Goal: Task Accomplishment & Management: Use online tool/utility

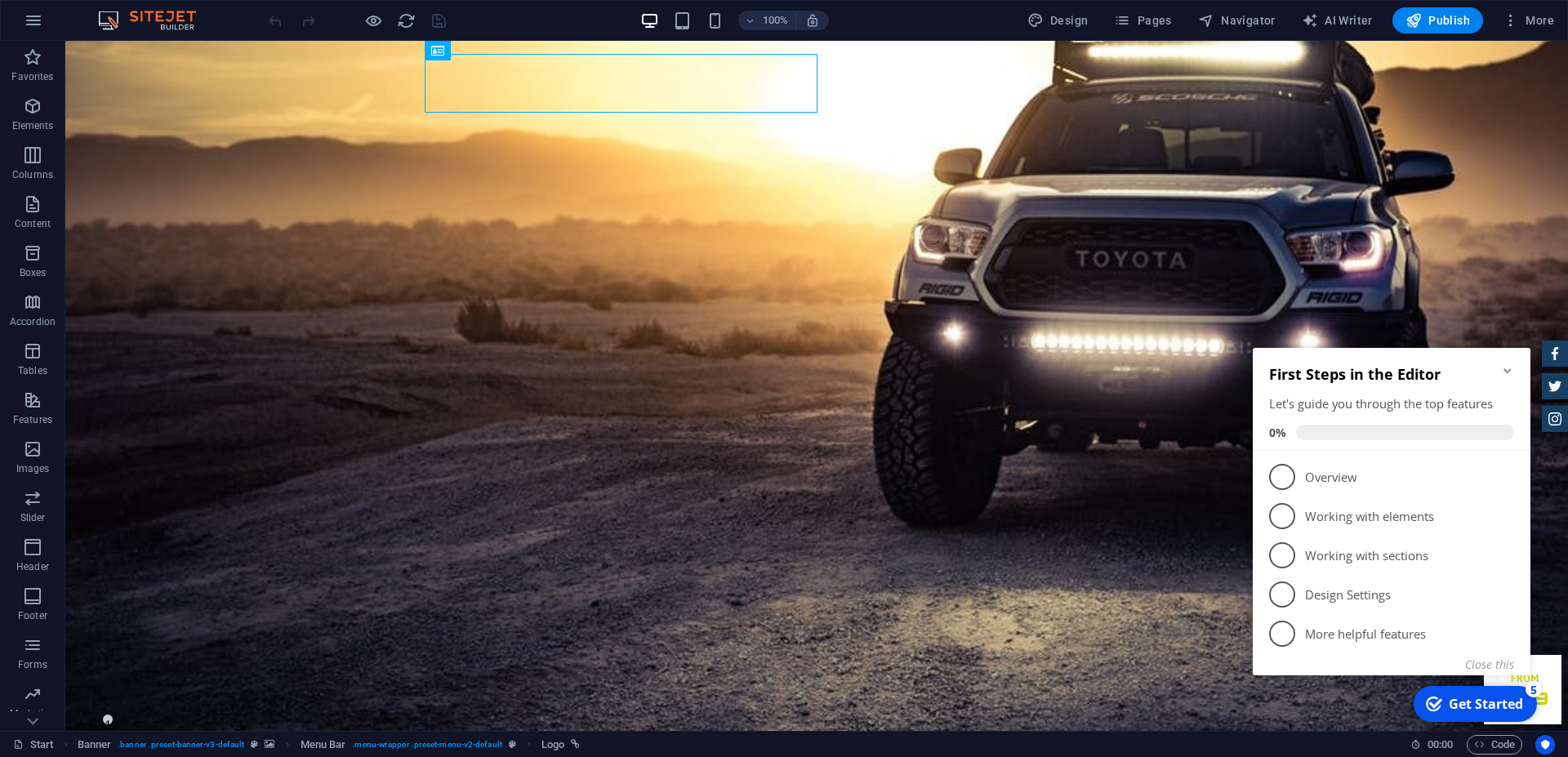
click at [1506, 368] on icon "Minimize checklist" at bounding box center [1507, 371] width 13 height 13
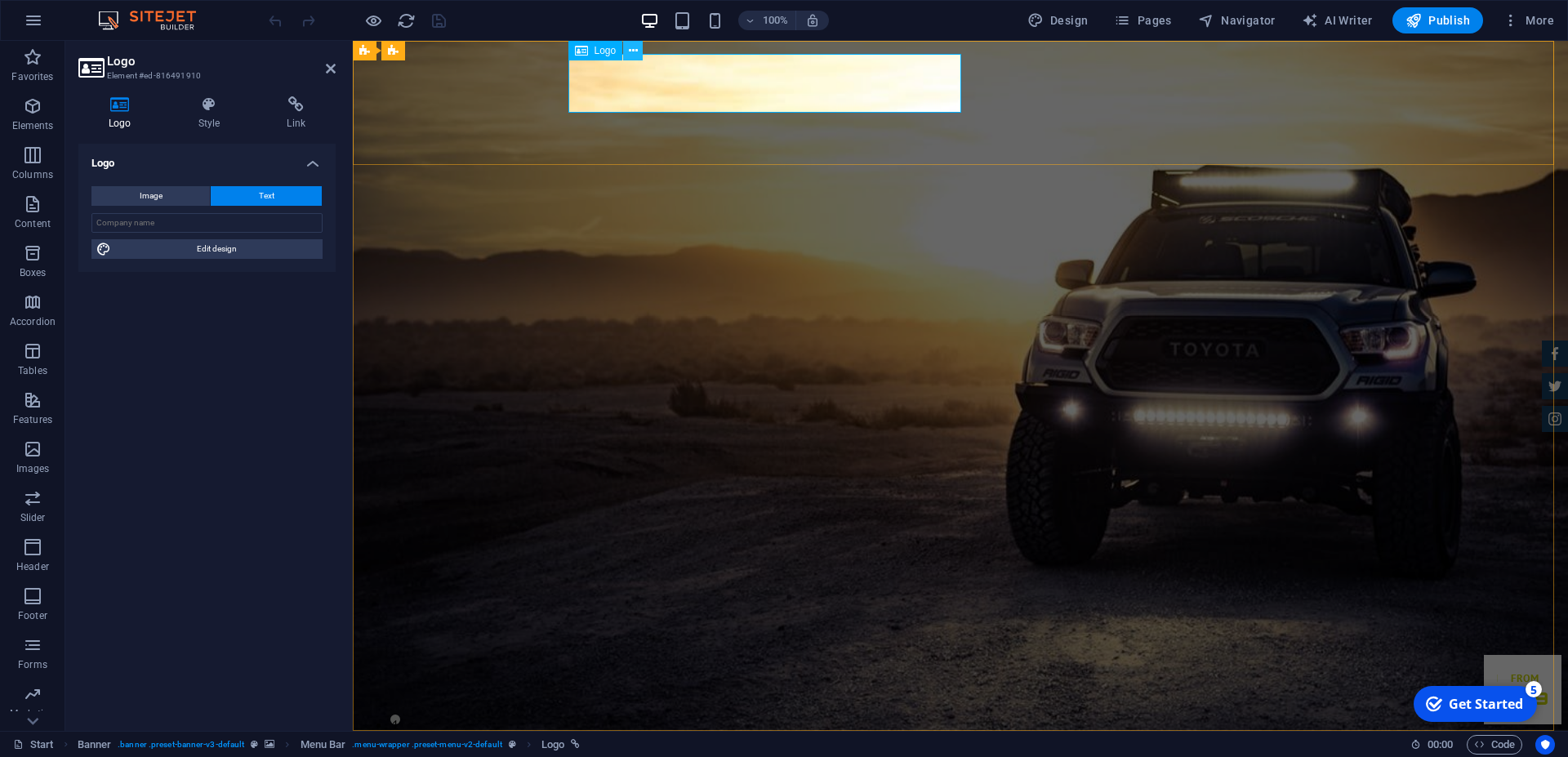
click at [637, 48] on button at bounding box center [633, 51] width 20 height 20
click at [1052, 16] on span "Design" at bounding box center [1057, 20] width 61 height 16
select select "px"
select select "400"
select select "px"
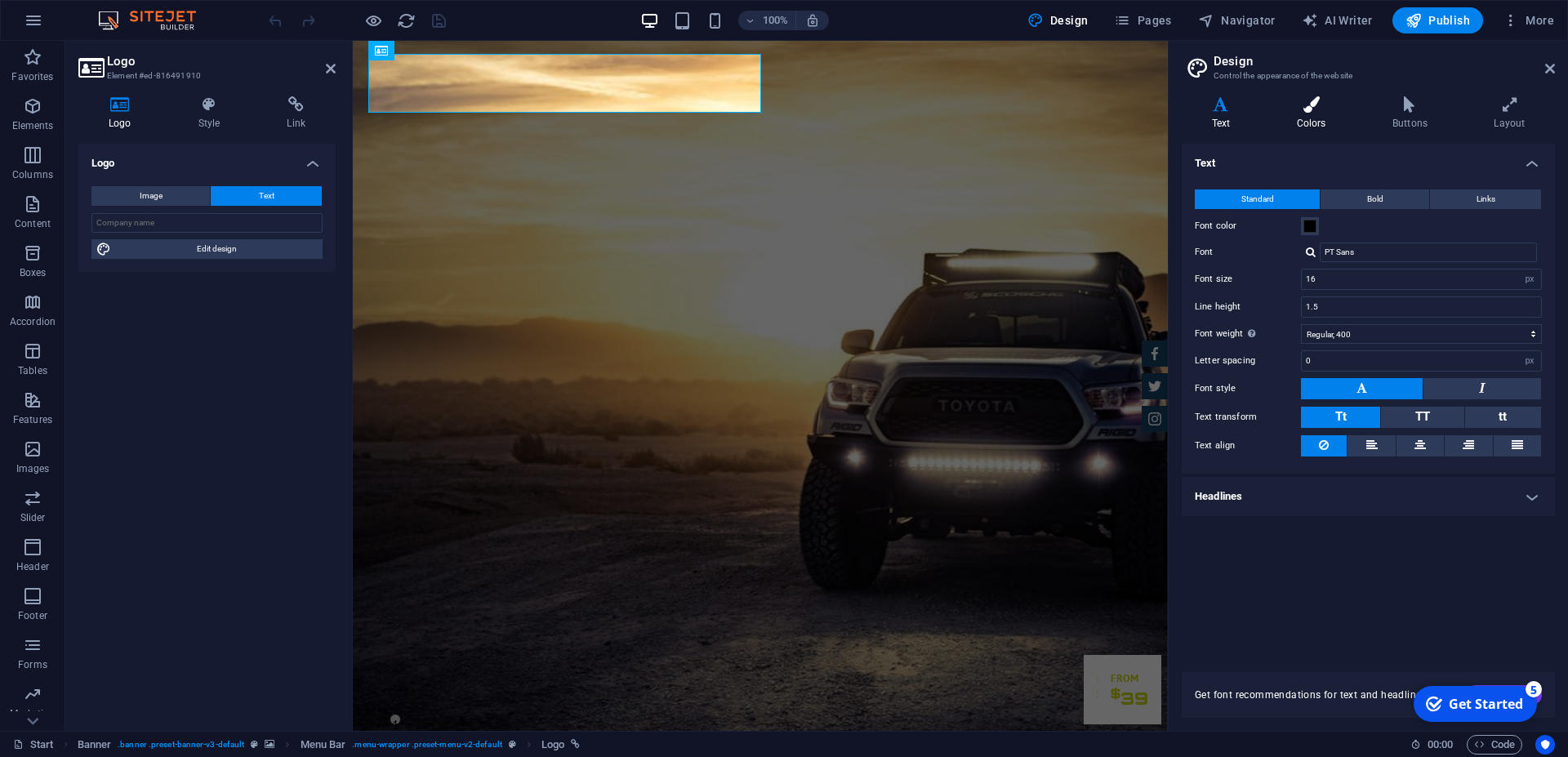
click at [1315, 105] on icon at bounding box center [1310, 104] width 89 height 16
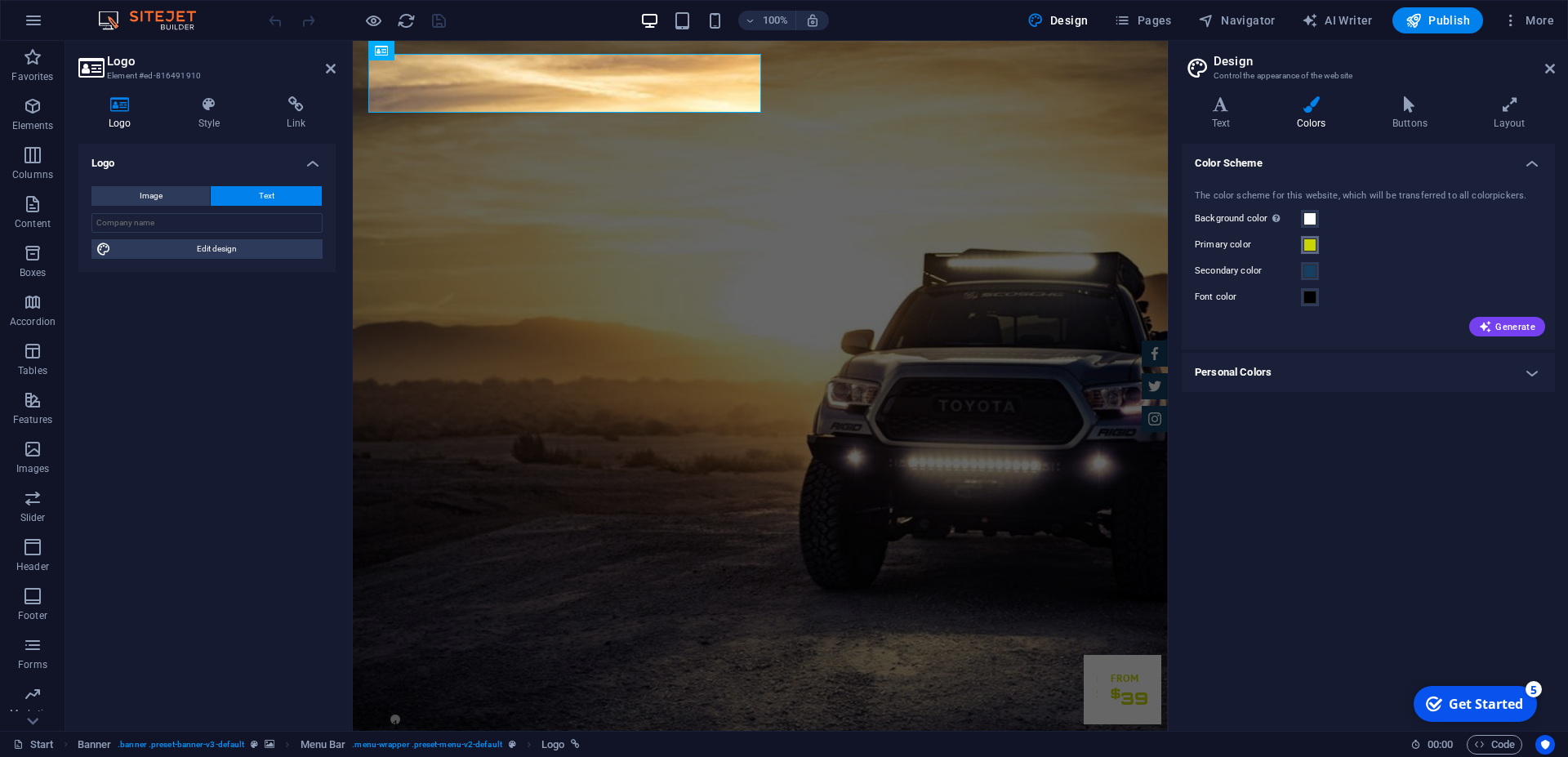
click at [1307, 245] on span at bounding box center [1309, 245] width 13 height 13
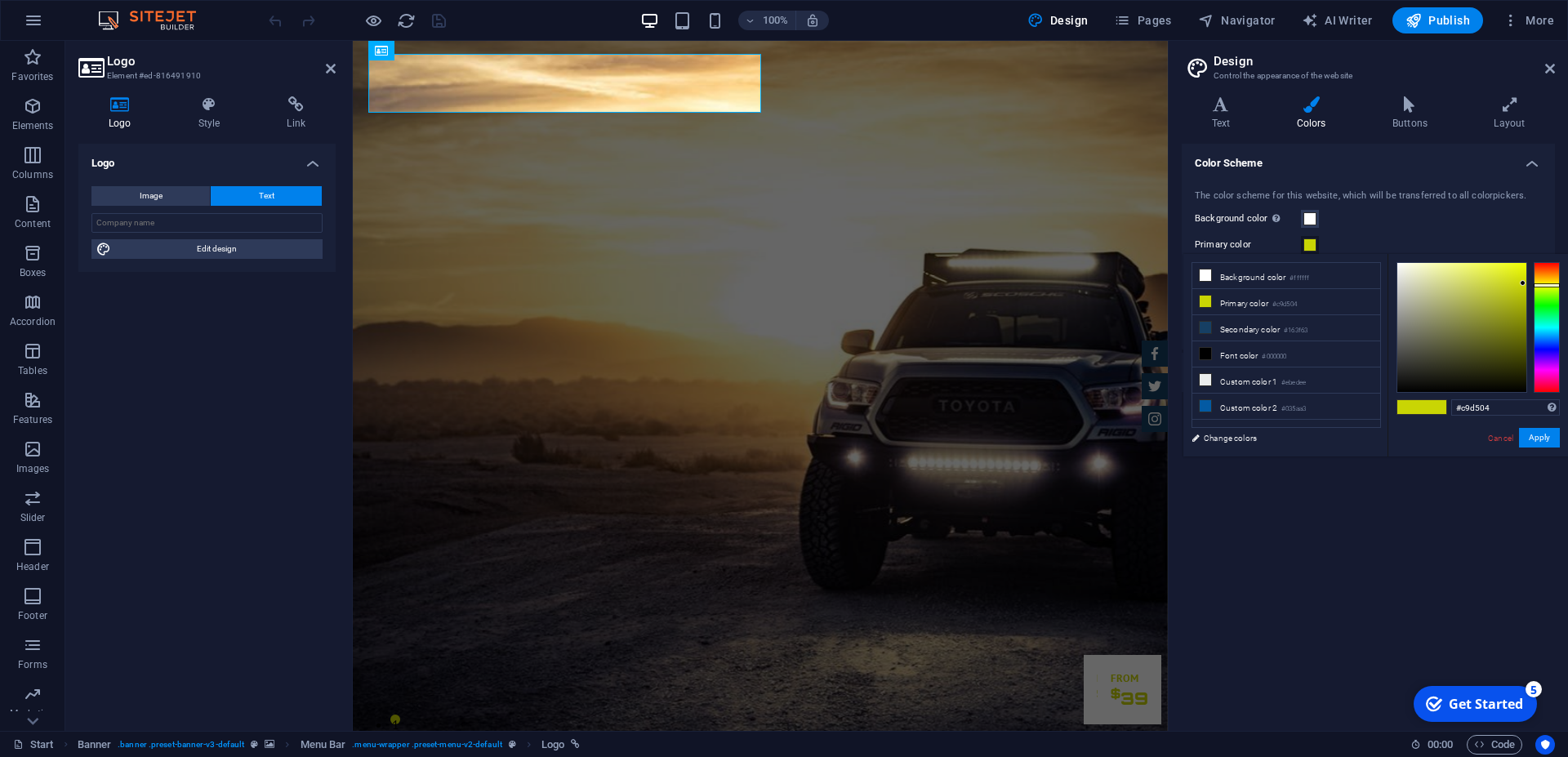
type input "#d50444"
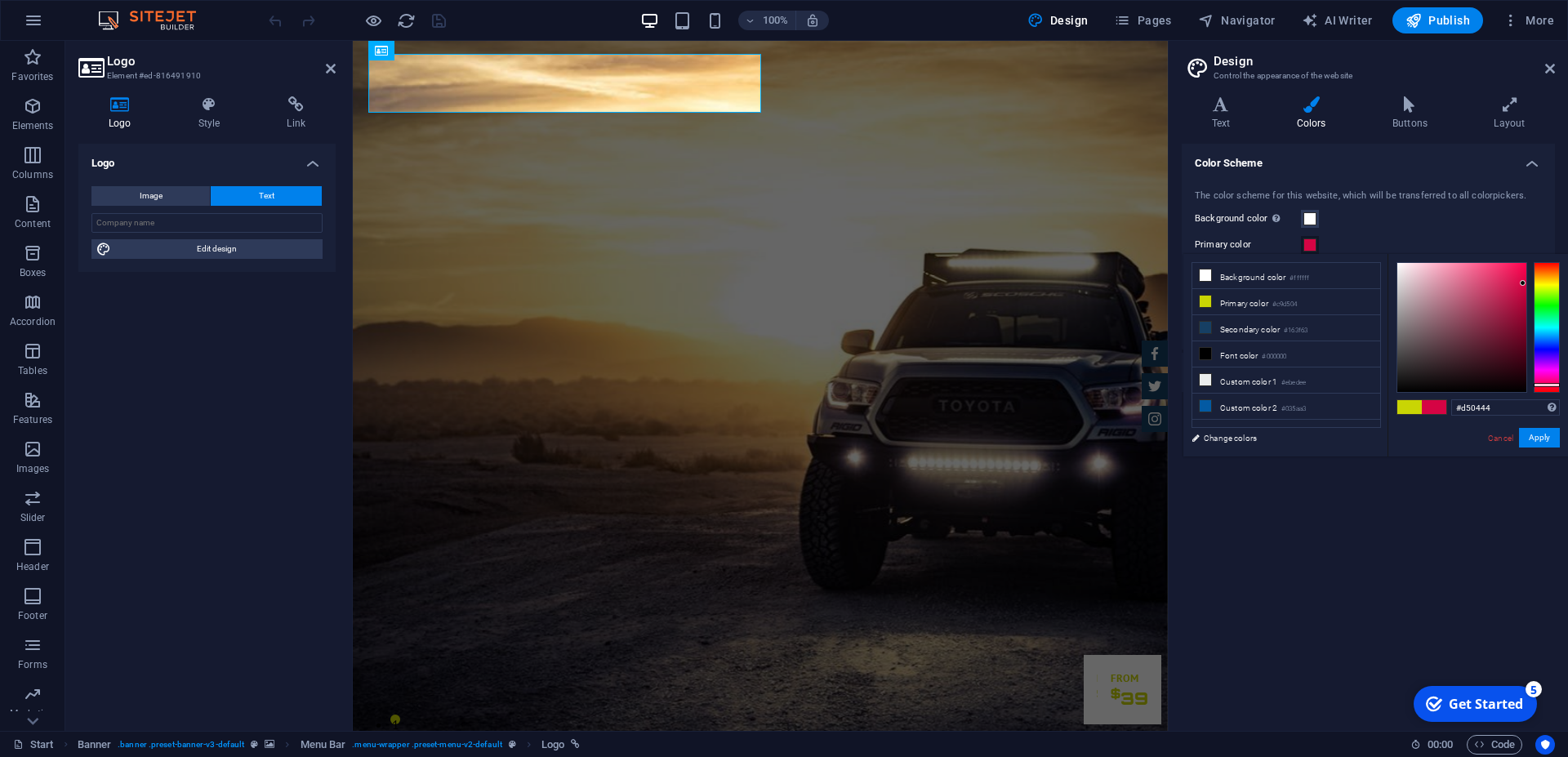
click at [1546, 384] on div at bounding box center [1546, 327] width 26 height 130
click at [1546, 440] on button "Apply" at bounding box center [1539, 438] width 41 height 20
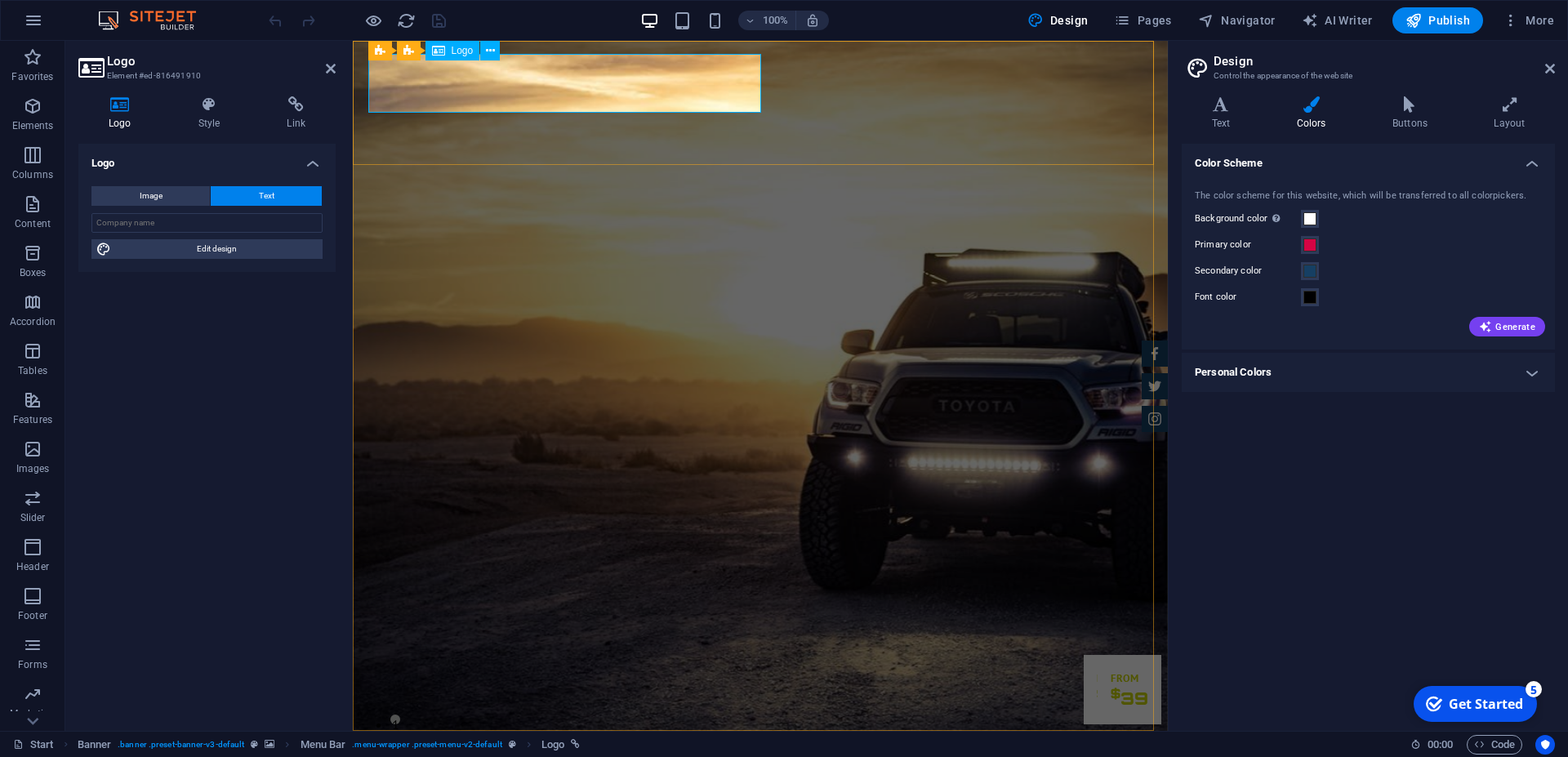
click at [1315, 297] on span at bounding box center [1309, 297] width 13 height 13
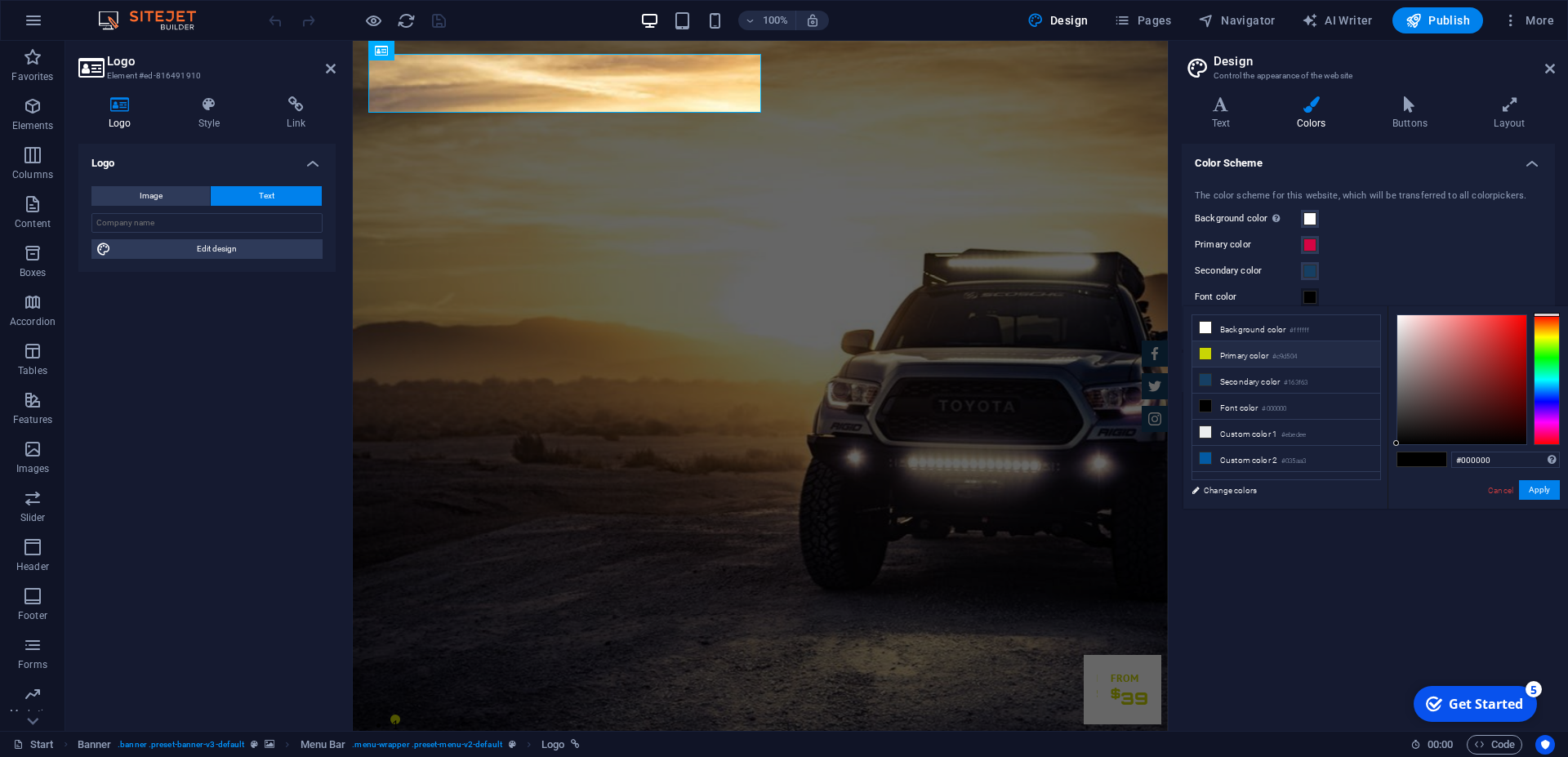
click at [1227, 349] on li "Primary color #c9d504" at bounding box center [1286, 354] width 187 height 26
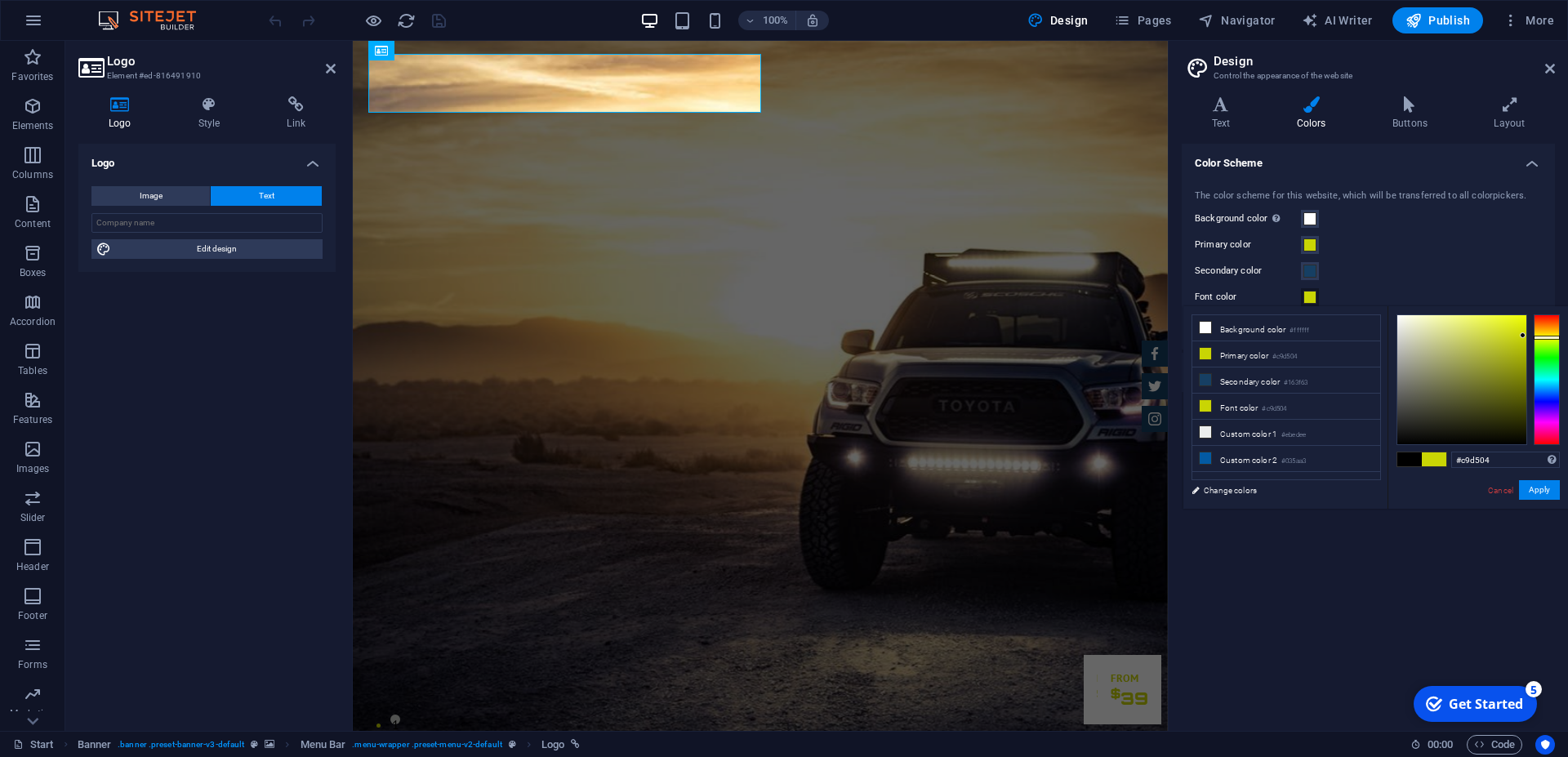
type input "#04d5c4"
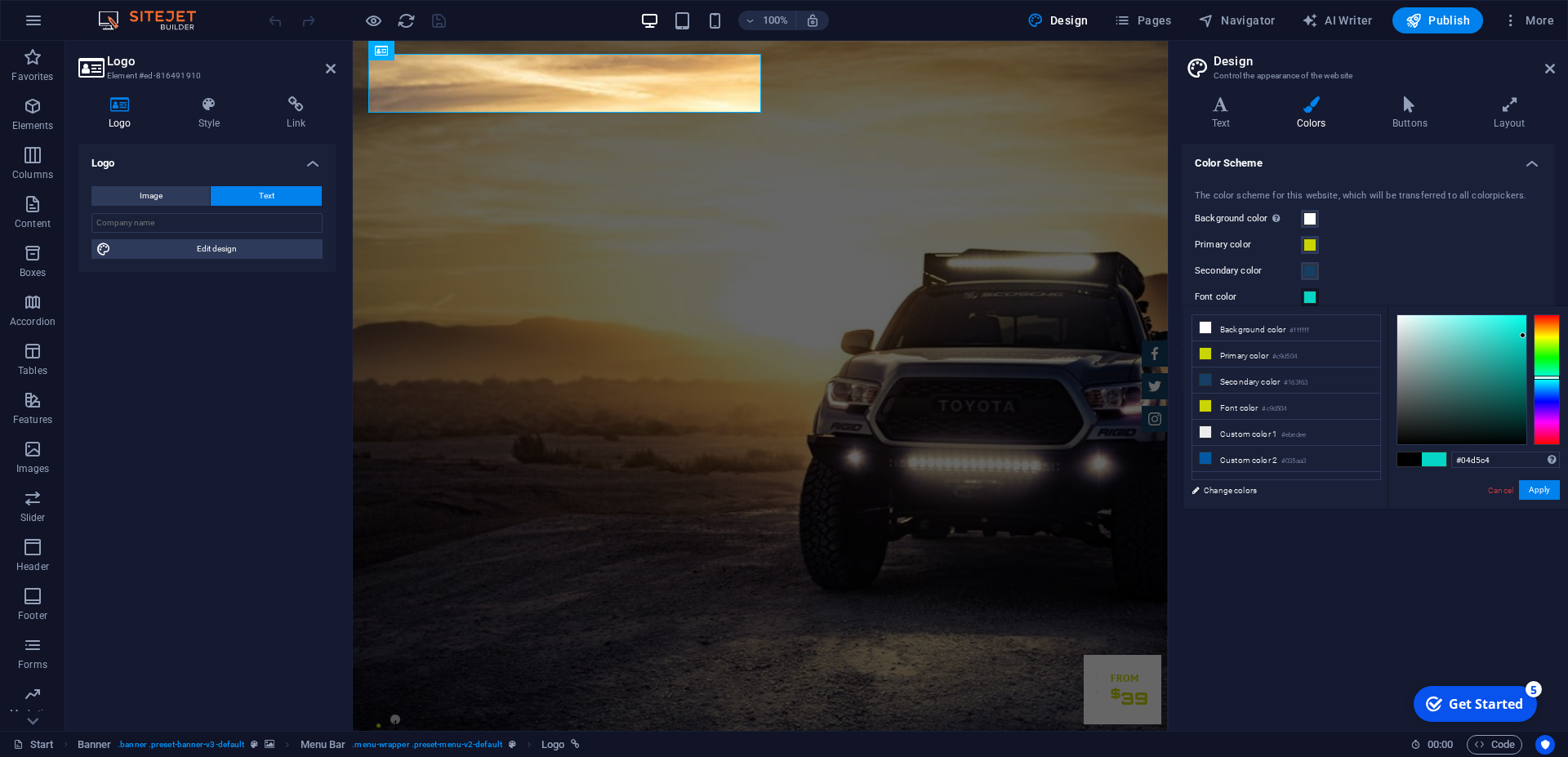
click at [1546, 378] on div at bounding box center [1546, 378] width 26 height 130
click at [1543, 492] on button "Apply" at bounding box center [1539, 489] width 41 height 20
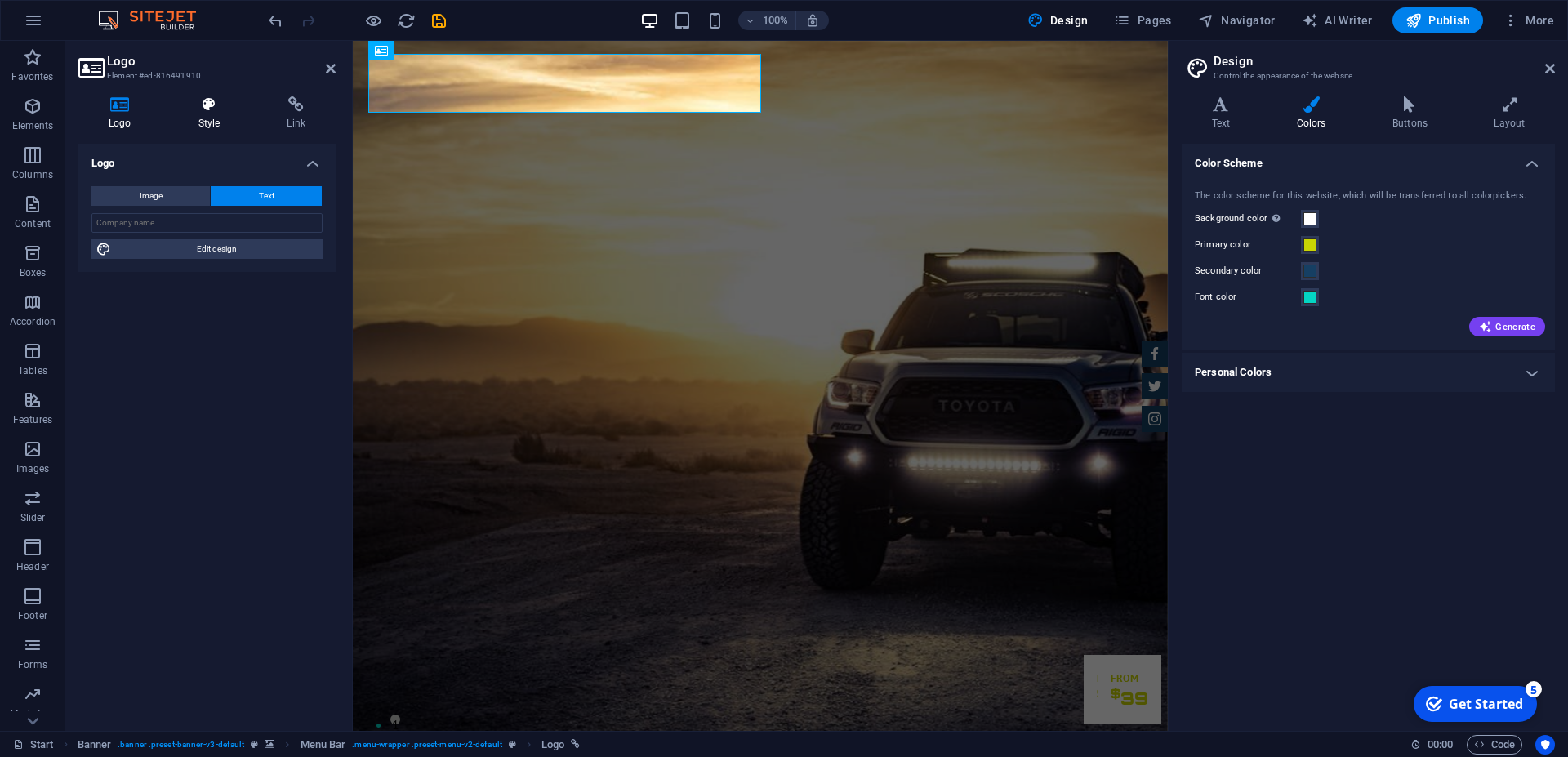
click at [203, 117] on h4 "Style" at bounding box center [212, 113] width 89 height 35
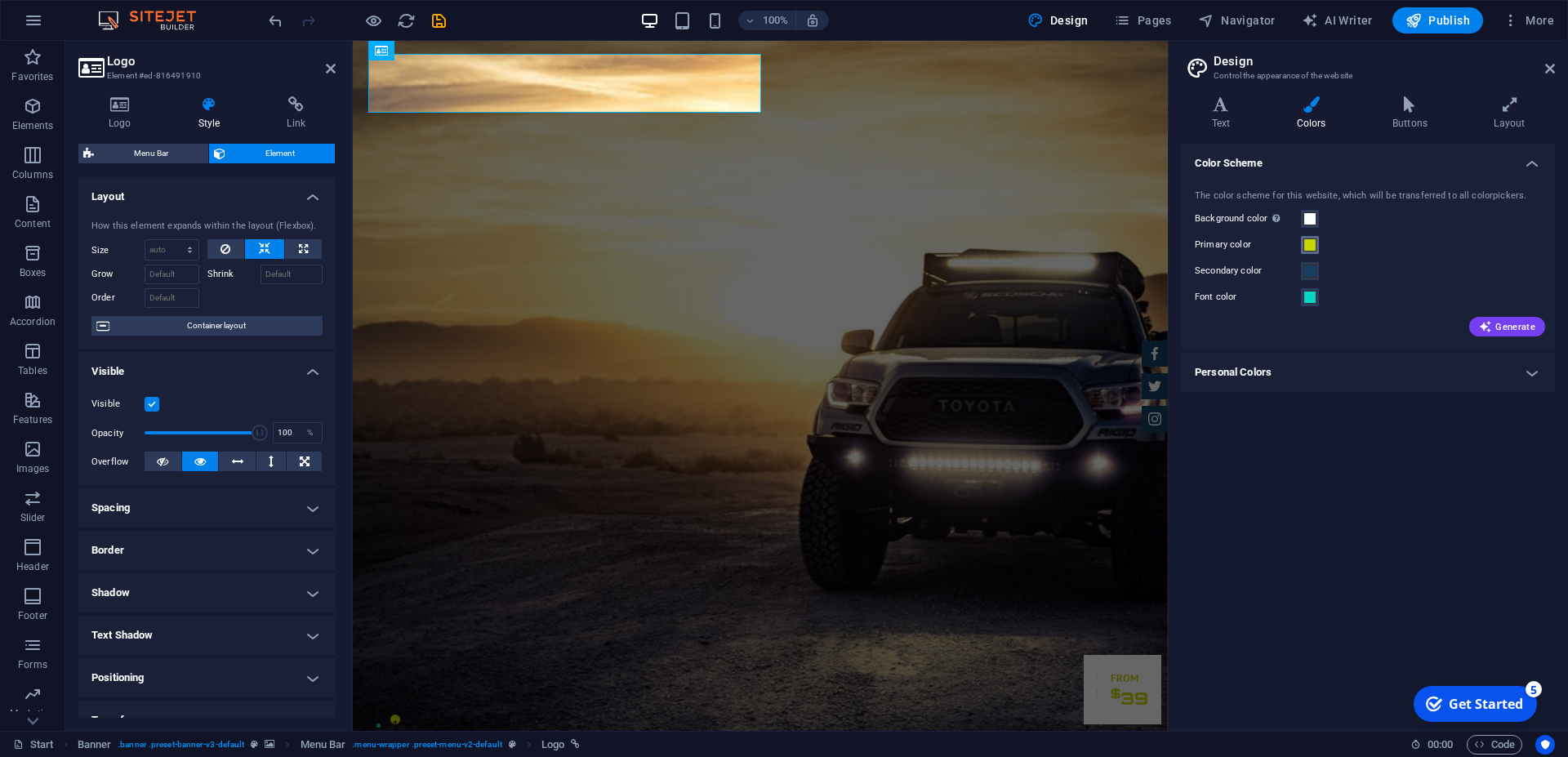
click at [1309, 244] on span at bounding box center [1309, 245] width 13 height 13
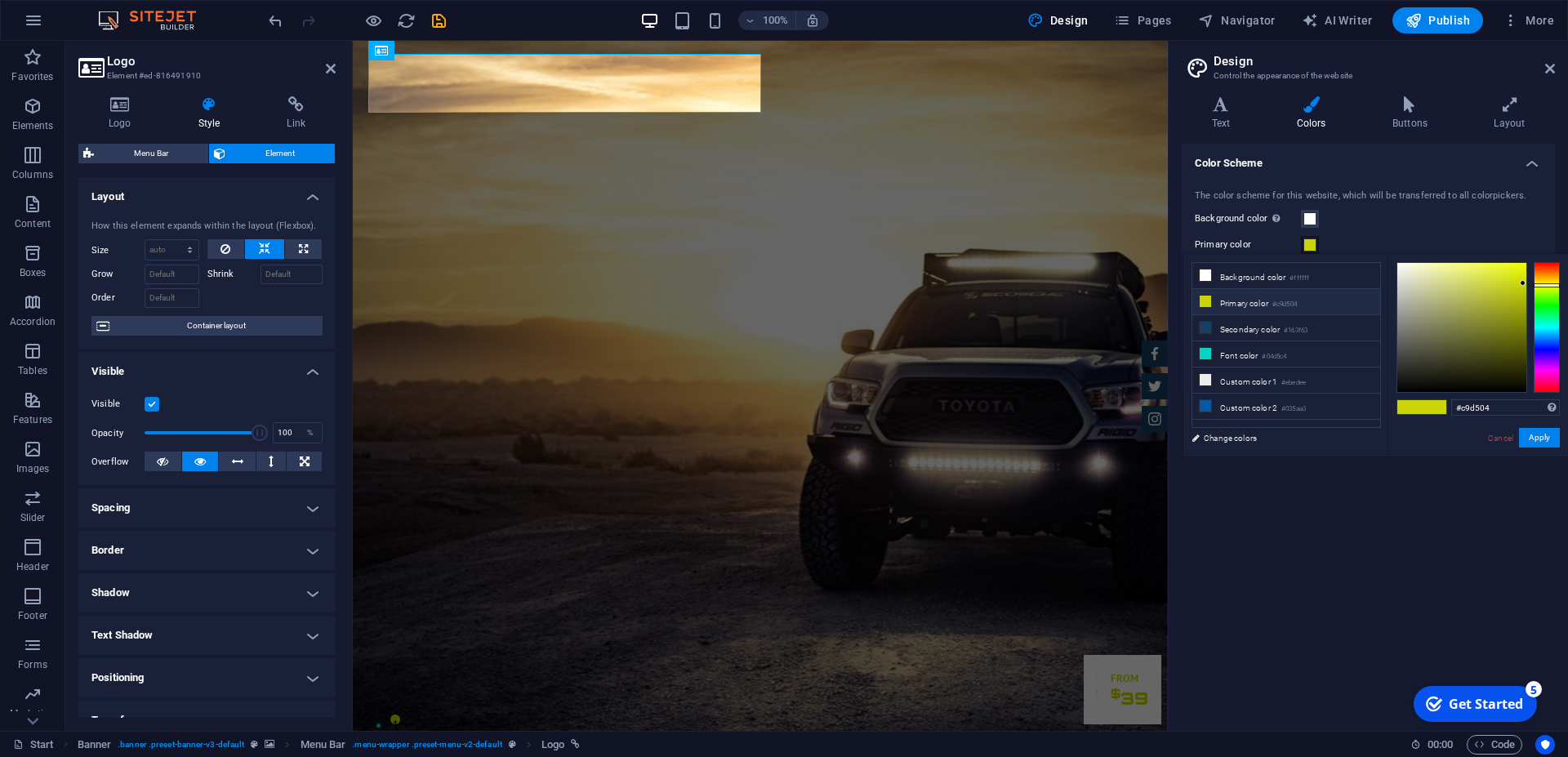
click at [1297, 304] on small "#c9d504" at bounding box center [1284, 304] width 24 height 11
click at [1495, 410] on input "#c9d504" at bounding box center [1505, 407] width 109 height 16
click at [1544, 436] on button "Apply" at bounding box center [1539, 438] width 41 height 20
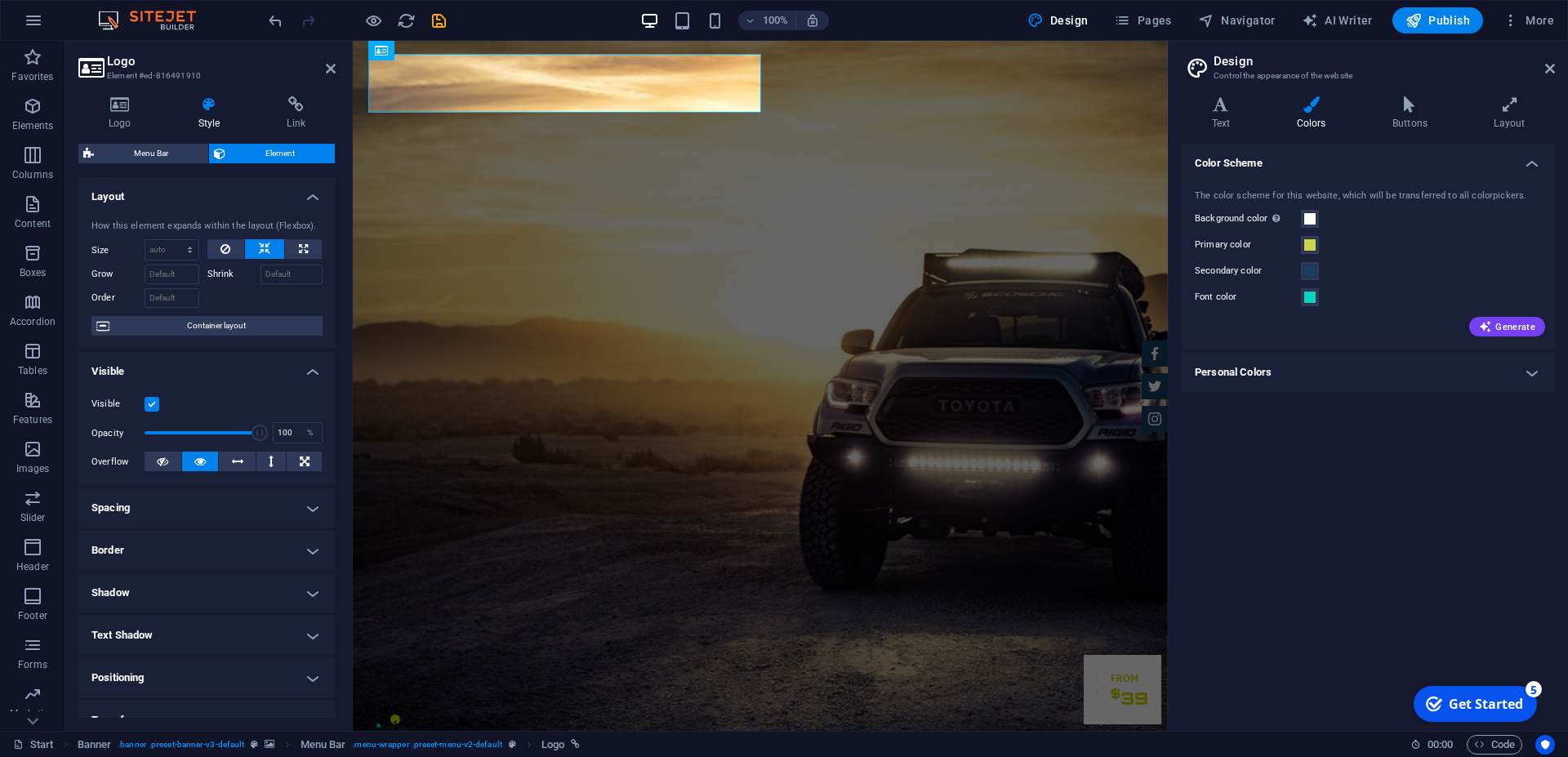
click at [1526, 375] on h4 "Personal Colors" at bounding box center [1368, 372] width 373 height 39
click at [1308, 431] on span at bounding box center [1309, 435] width 13 height 13
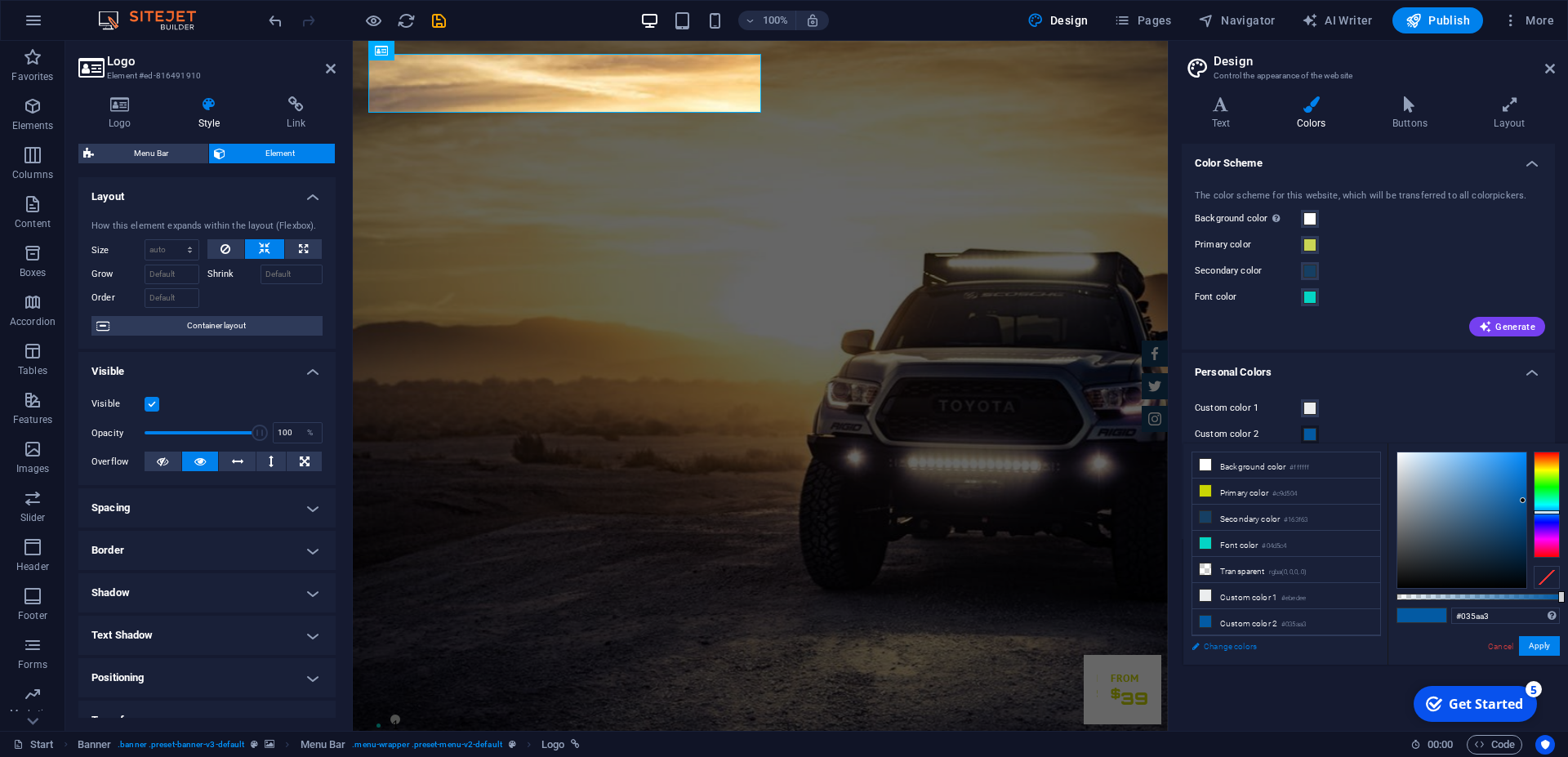
click at [1227, 643] on link "Change colors" at bounding box center [1277, 646] width 189 height 21
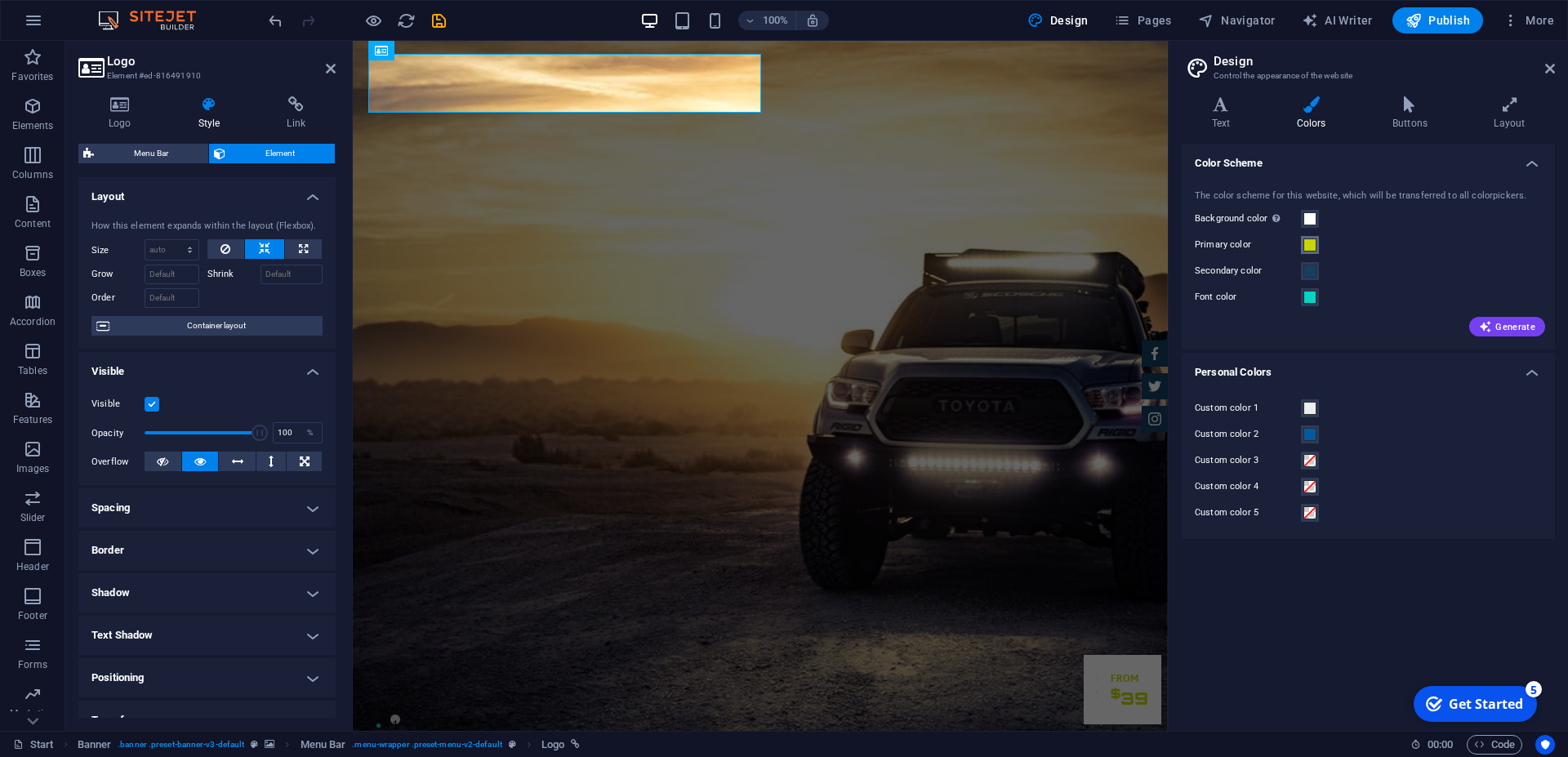
click at [1311, 244] on span at bounding box center [1309, 245] width 13 height 13
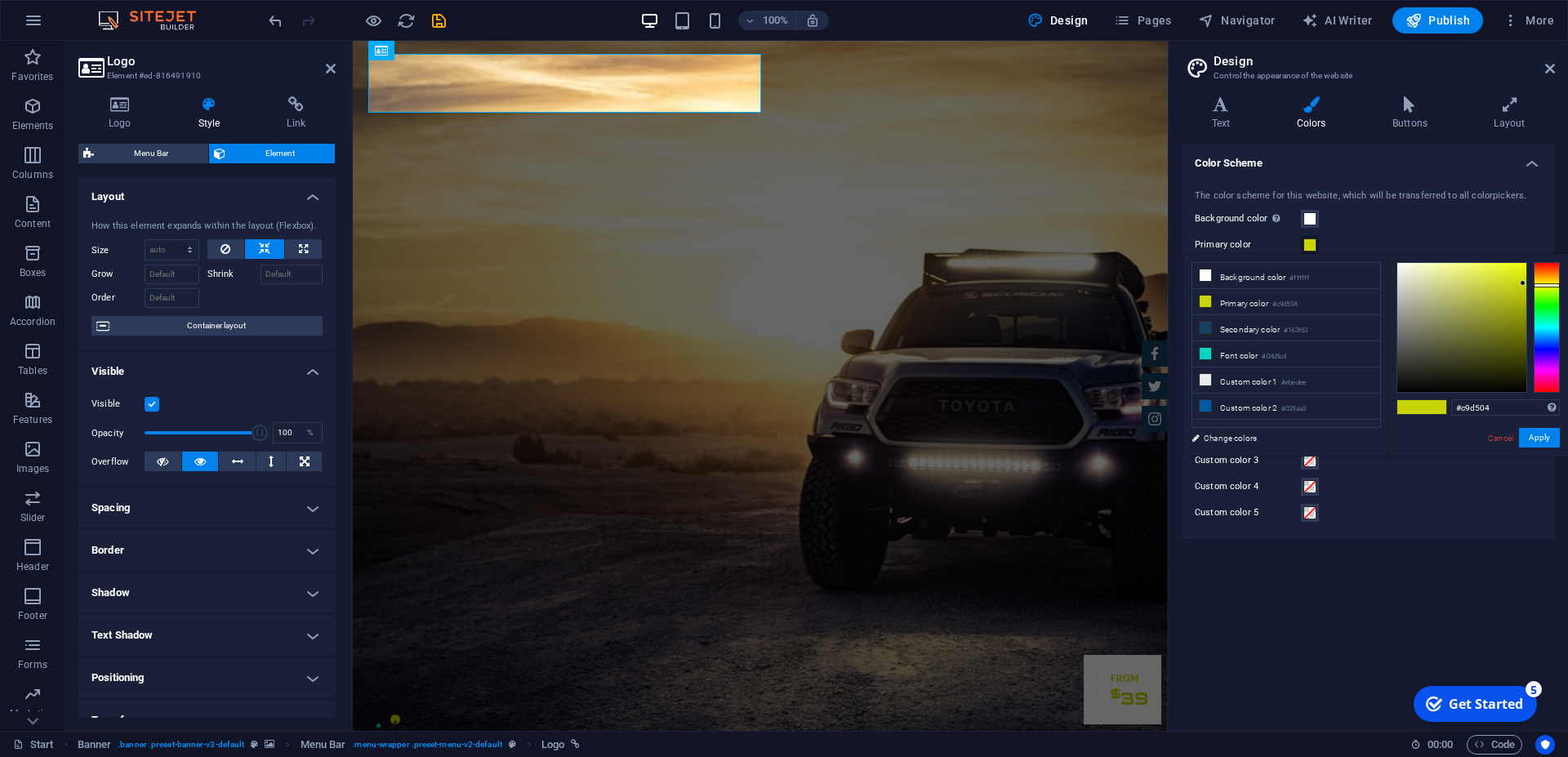
type input "#4ad504"
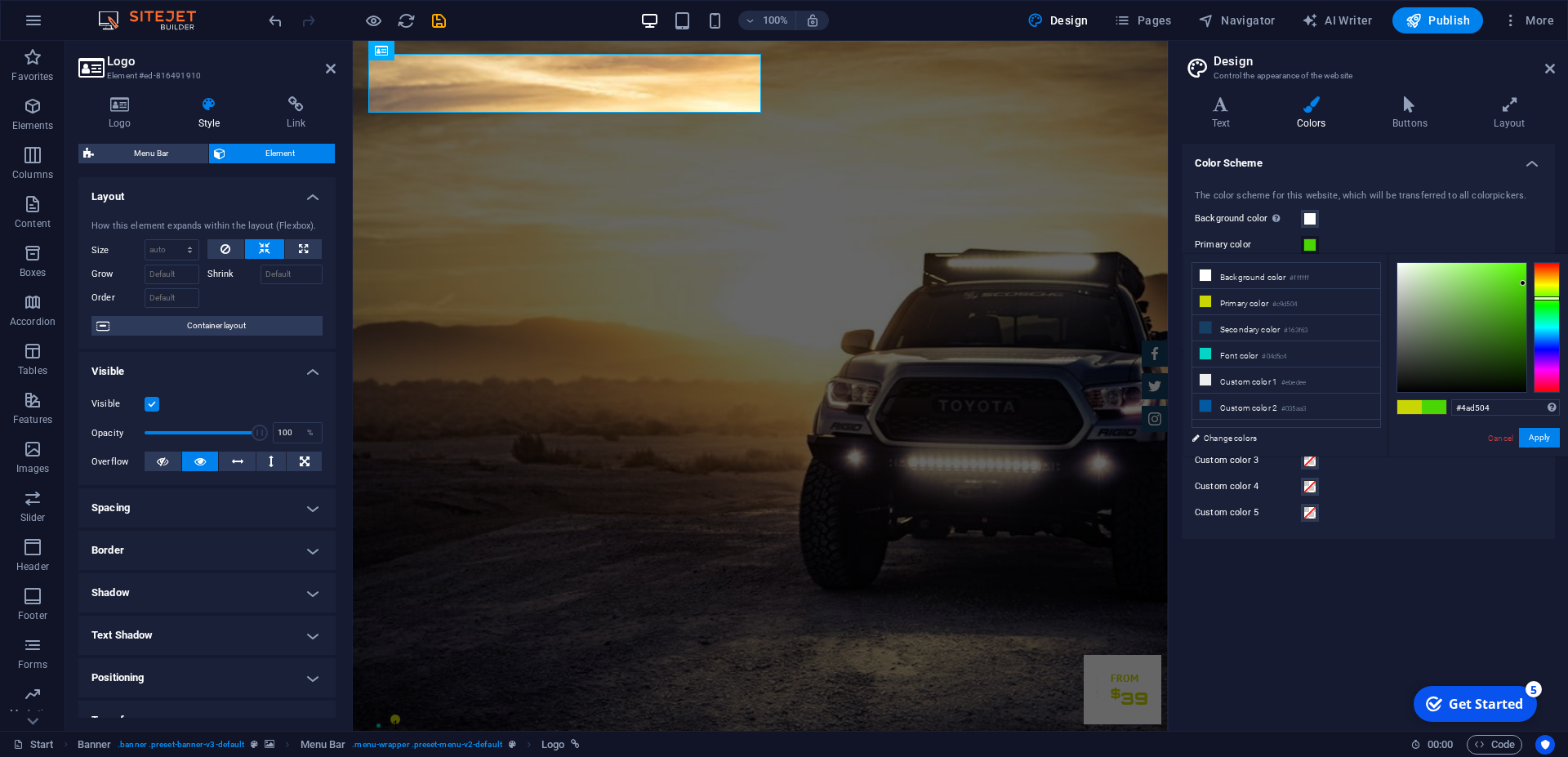
click at [1546, 298] on div at bounding box center [1546, 327] width 26 height 130
click at [1542, 437] on button "Apply" at bounding box center [1539, 438] width 41 height 20
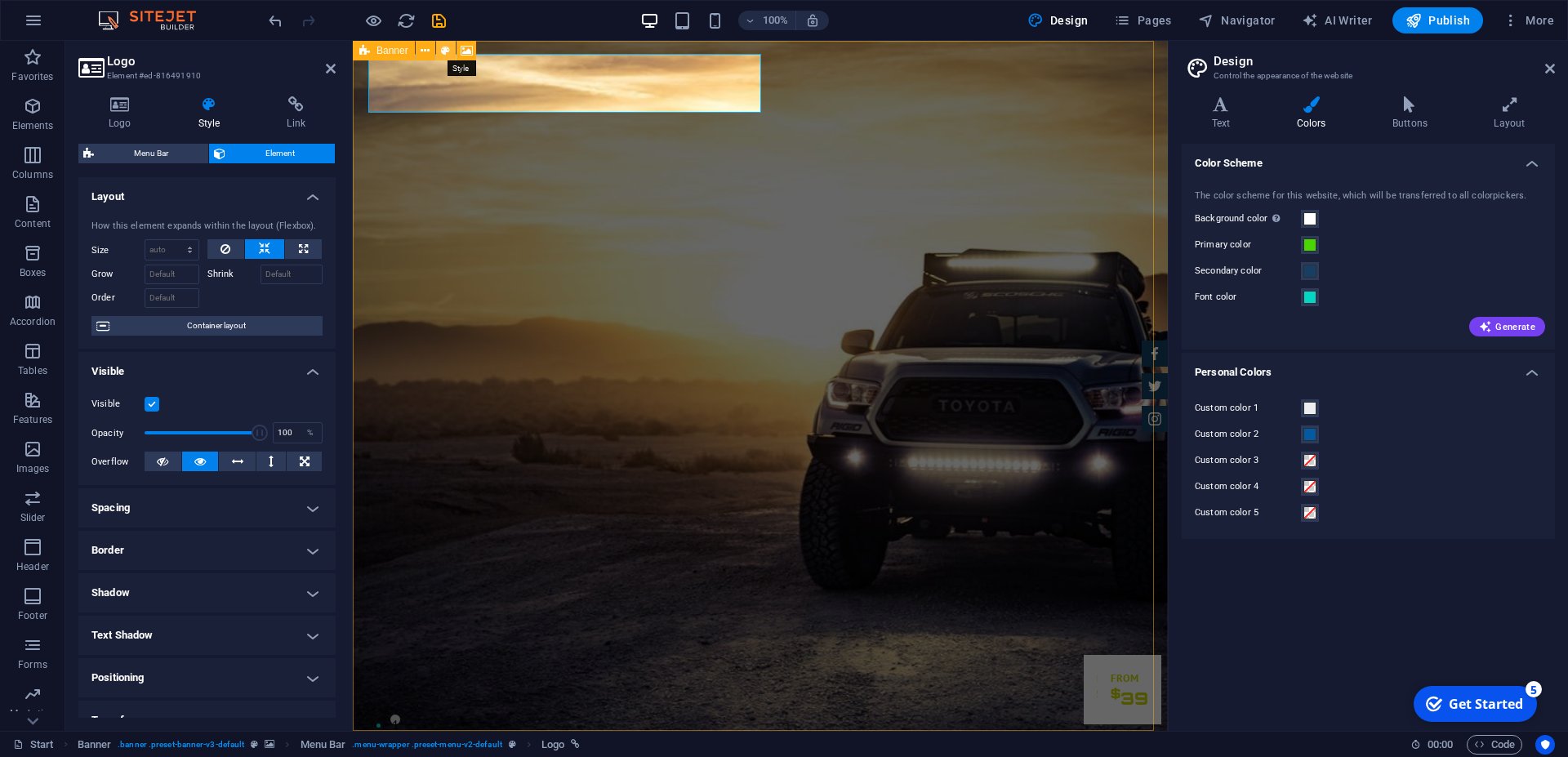
click at [444, 52] on icon at bounding box center [445, 51] width 9 height 17
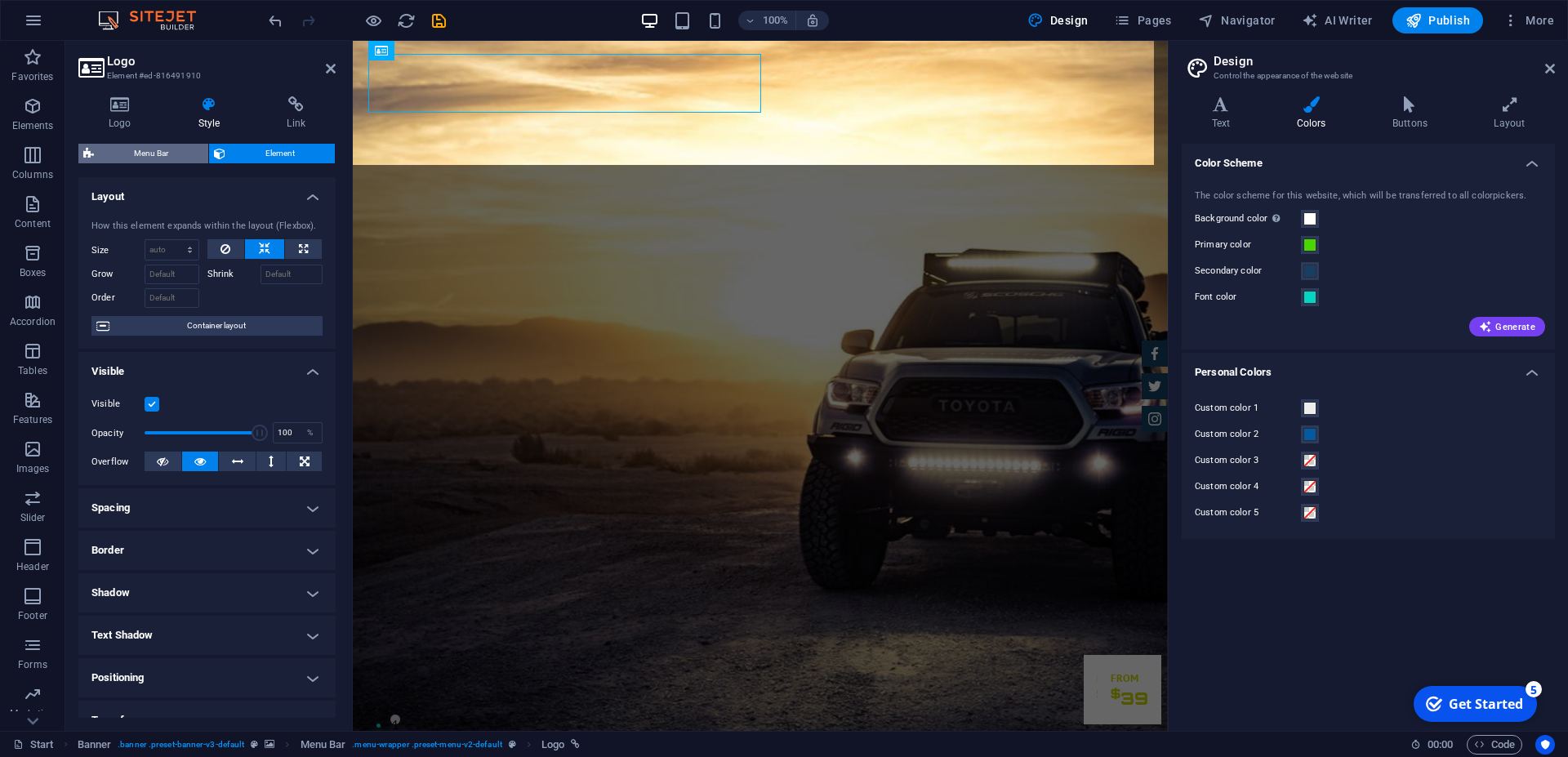
click at [136, 156] on span "Menu Bar" at bounding box center [151, 153] width 105 height 20
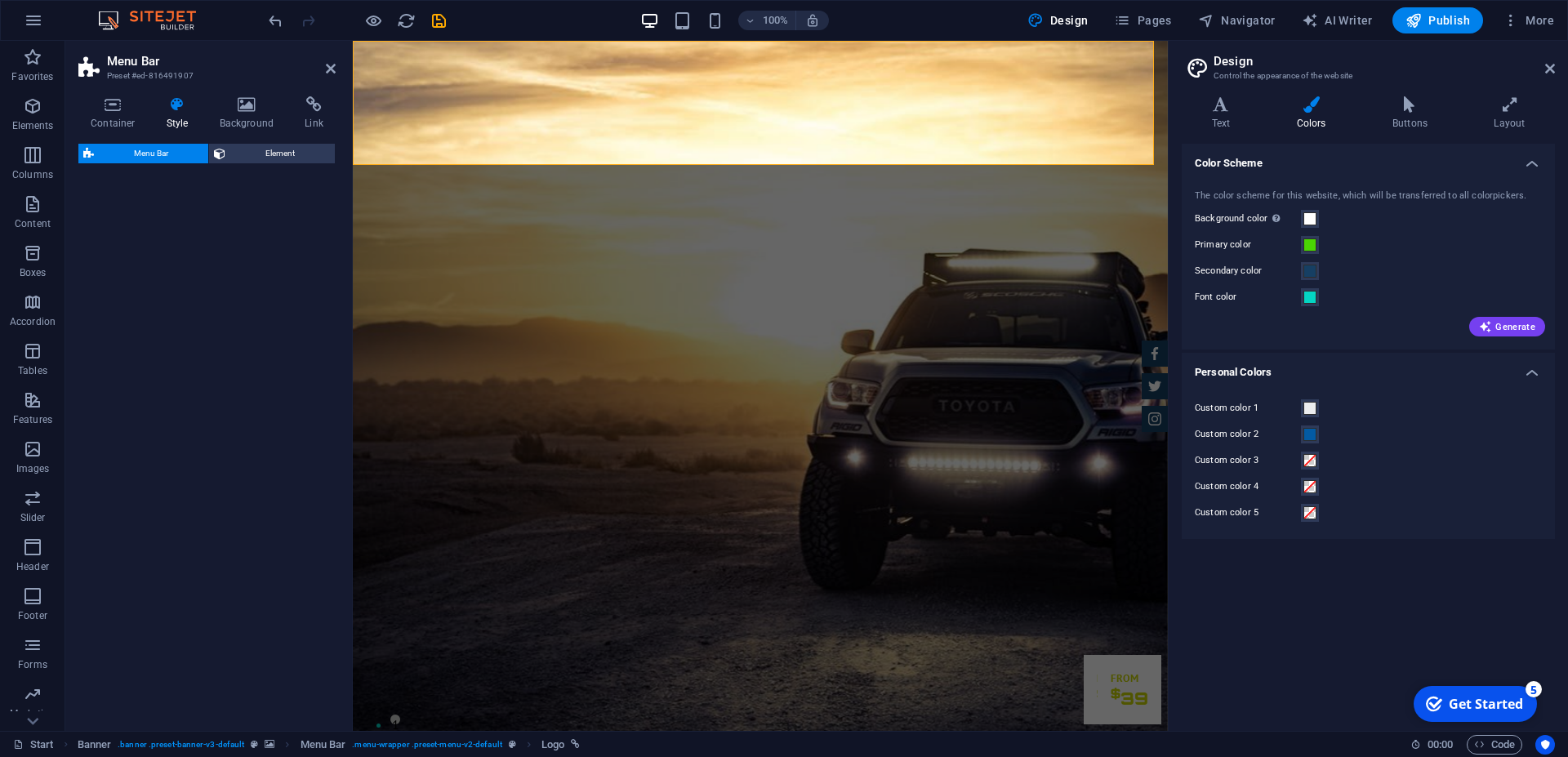
select select "rem"
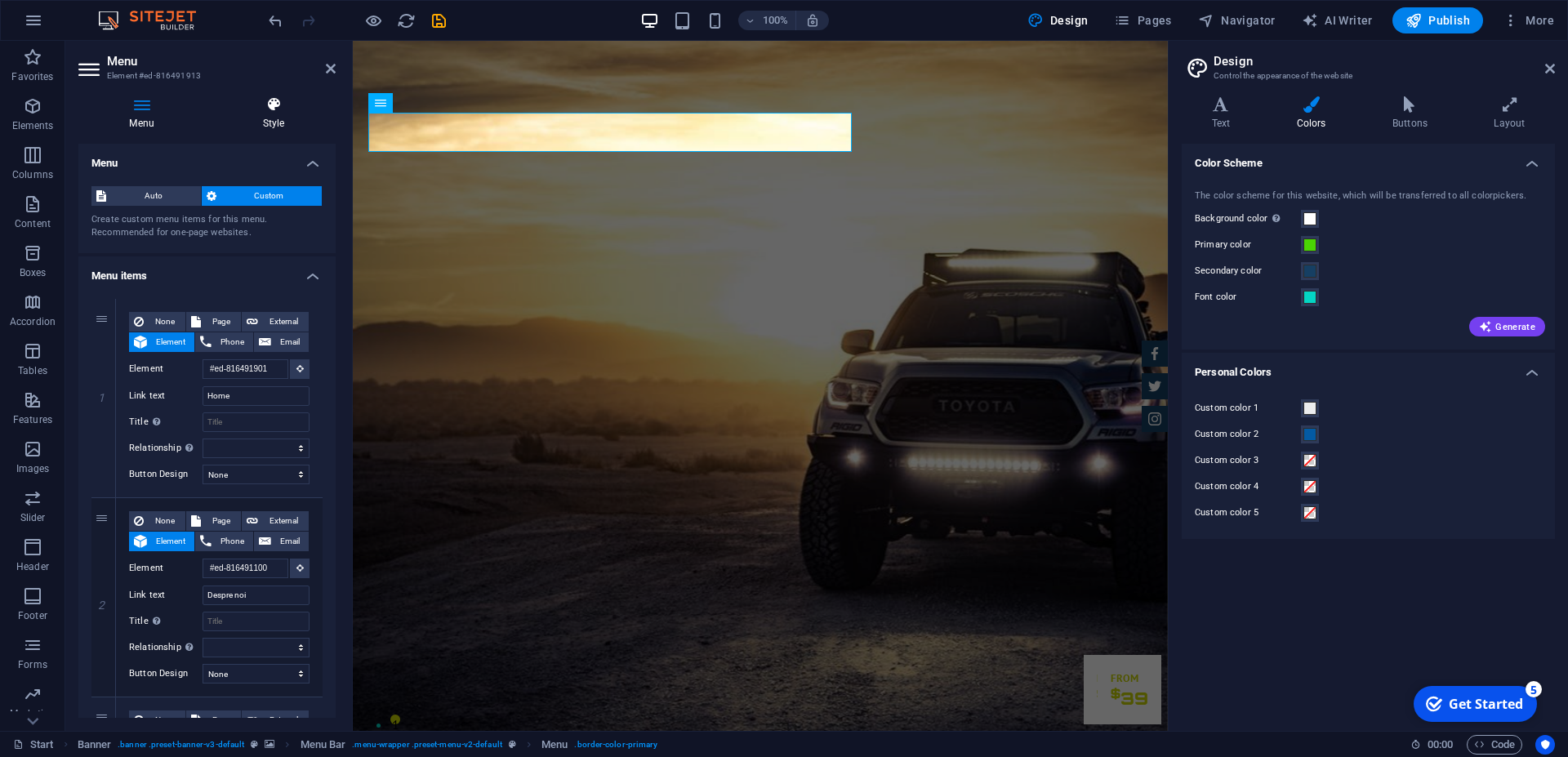
click at [277, 99] on icon at bounding box center [274, 104] width 124 height 16
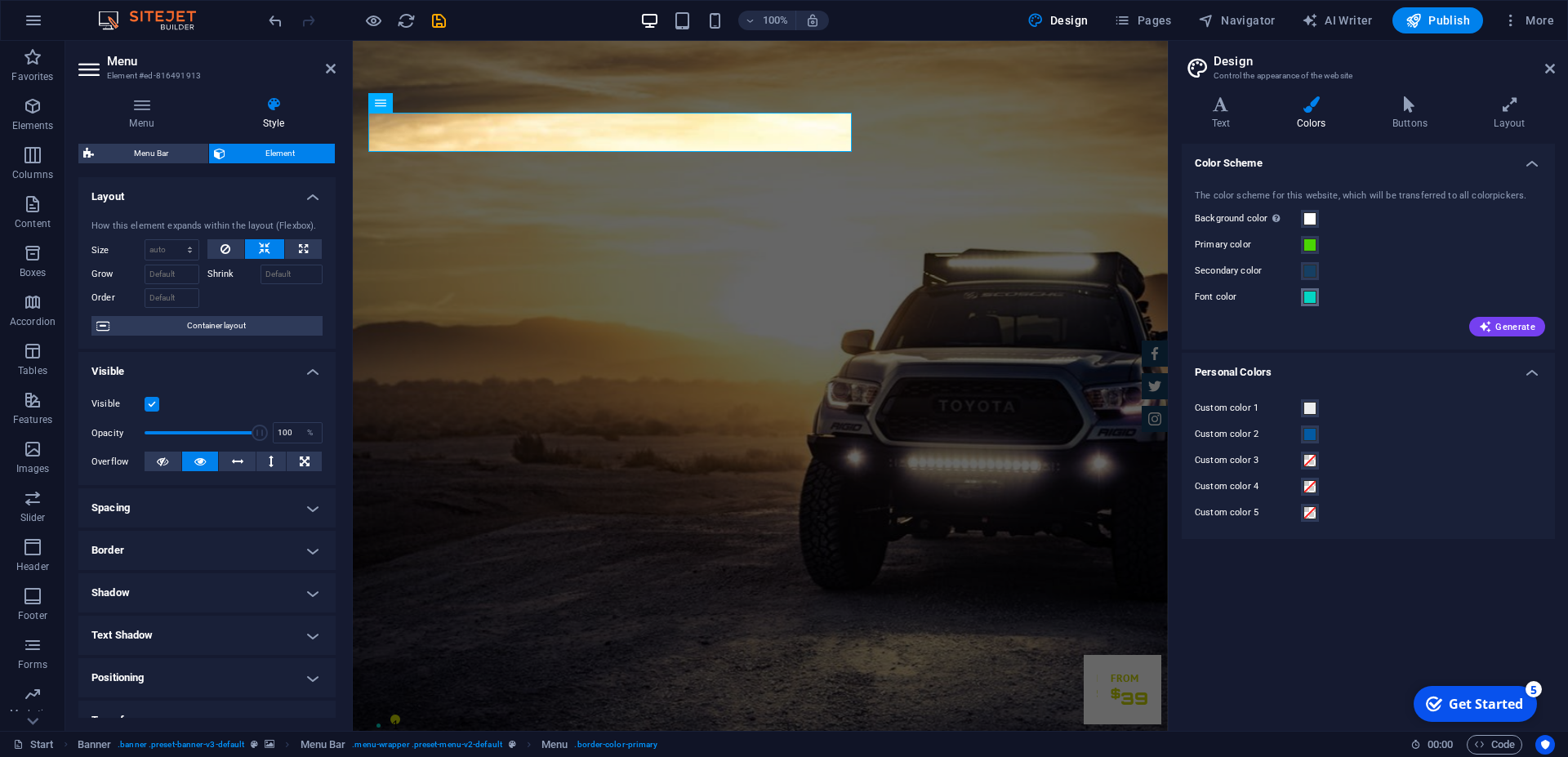
click at [1309, 298] on span at bounding box center [1309, 297] width 13 height 13
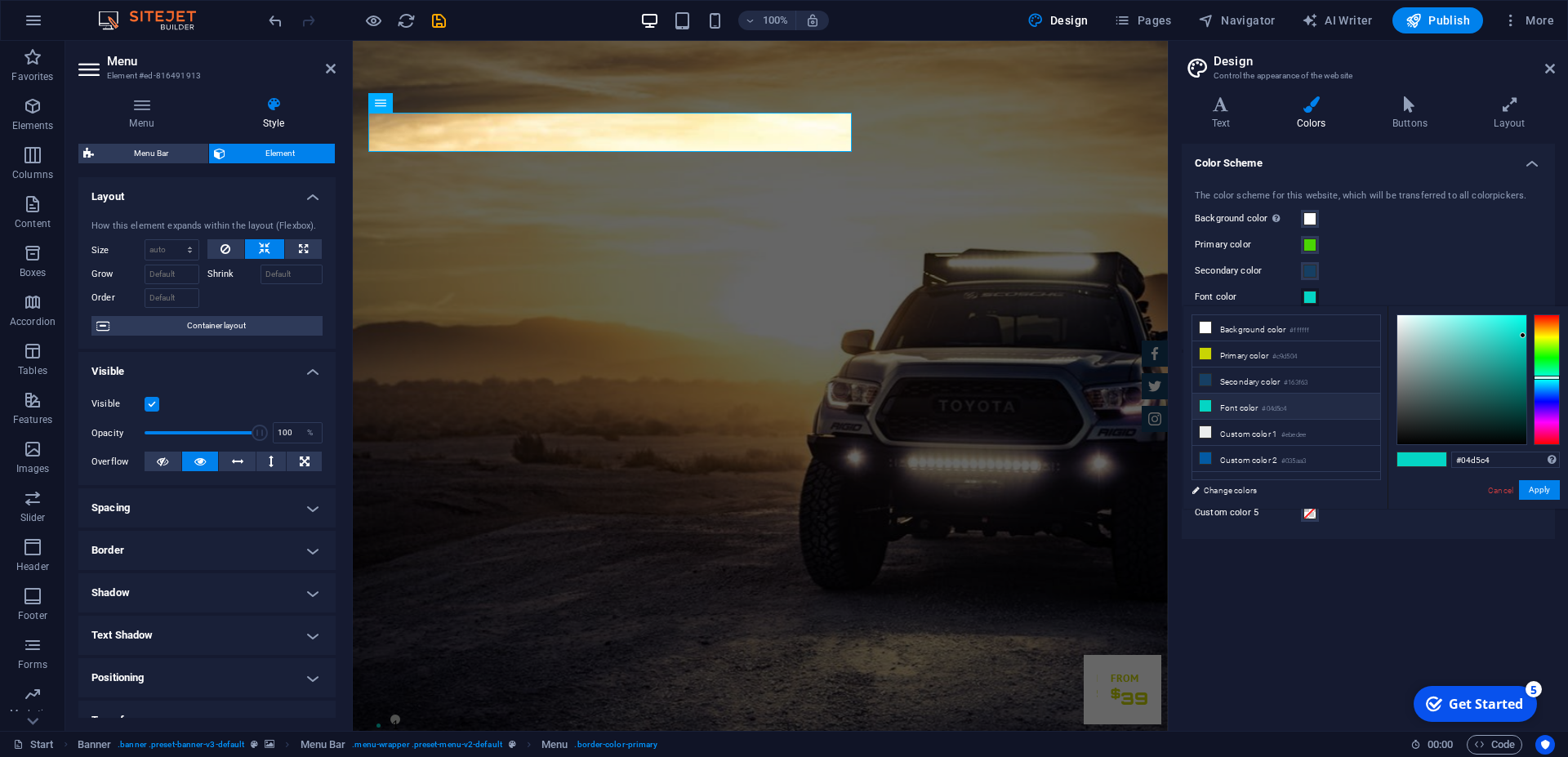
click at [1244, 403] on li "Font color #04d5c4" at bounding box center [1286, 407] width 187 height 26
click at [1546, 485] on button "Apply" at bounding box center [1539, 489] width 41 height 20
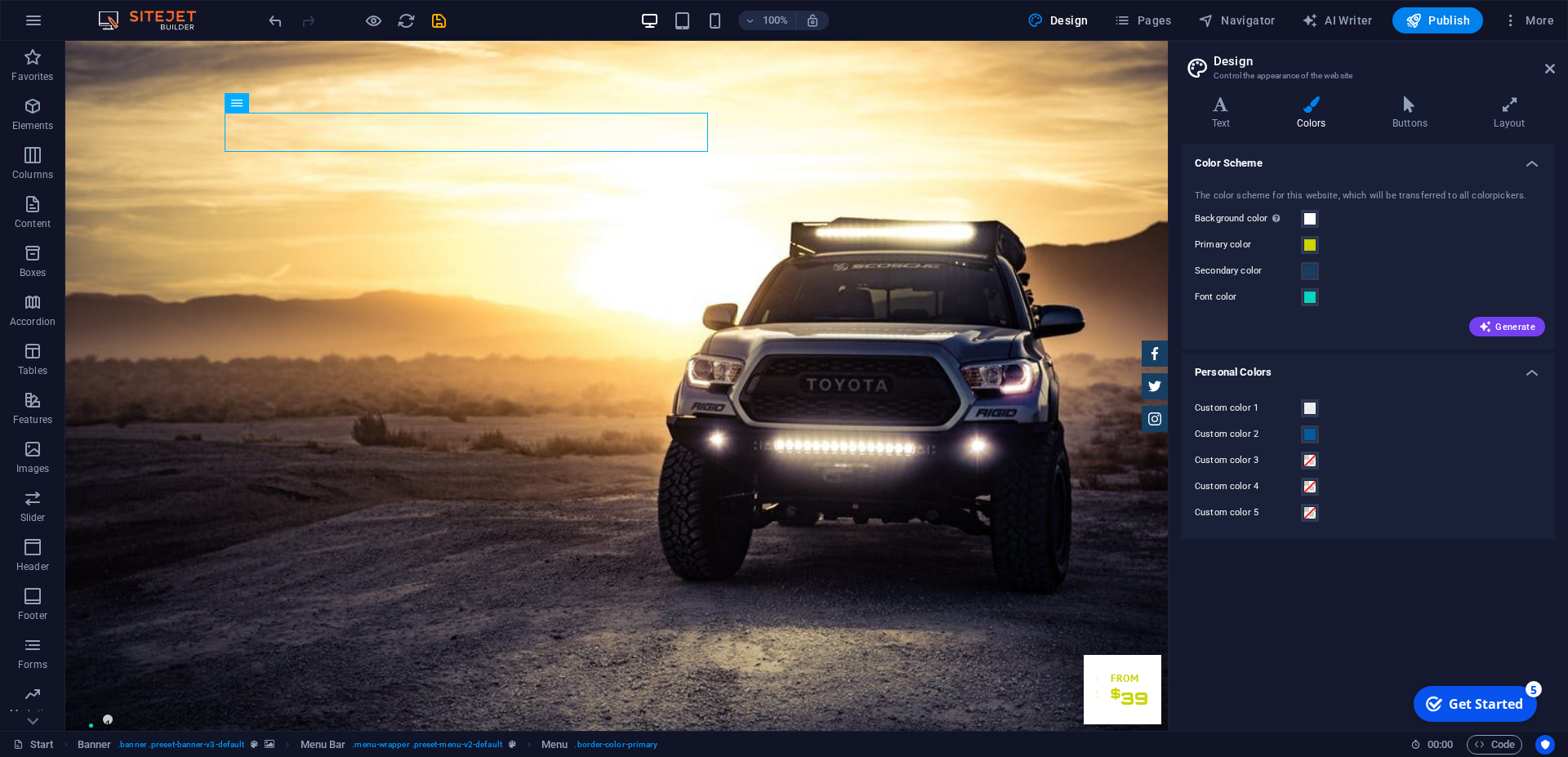
drag, startPoint x: 237, startPoint y: 105, endPoint x: 244, endPoint y: 99, distance: 9.2
click at [244, 99] on div "Menu" at bounding box center [237, 102] width 24 height 20
click at [237, 100] on icon at bounding box center [237, 102] width 11 height 20
click at [294, 106] on icon at bounding box center [291, 103] width 9 height 17
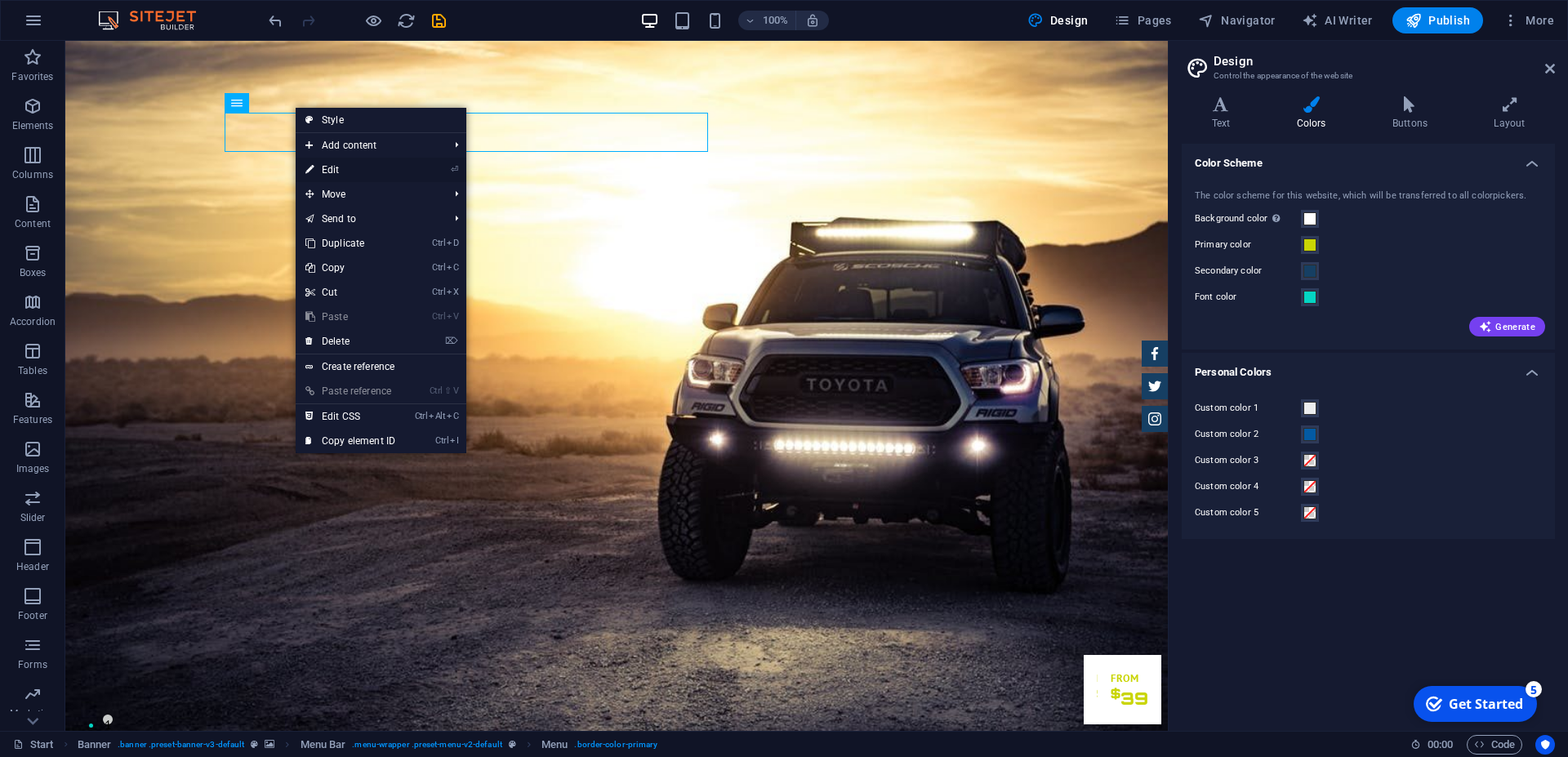
click at [342, 168] on link "⏎ Edit" at bounding box center [350, 170] width 110 height 24
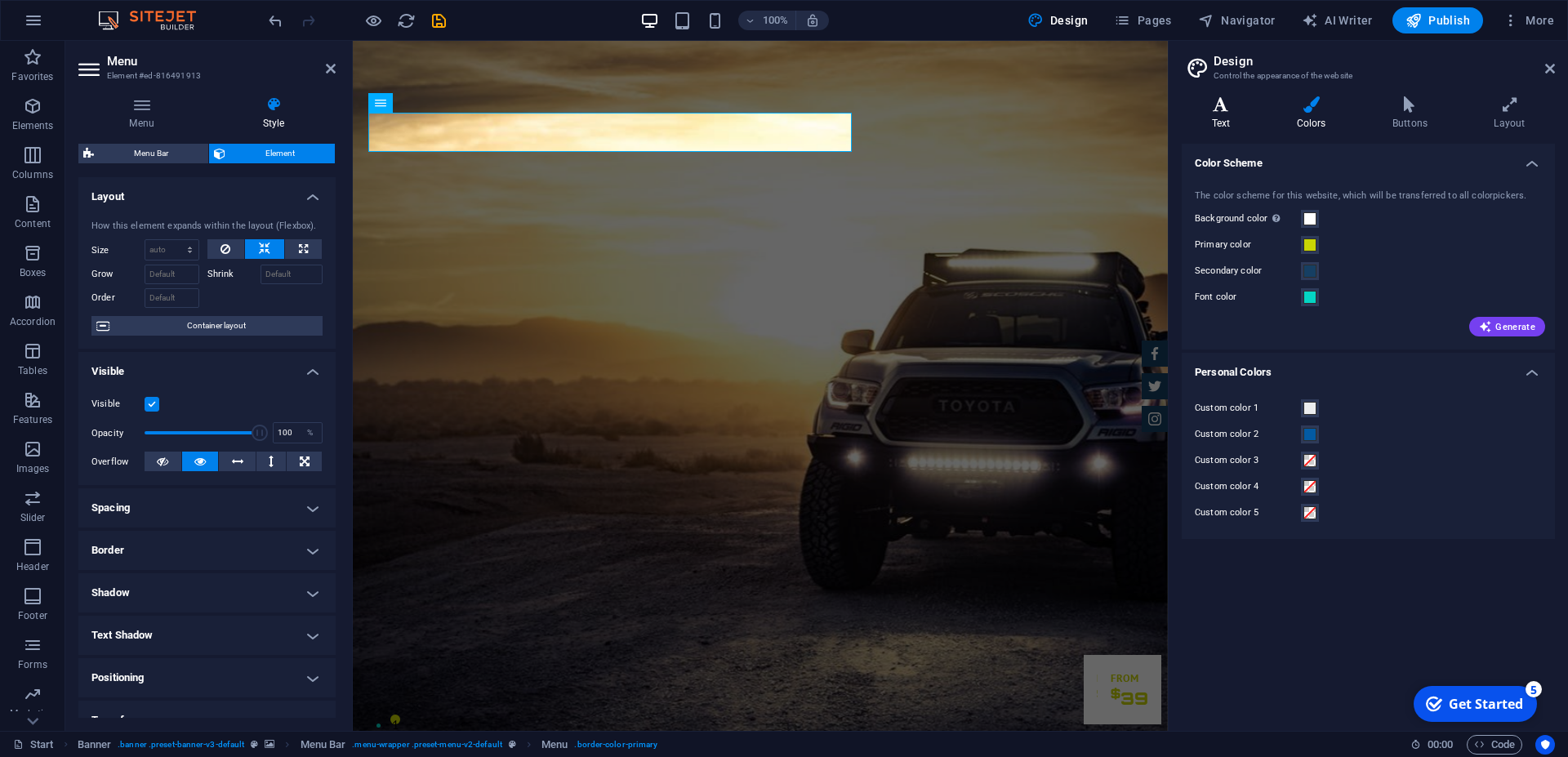
click at [1220, 105] on icon at bounding box center [1221, 104] width 79 height 16
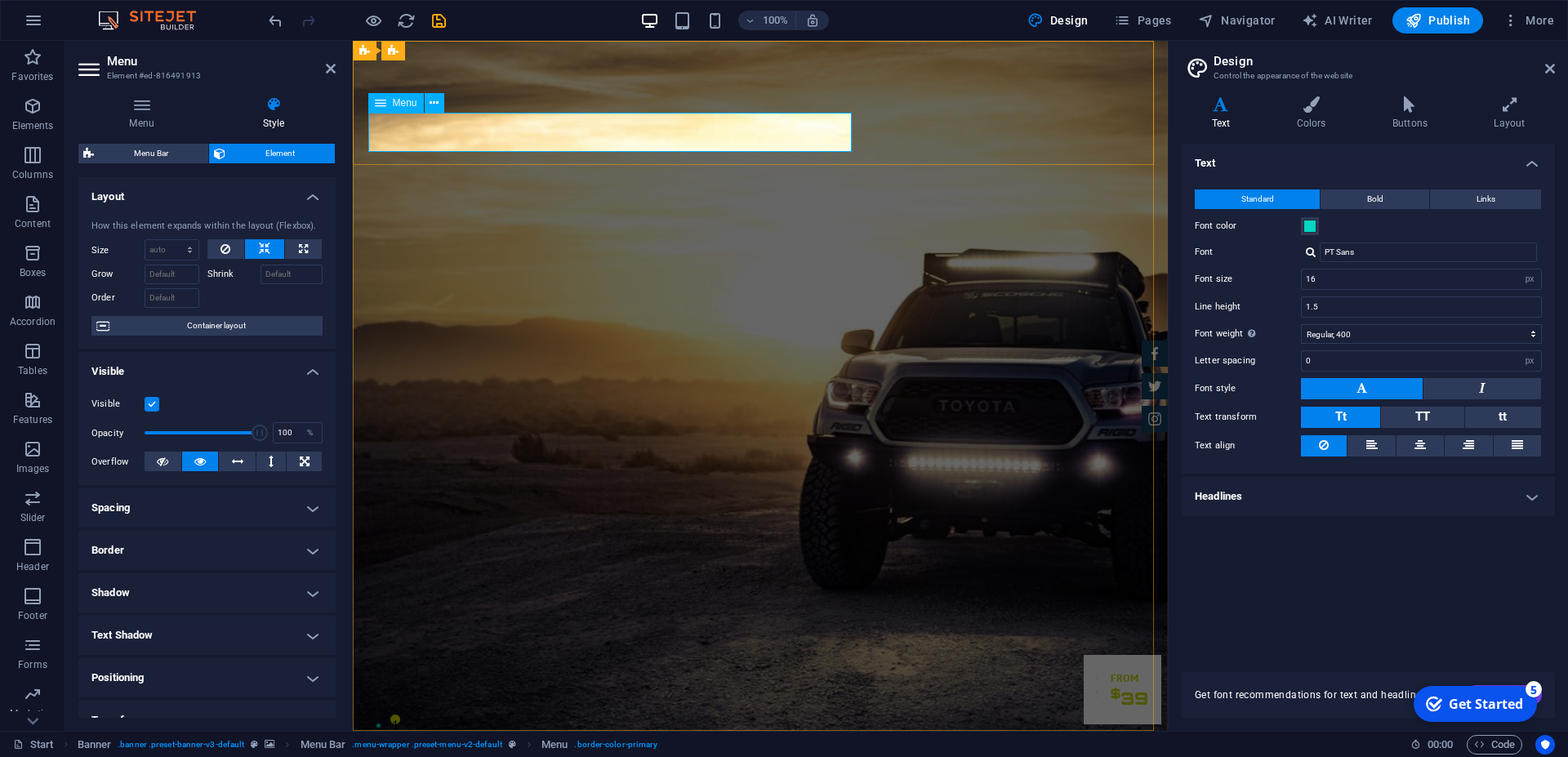
click at [34, 16] on icon "button" at bounding box center [33, 20] width 20 height 20
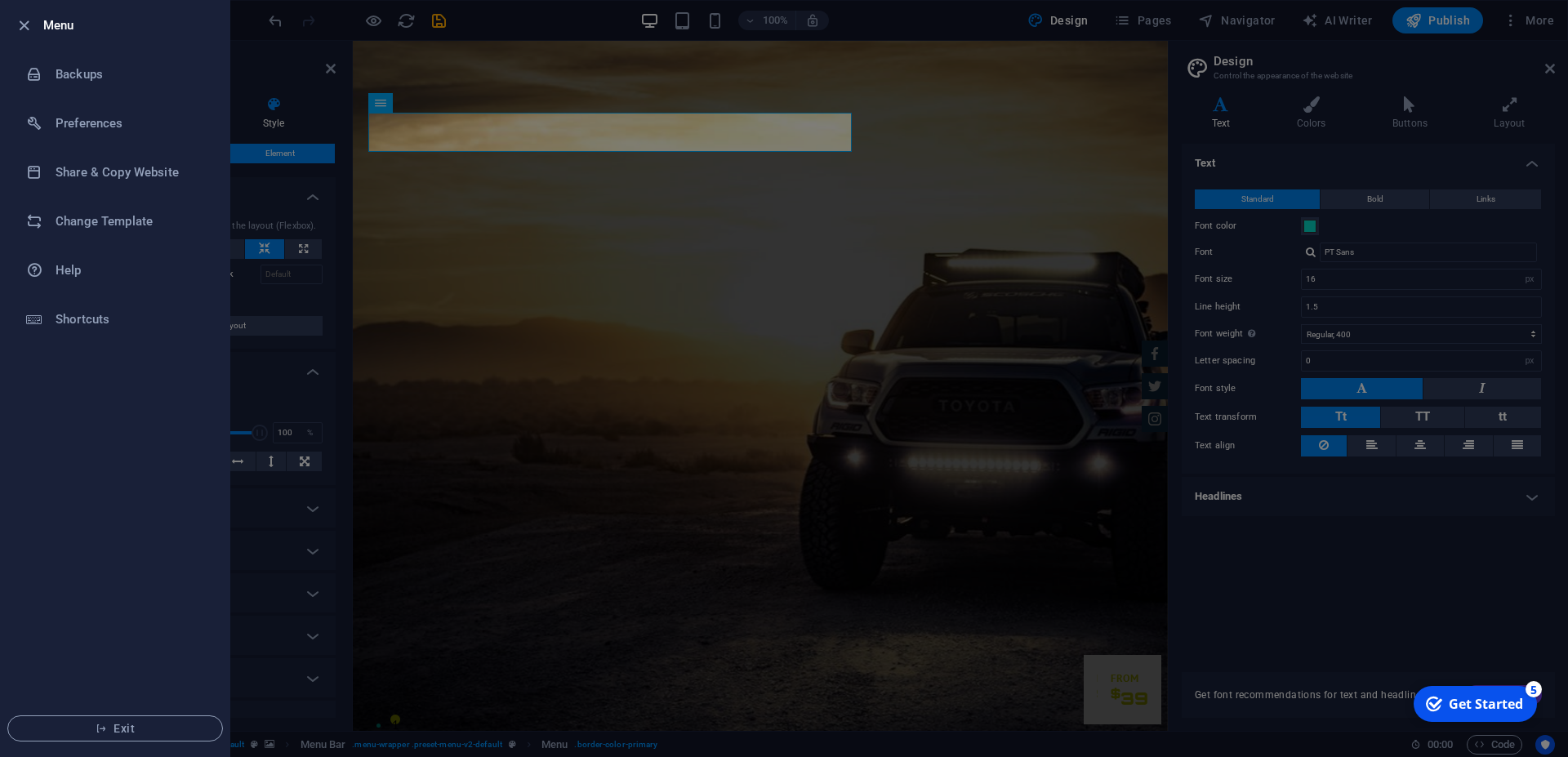
click at [35, 19] on div at bounding box center [28, 25] width 29 height 20
click at [25, 20] on icon "button" at bounding box center [24, 25] width 19 height 19
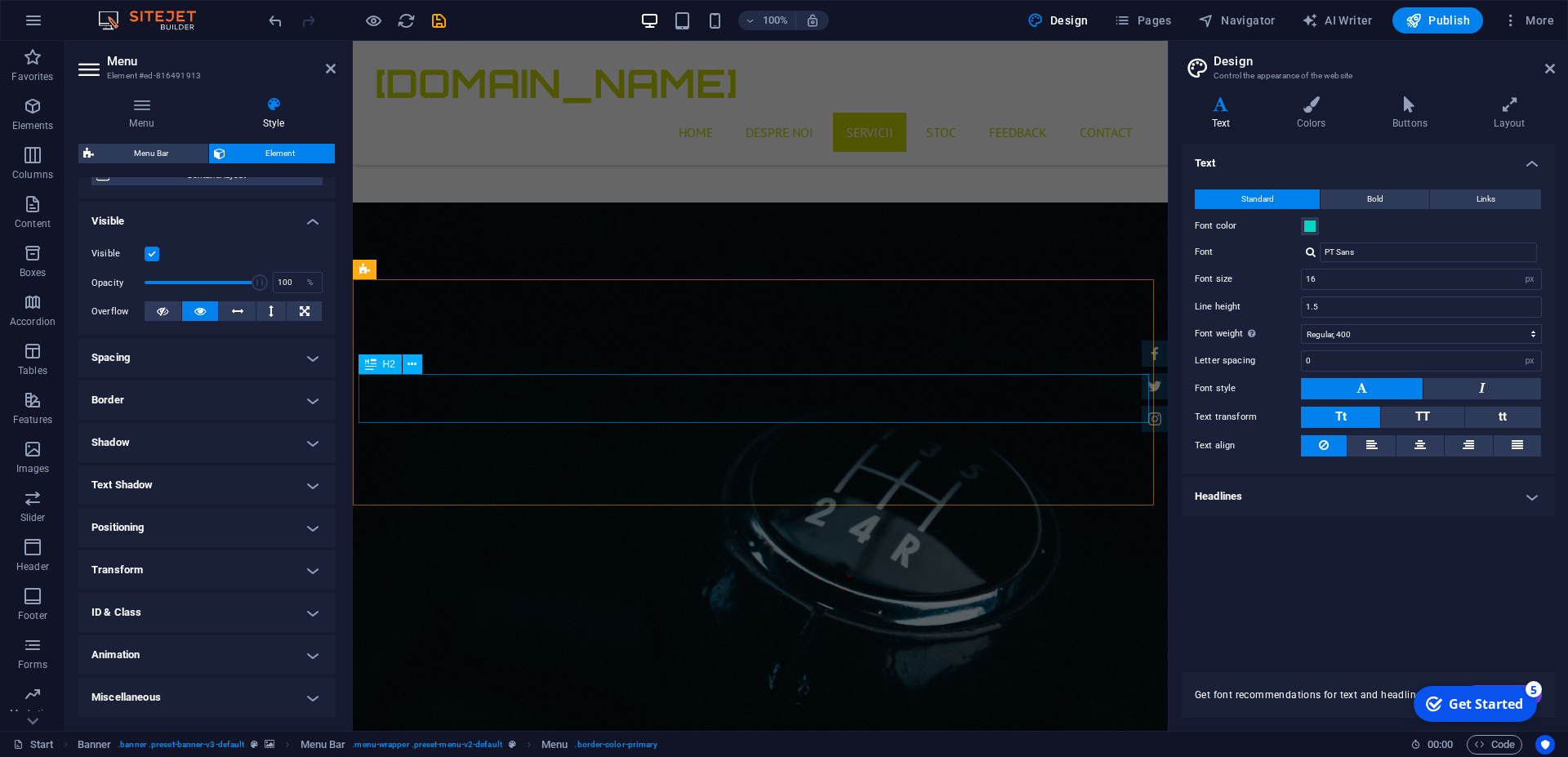
scroll to position [2414, 0]
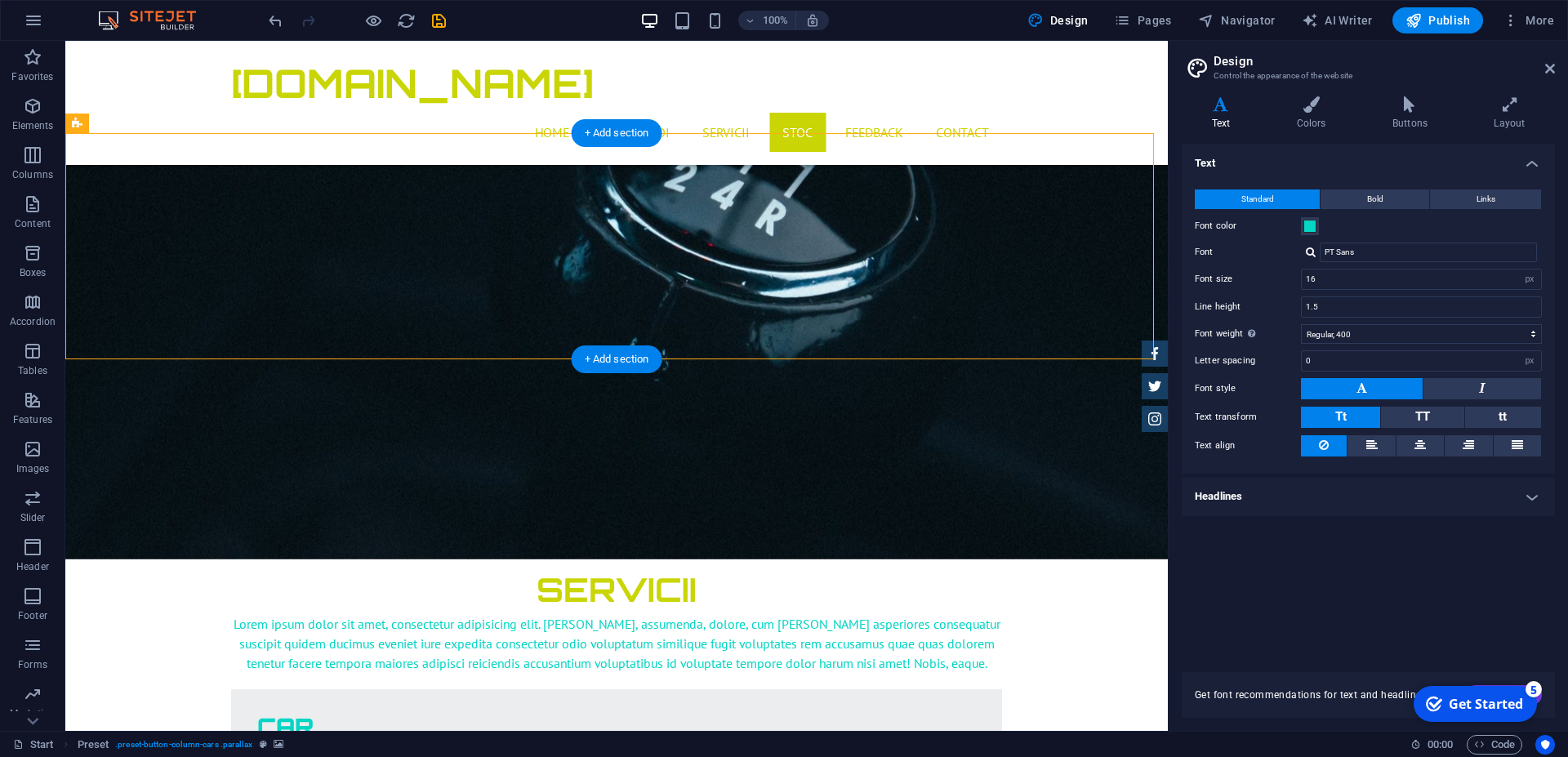
click at [497, 142] on nav "Home Despre noi Servicii Stoc Feedback Contact" at bounding box center [617, 132] width 770 height 39
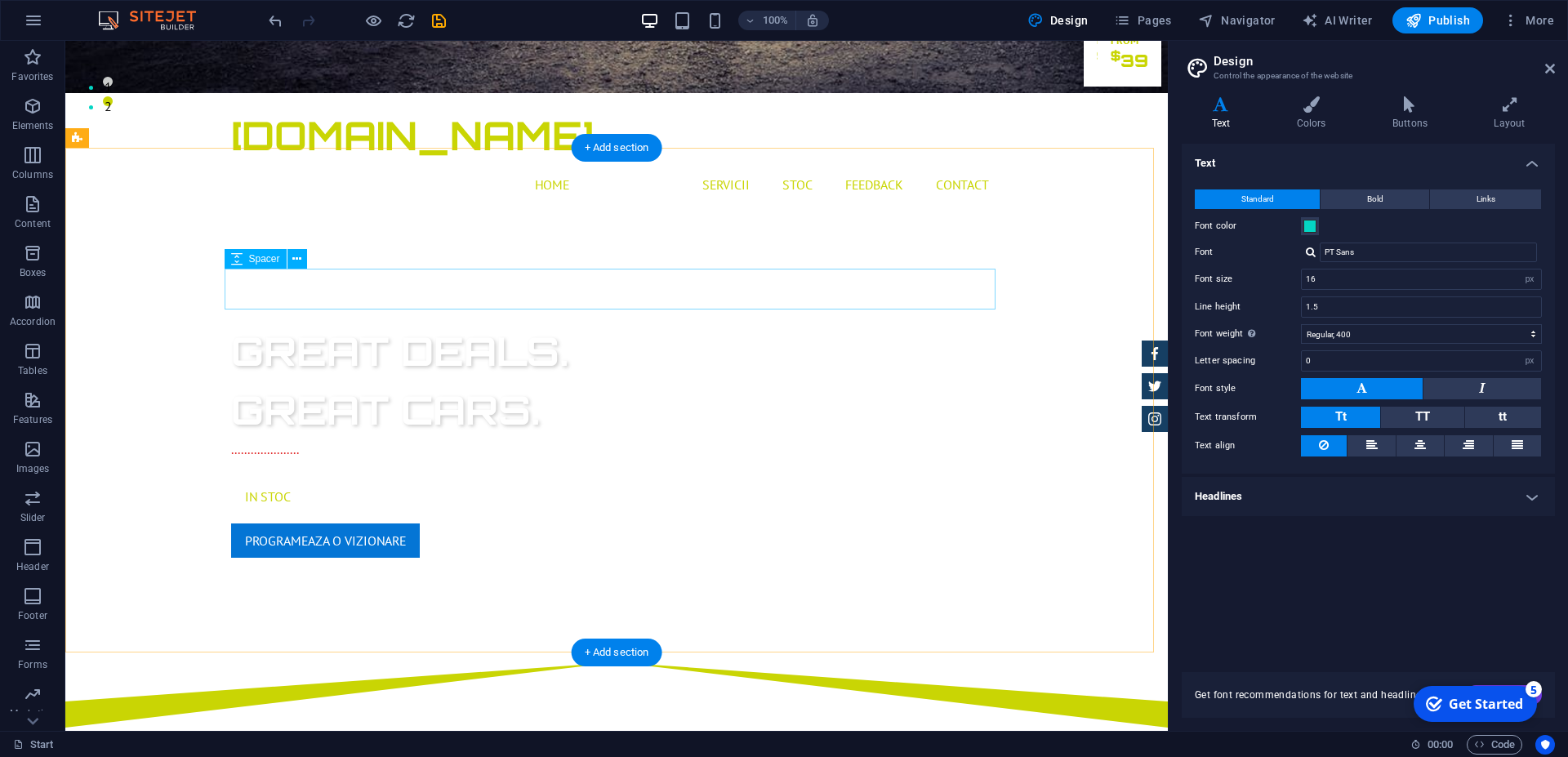
scroll to position [666, 0]
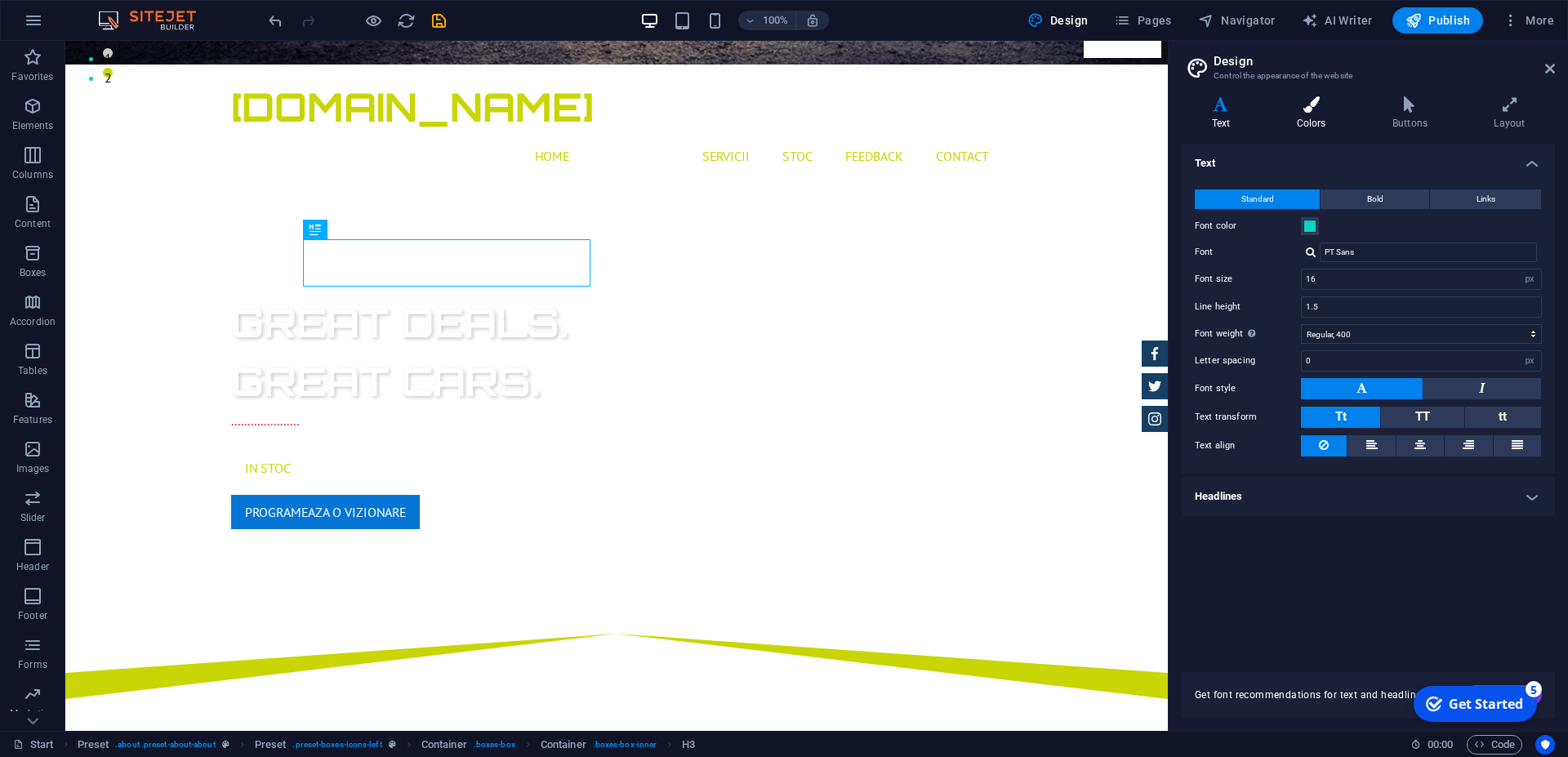
click at [1303, 111] on icon at bounding box center [1310, 104] width 89 height 16
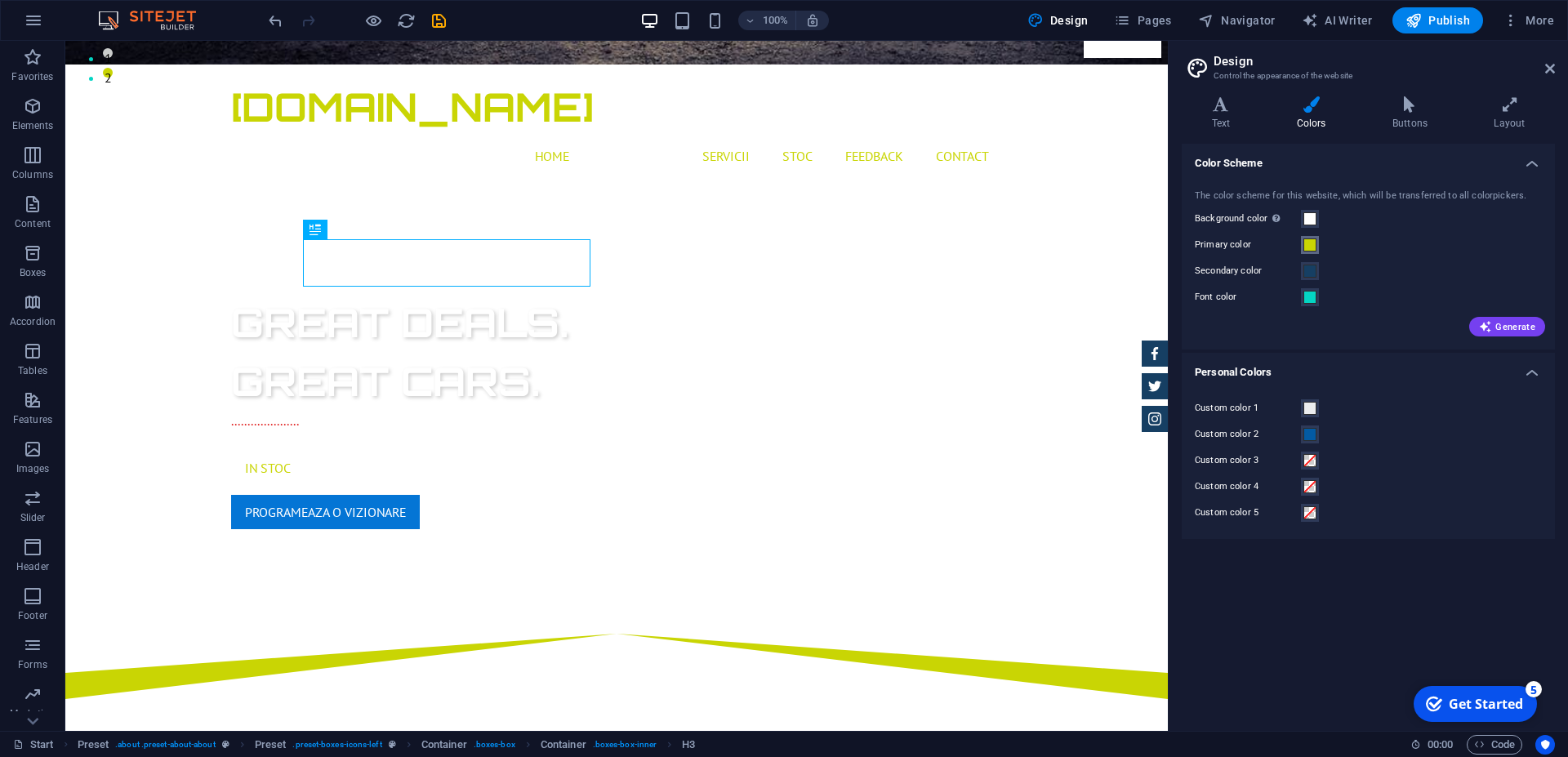
click at [1314, 250] on span at bounding box center [1309, 245] width 13 height 13
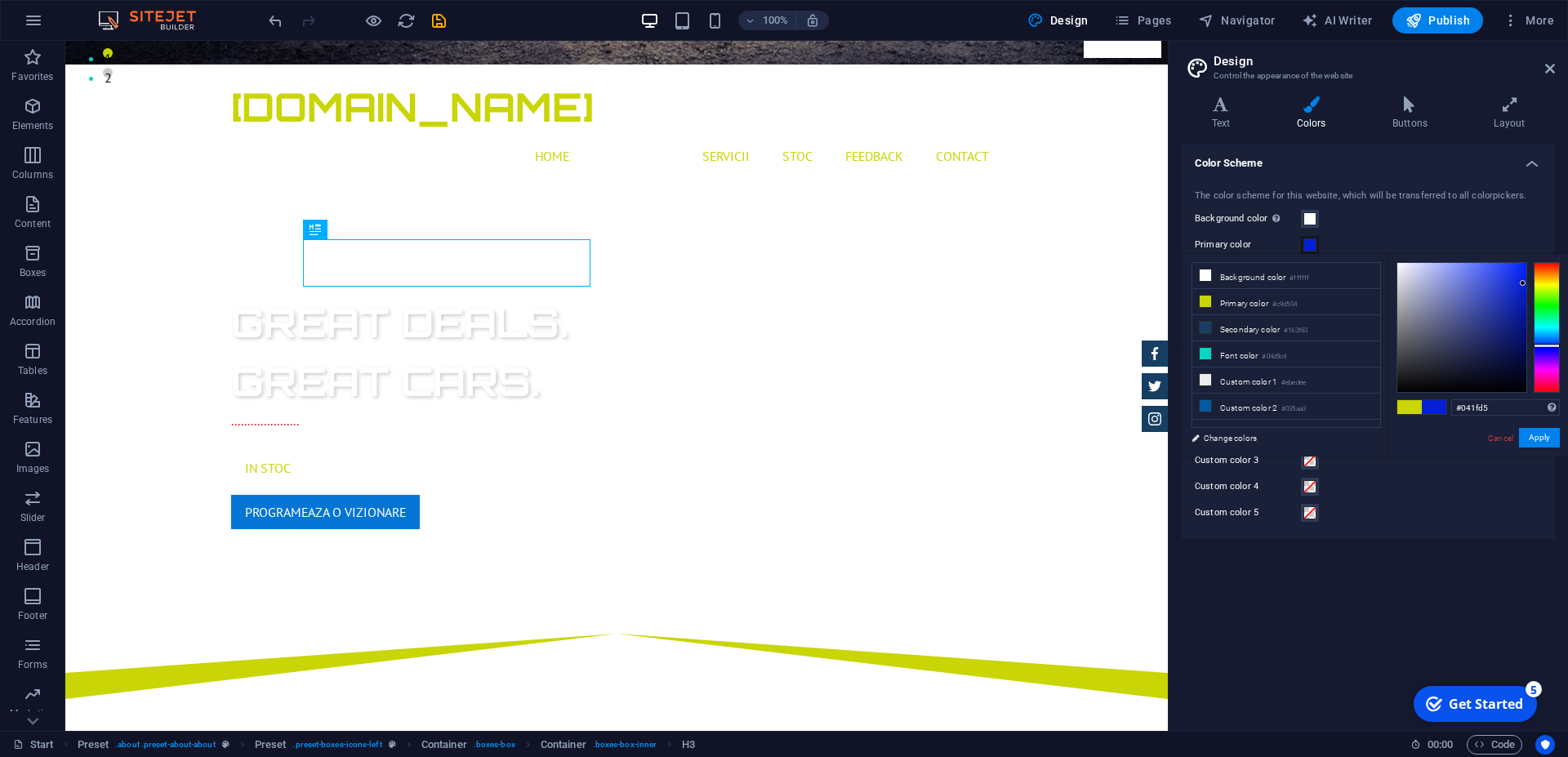
click at [1547, 346] on div at bounding box center [1546, 327] width 26 height 130
type input "#1934e9"
click at [1512, 274] on div at bounding box center [1462, 328] width 129 height 129
click at [1543, 432] on button "Apply" at bounding box center [1539, 438] width 41 height 20
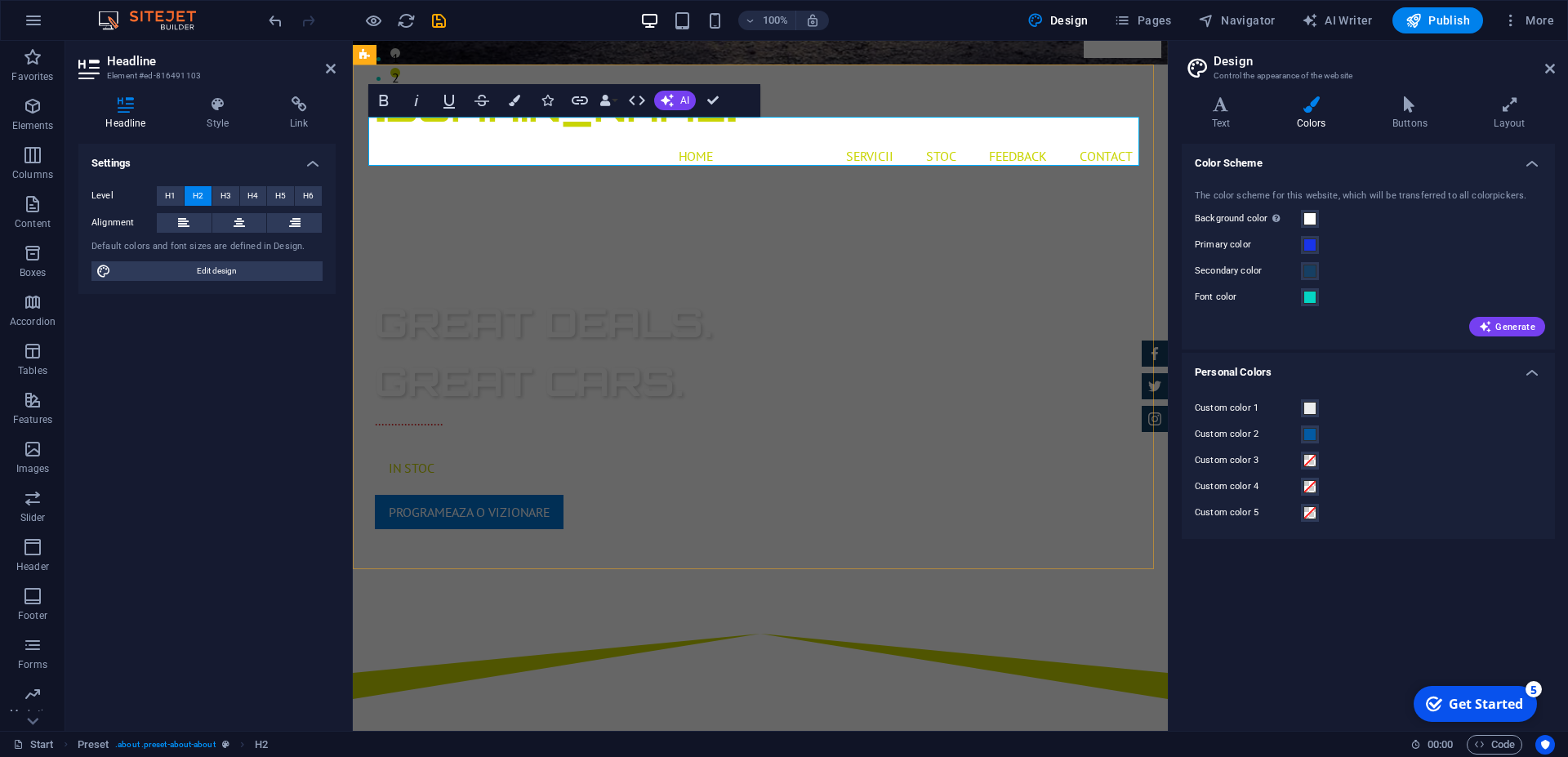
drag, startPoint x: 882, startPoint y: 141, endPoint x: 622, endPoint y: 133, distance: 260.1
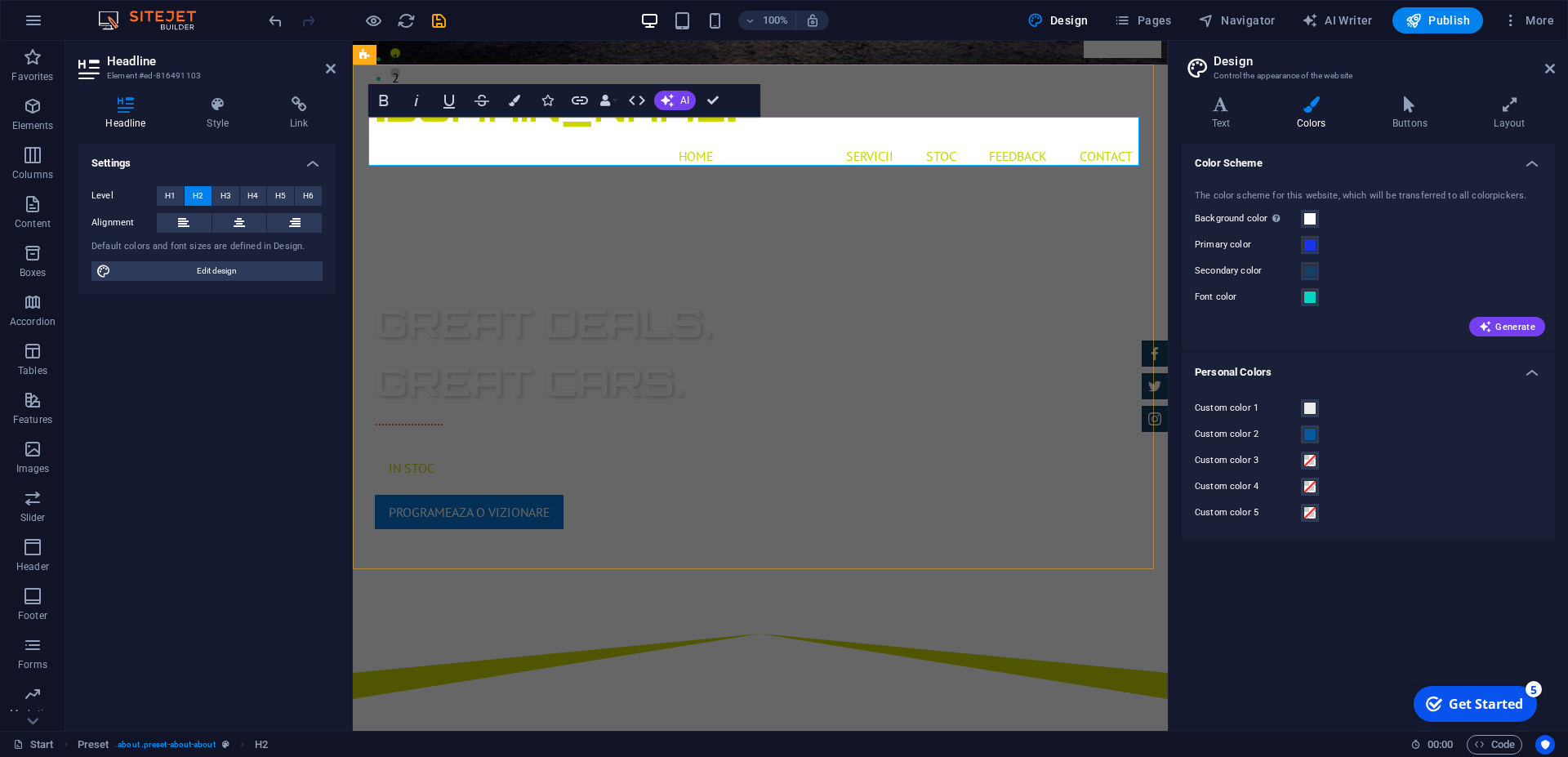
click at [516, 100] on icon "button" at bounding box center [515, 100] width 11 height 11
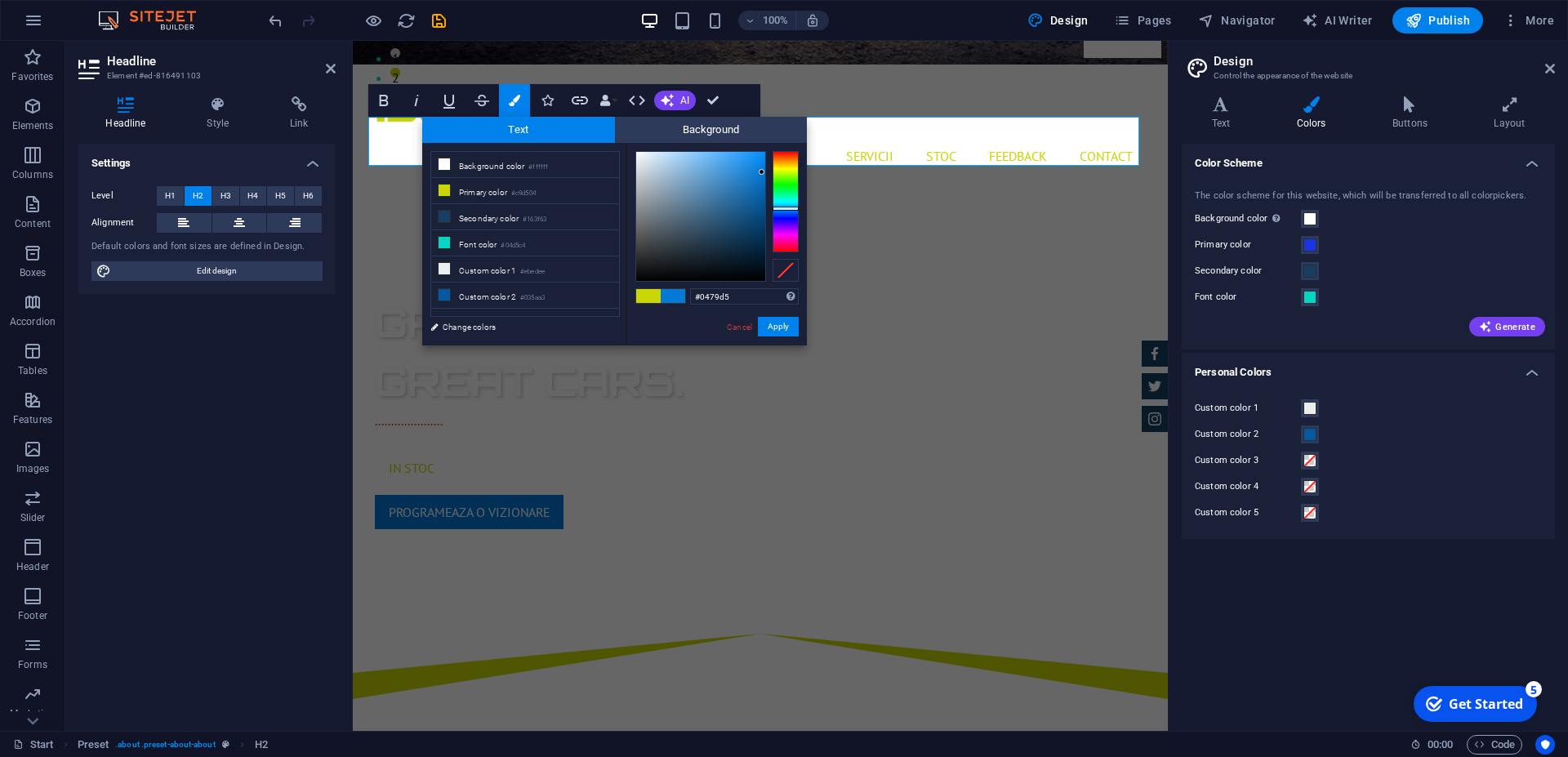
click at [783, 208] on div at bounding box center [785, 201] width 26 height 101
type input "#168cea"
click at [752, 162] on div at bounding box center [701, 216] width 129 height 129
click at [779, 322] on button "Apply" at bounding box center [779, 326] width 41 height 20
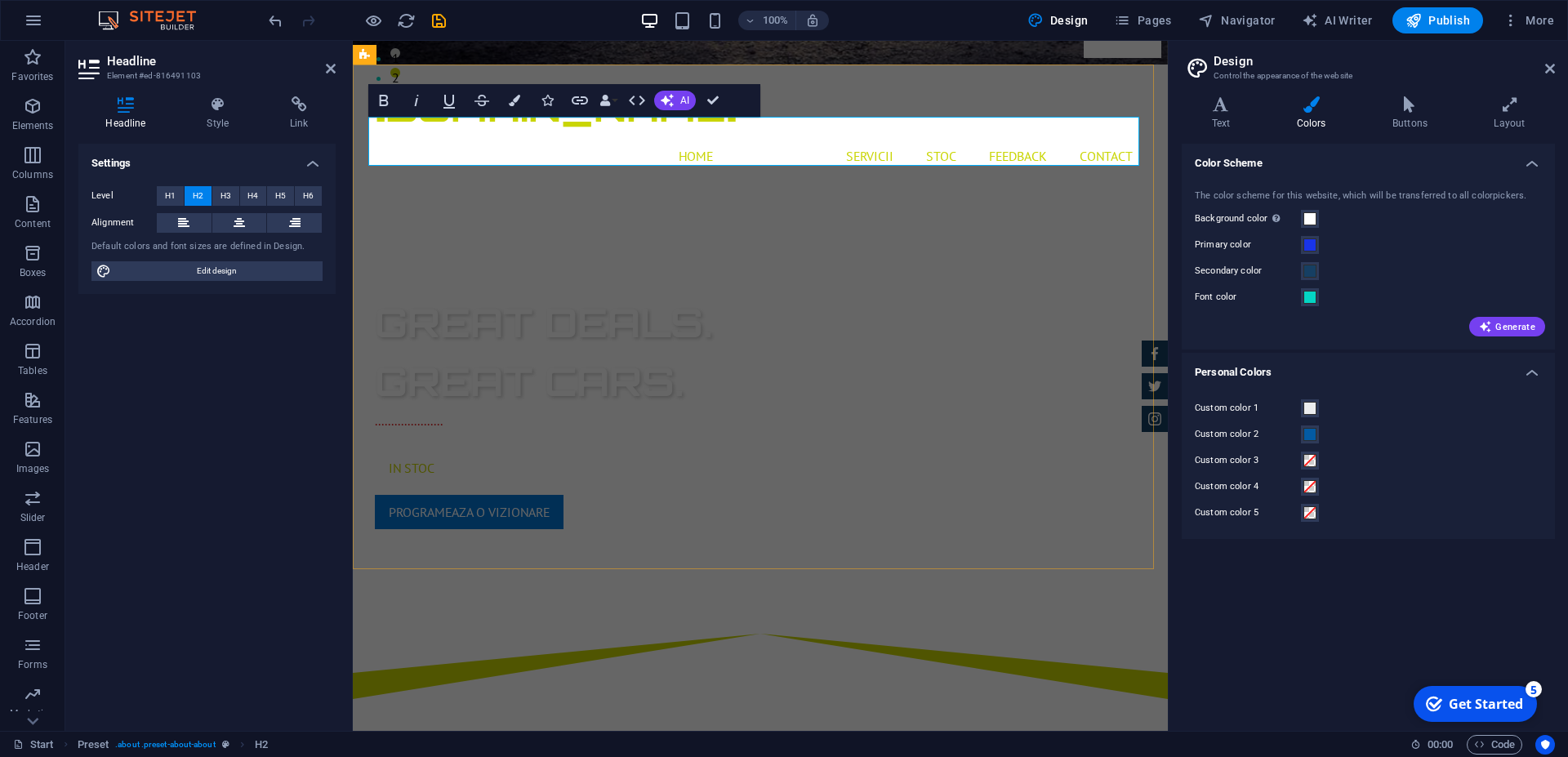
click at [516, 105] on icon "button" at bounding box center [515, 100] width 11 height 11
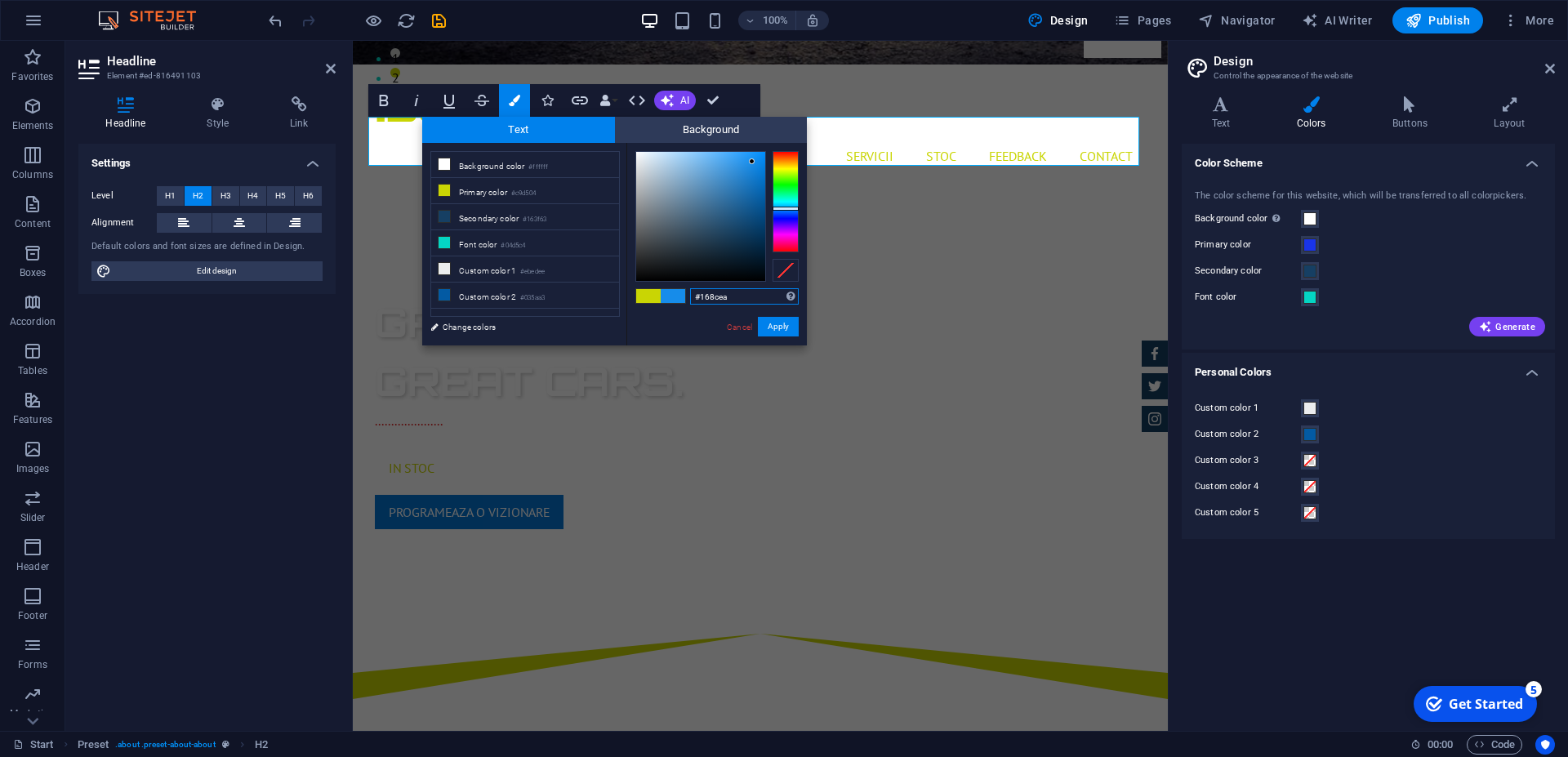
drag, startPoint x: 728, startPoint y: 295, endPoint x: 694, endPoint y: 298, distance: 34.1
click at [694, 298] on input "#168cea" at bounding box center [744, 296] width 109 height 16
click at [781, 325] on button "Apply" at bounding box center [779, 326] width 41 height 20
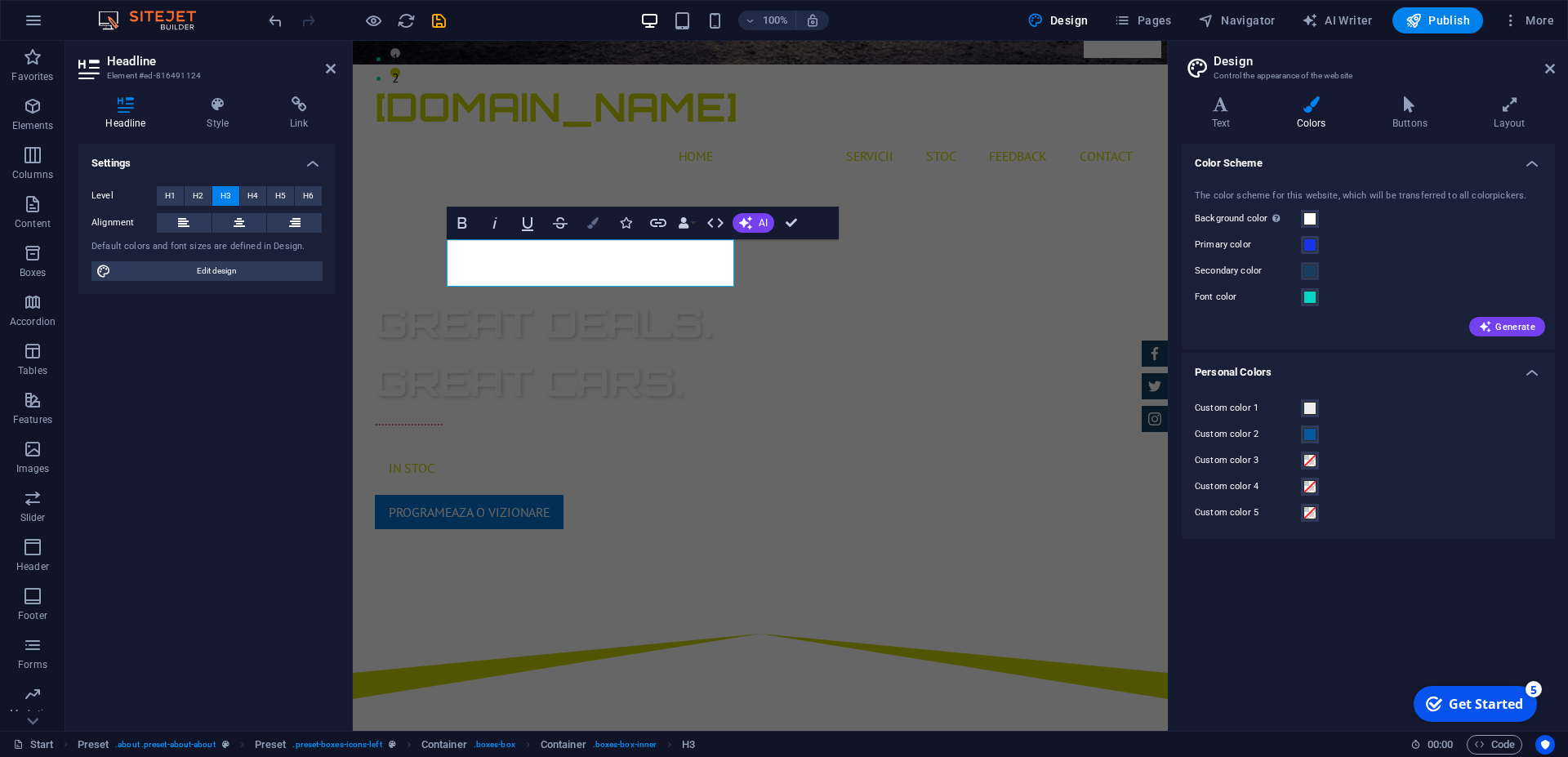
click at [593, 220] on icon "button" at bounding box center [592, 223] width 11 height 11
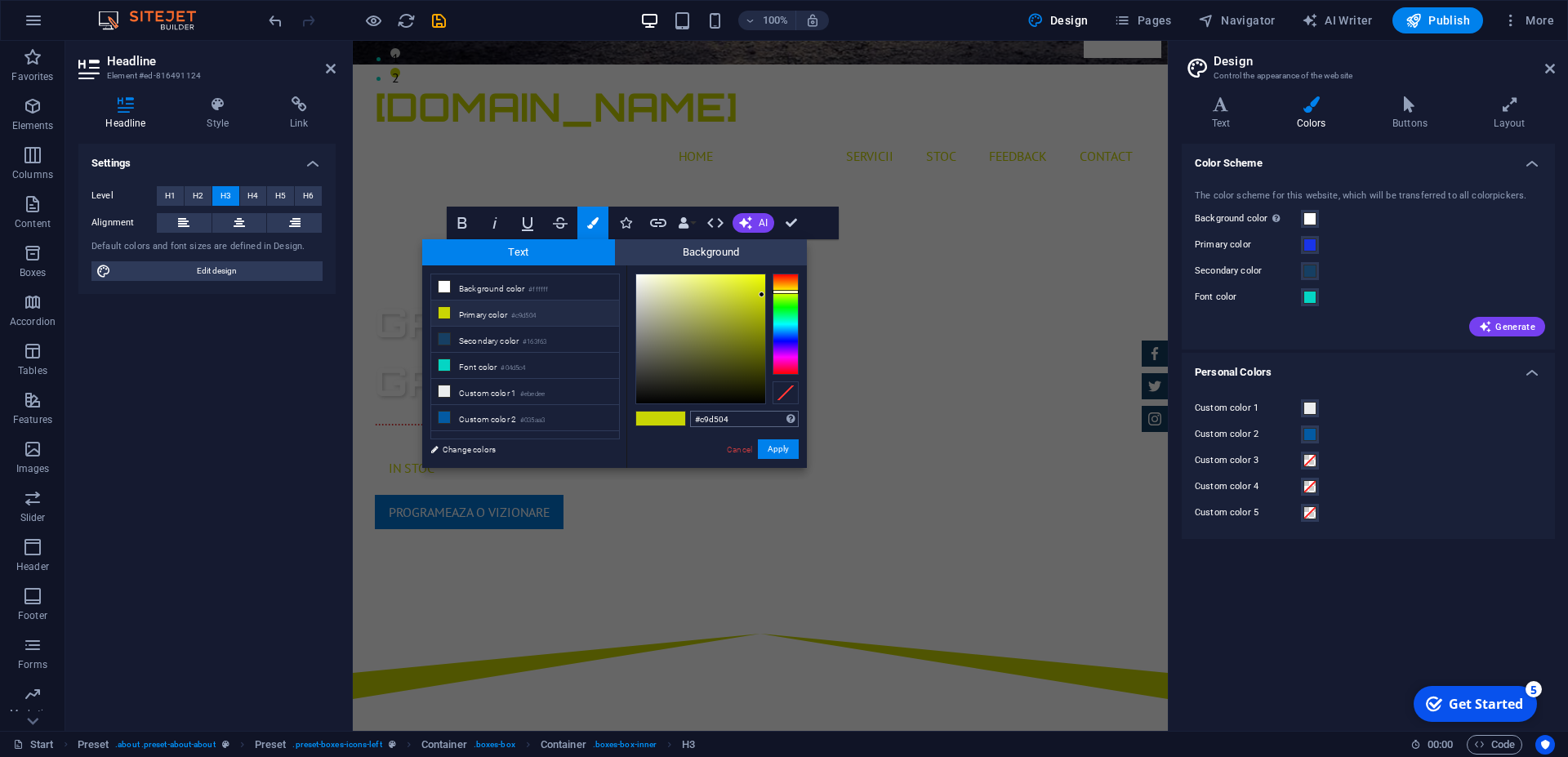
drag, startPoint x: 739, startPoint y: 416, endPoint x: 662, endPoint y: 422, distance: 77.2
click at [690, 422] on input "#c9d504" at bounding box center [744, 418] width 109 height 16
type input "#168cea"
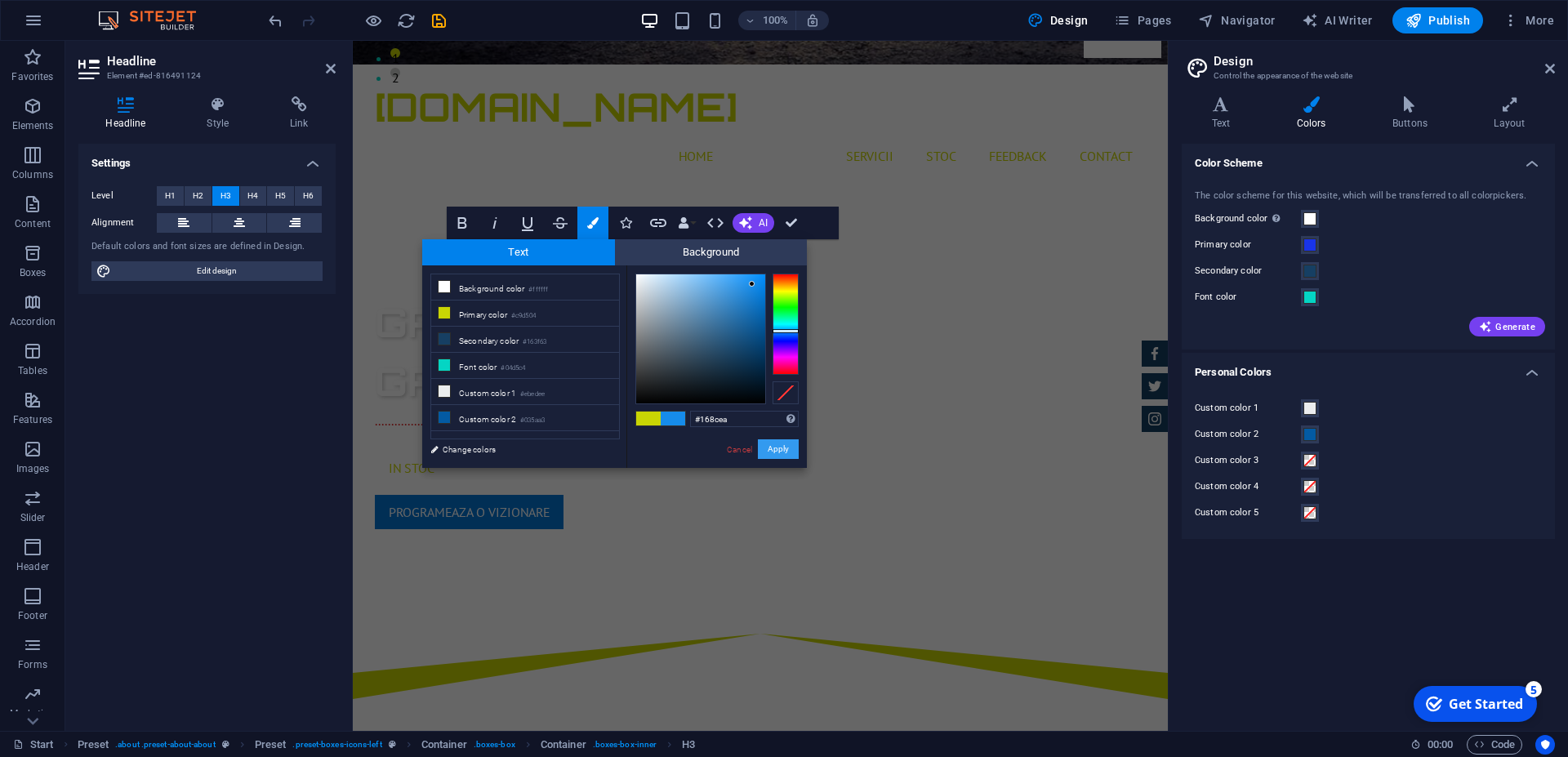
click at [787, 444] on button "Apply" at bounding box center [779, 449] width 41 height 20
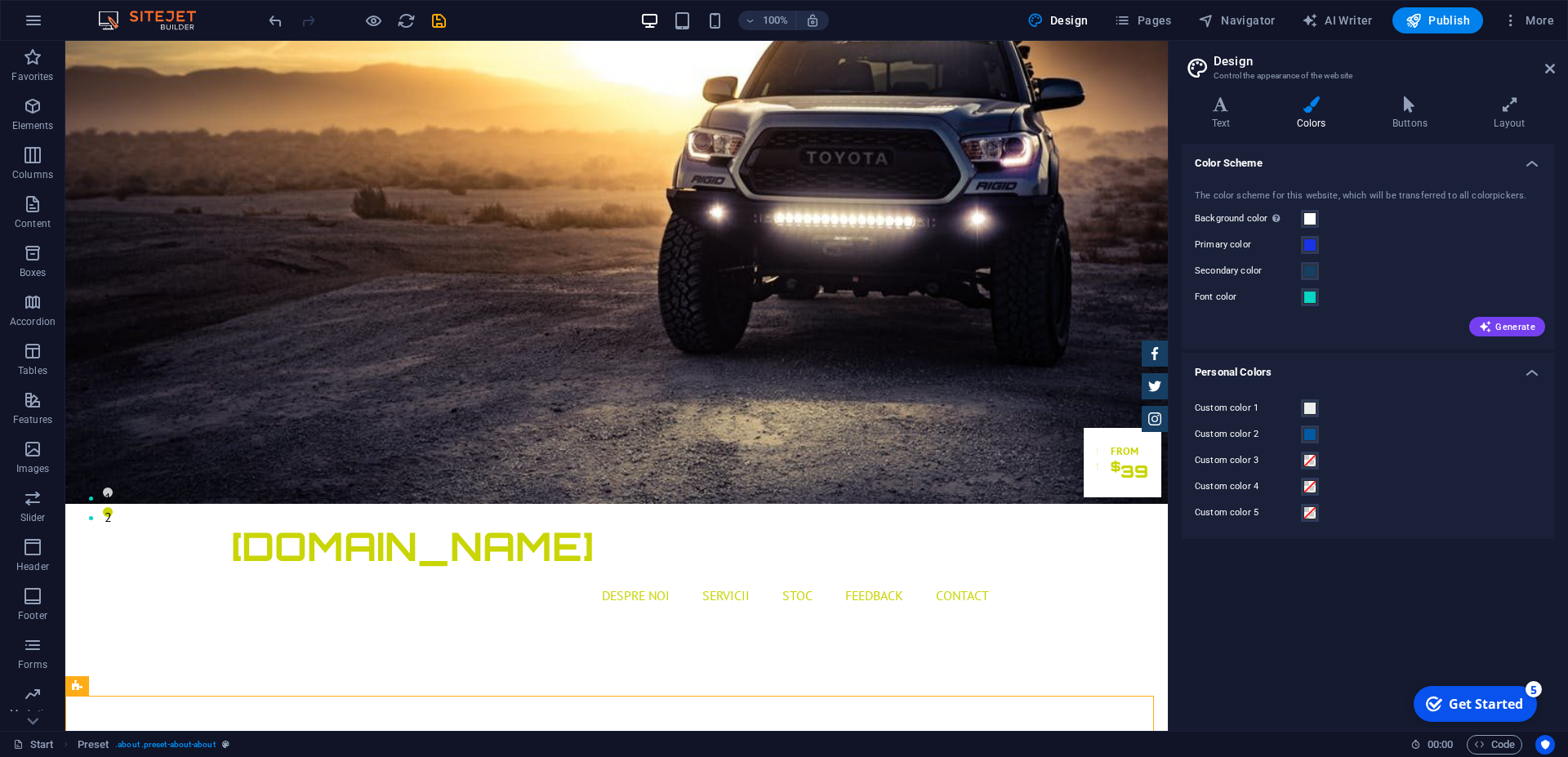
scroll to position [0, 0]
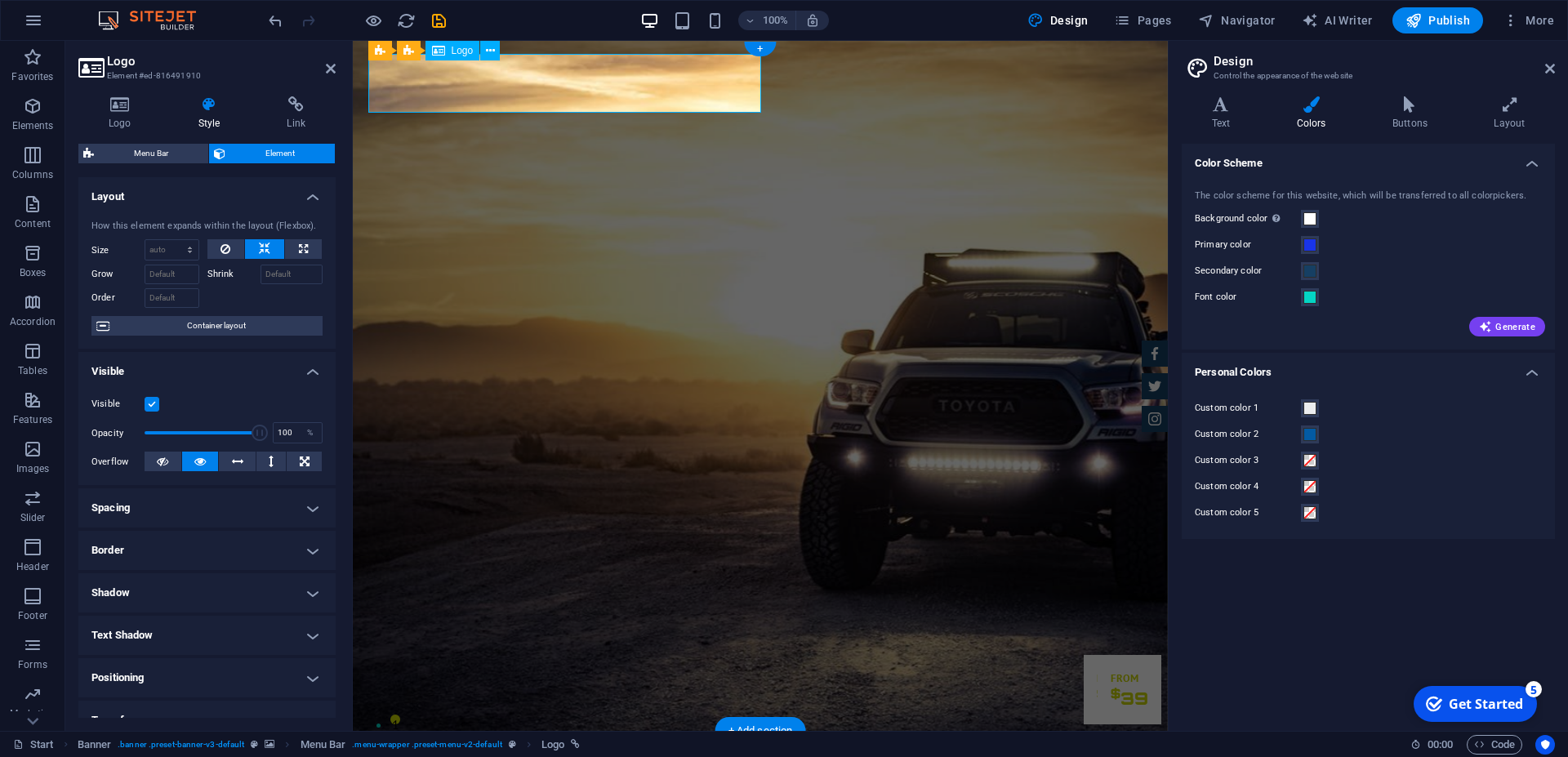
click at [123, 110] on icon at bounding box center [120, 104] width 83 height 16
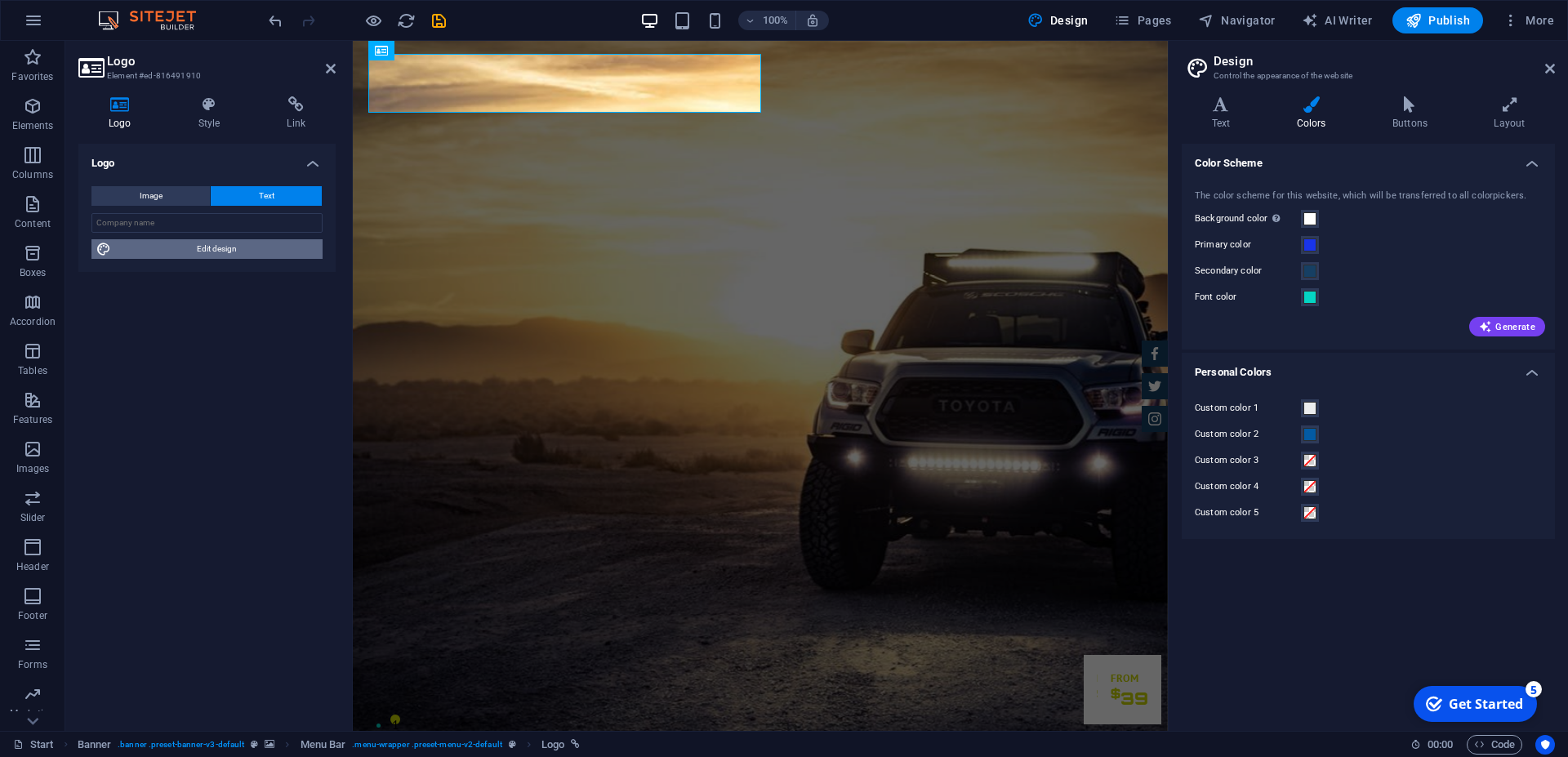
click at [203, 244] on span "Edit design" at bounding box center [217, 248] width 202 height 20
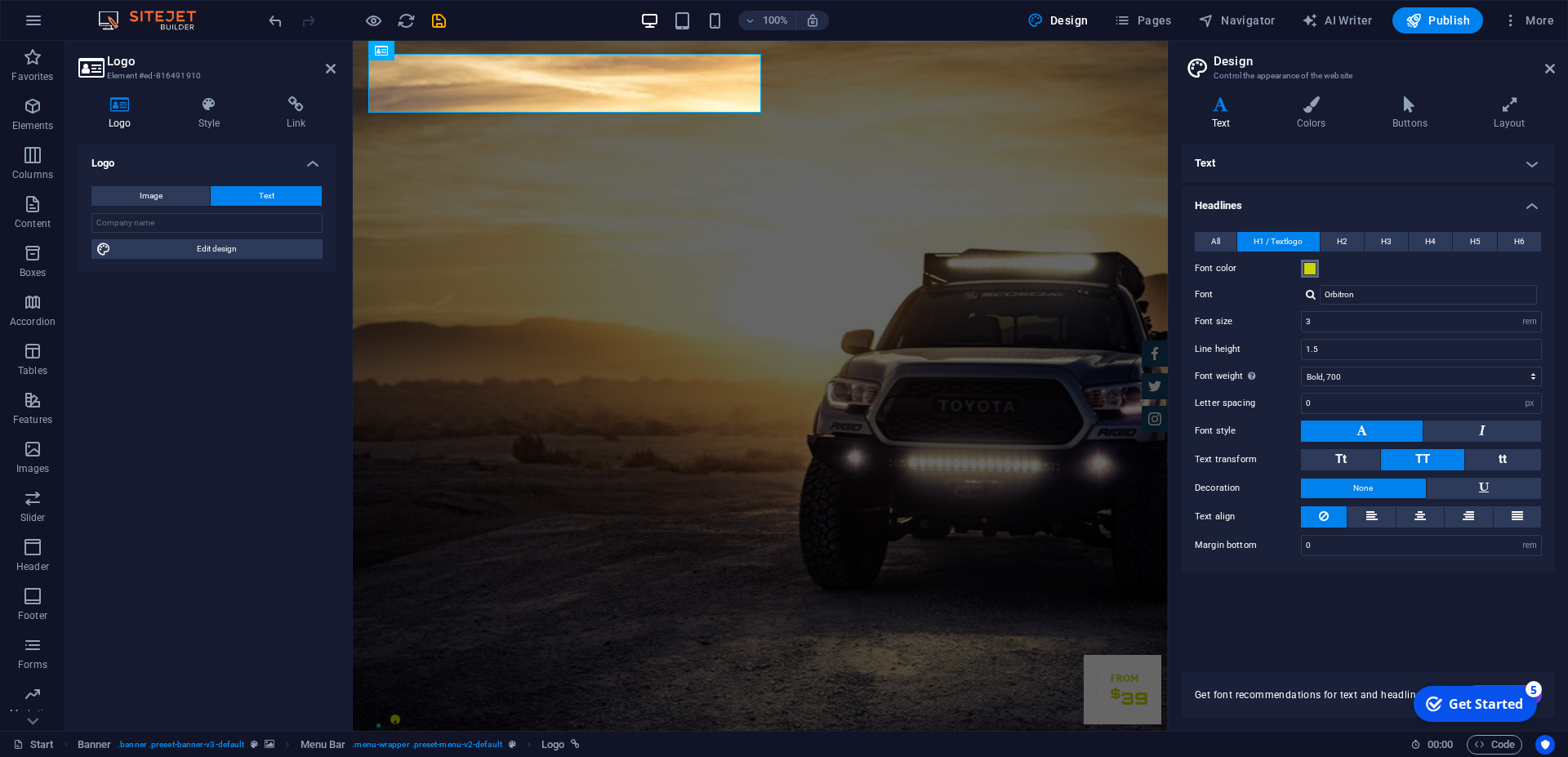
click at [1309, 268] on span at bounding box center [1309, 269] width 13 height 13
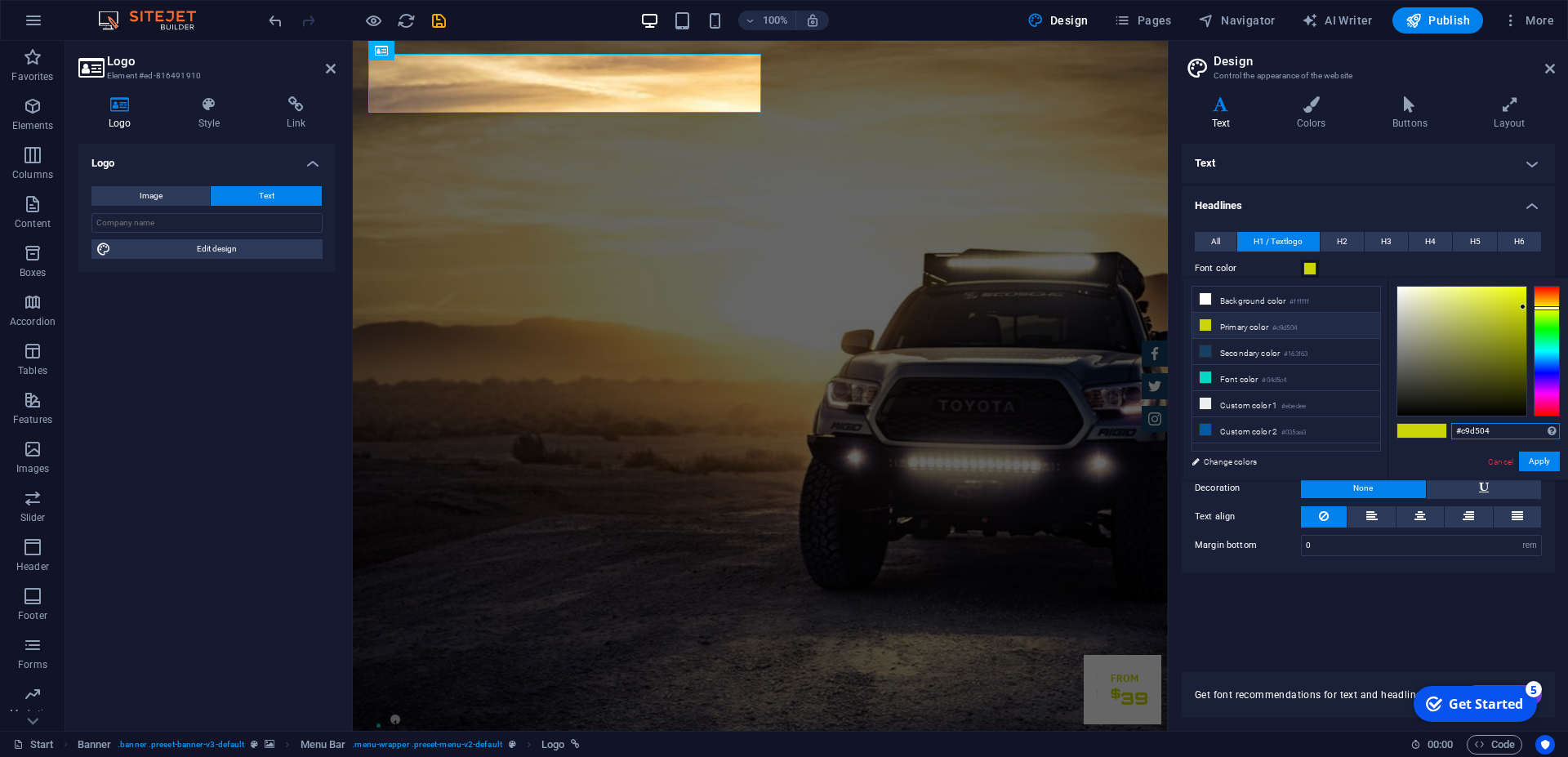
drag, startPoint x: 1494, startPoint y: 429, endPoint x: 1426, endPoint y: 435, distance: 68.3
click at [1451, 434] on input "#c9d504" at bounding box center [1505, 430] width 109 height 16
paste input "168cea"
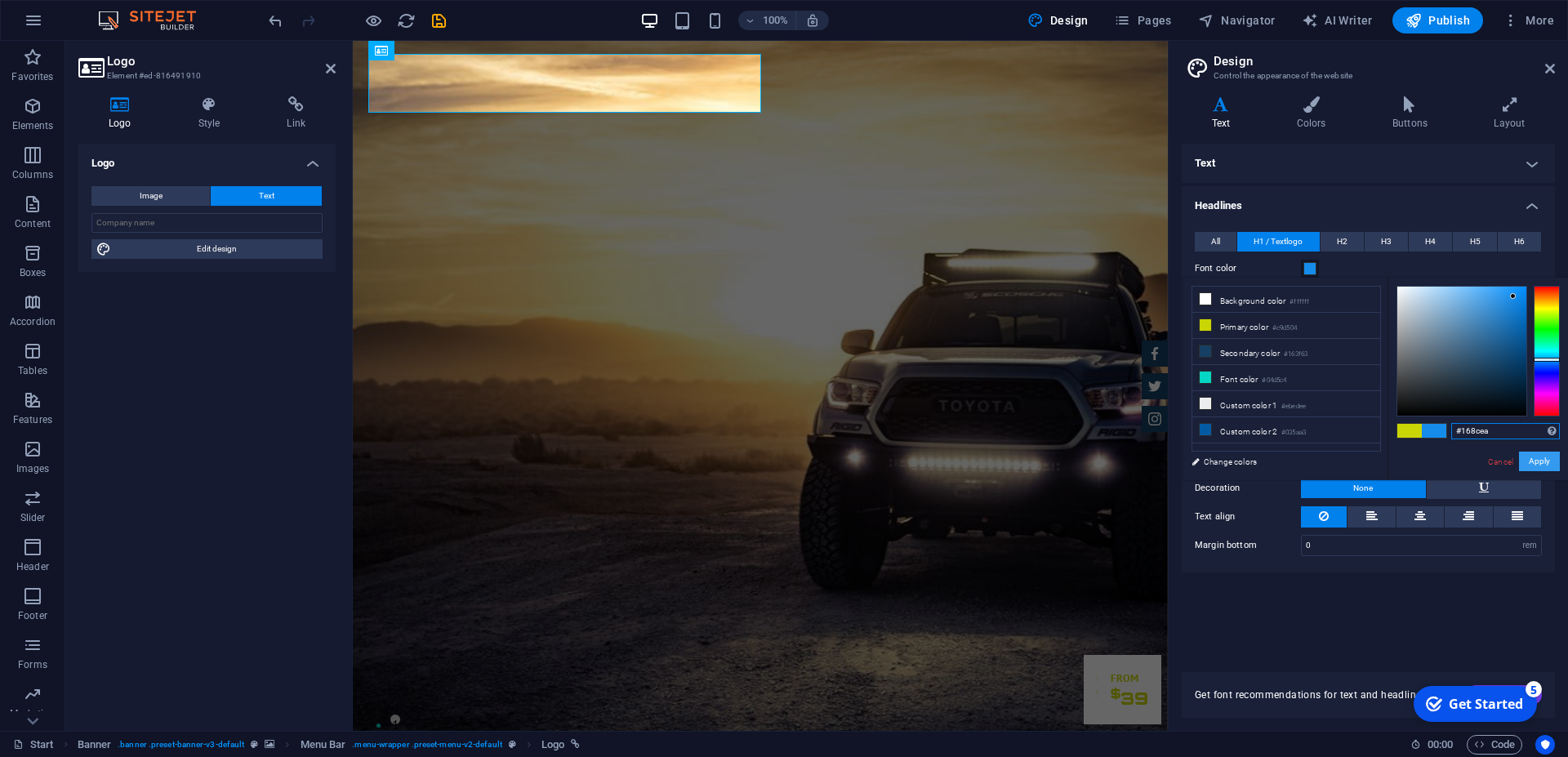
type input "#168cea"
click at [1543, 460] on button "Apply" at bounding box center [1539, 461] width 41 height 20
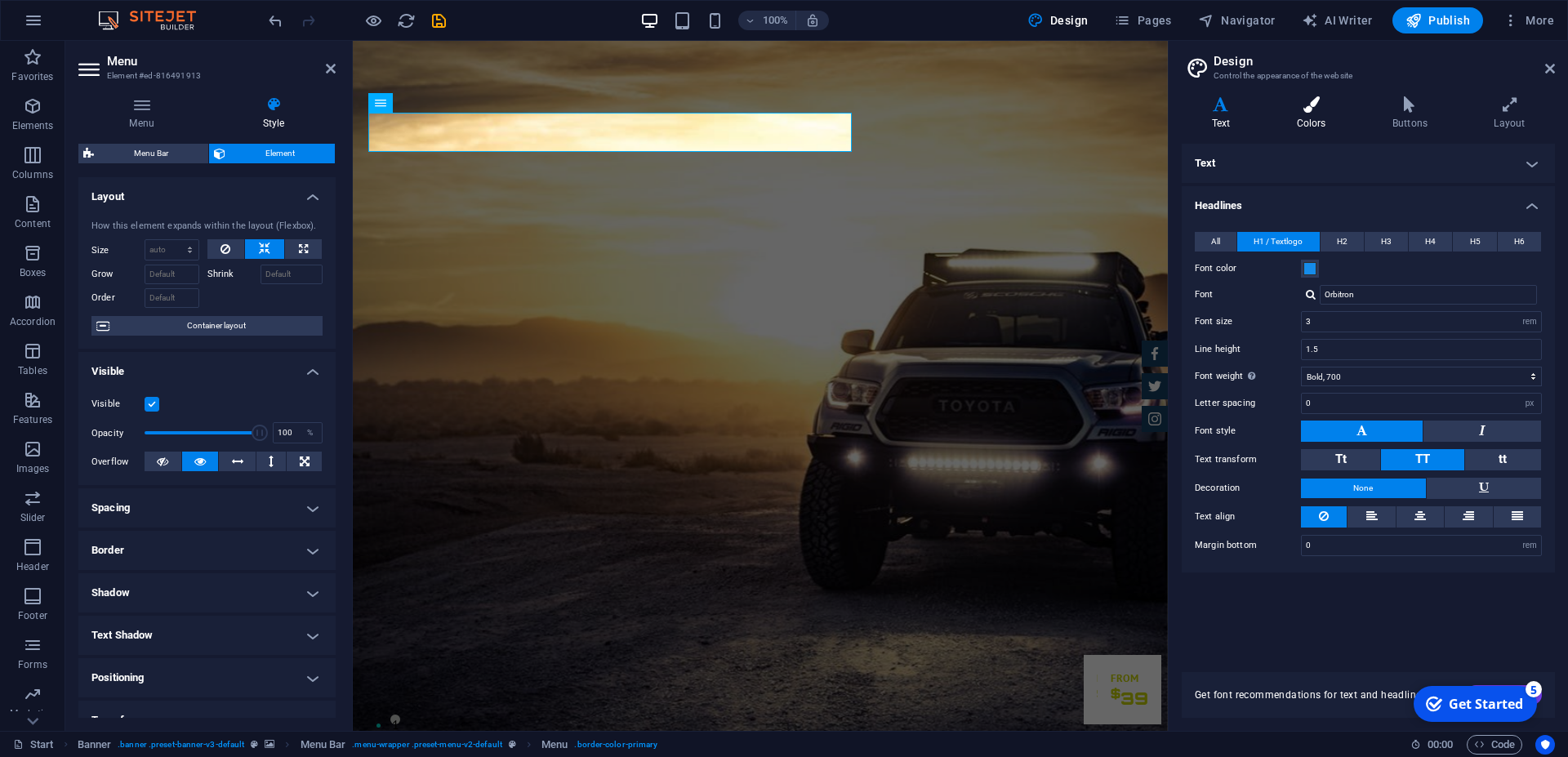
click at [1307, 101] on icon at bounding box center [1310, 104] width 89 height 16
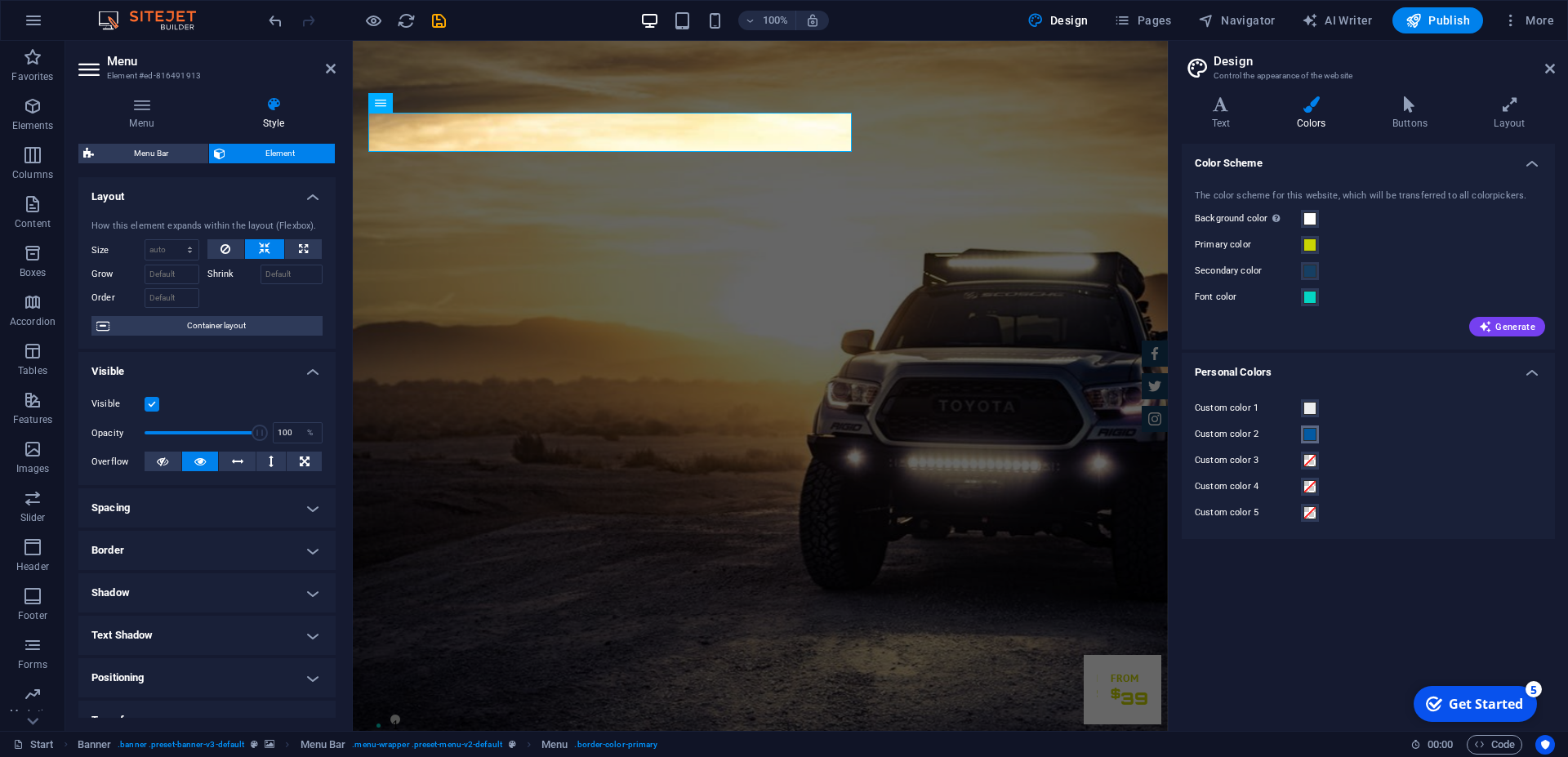
click at [1309, 436] on span at bounding box center [1309, 435] width 13 height 13
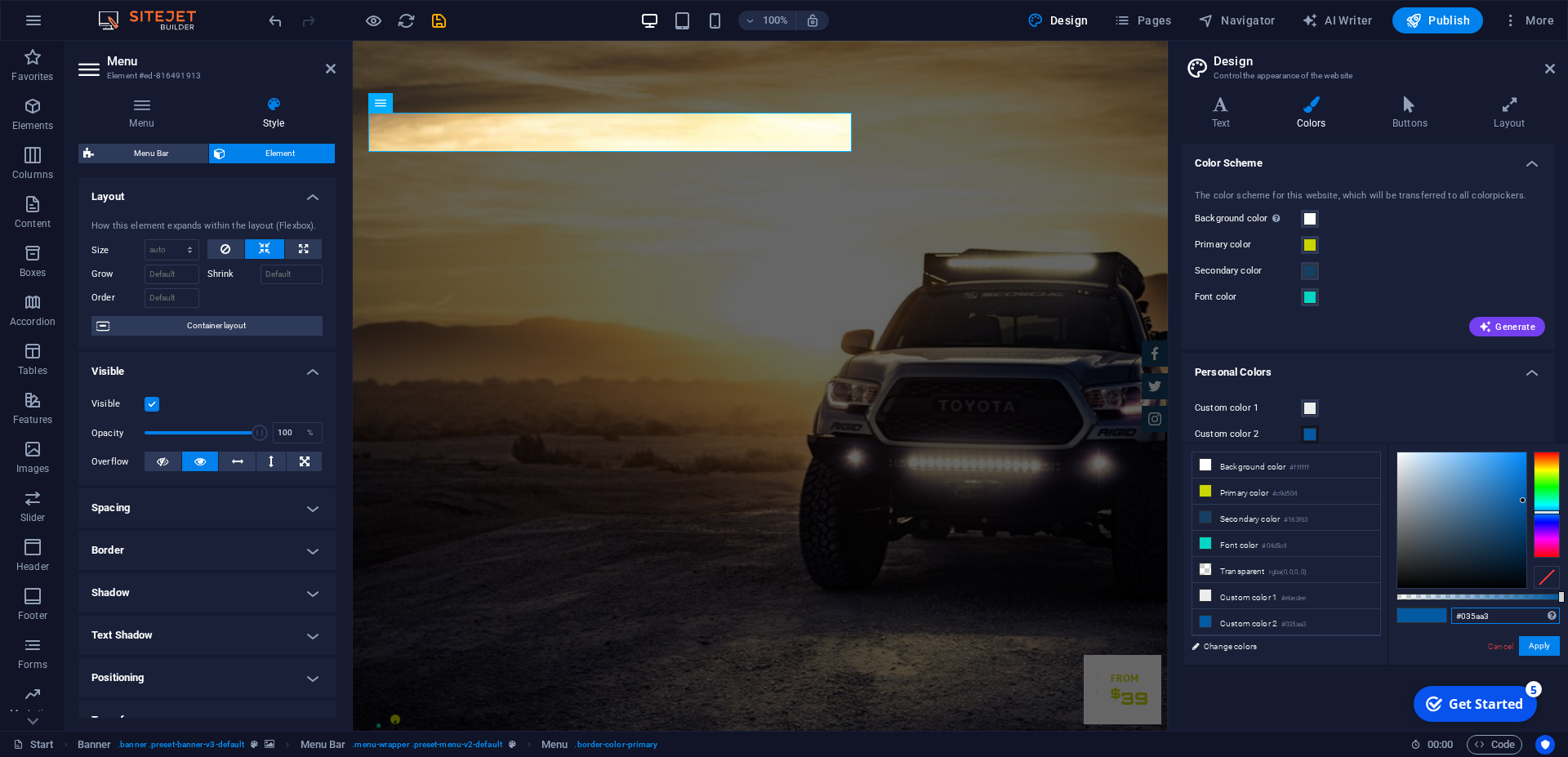
drag, startPoint x: 1497, startPoint y: 617, endPoint x: 1397, endPoint y: 618, distance: 100.0
click at [1451, 618] on input "#035aa3" at bounding box center [1505, 615] width 109 height 16
paste input "168cea"
type input "#168cea"
click at [1537, 641] on button "Apply" at bounding box center [1539, 646] width 41 height 20
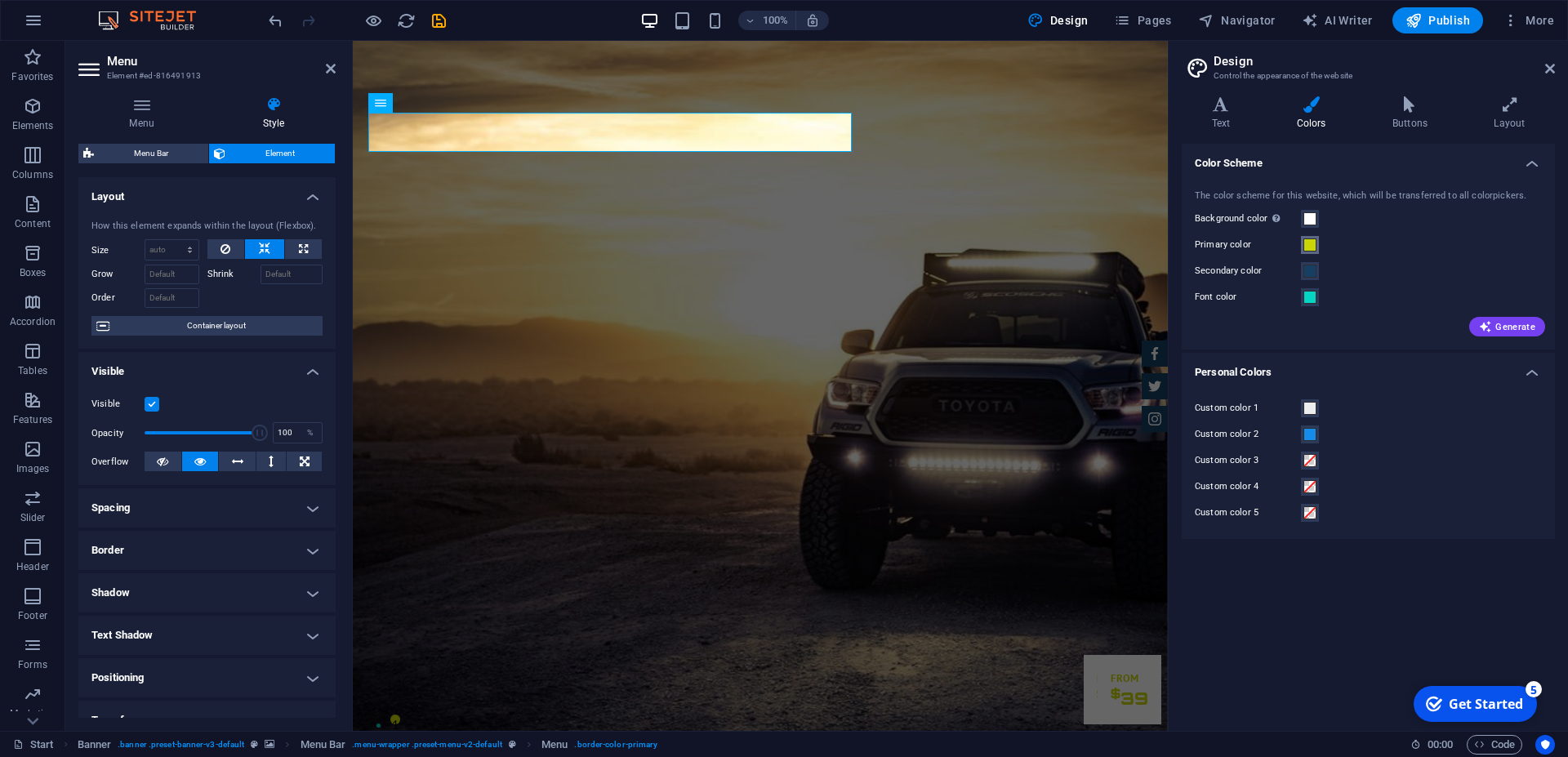
click at [1311, 244] on span at bounding box center [1309, 245] width 13 height 13
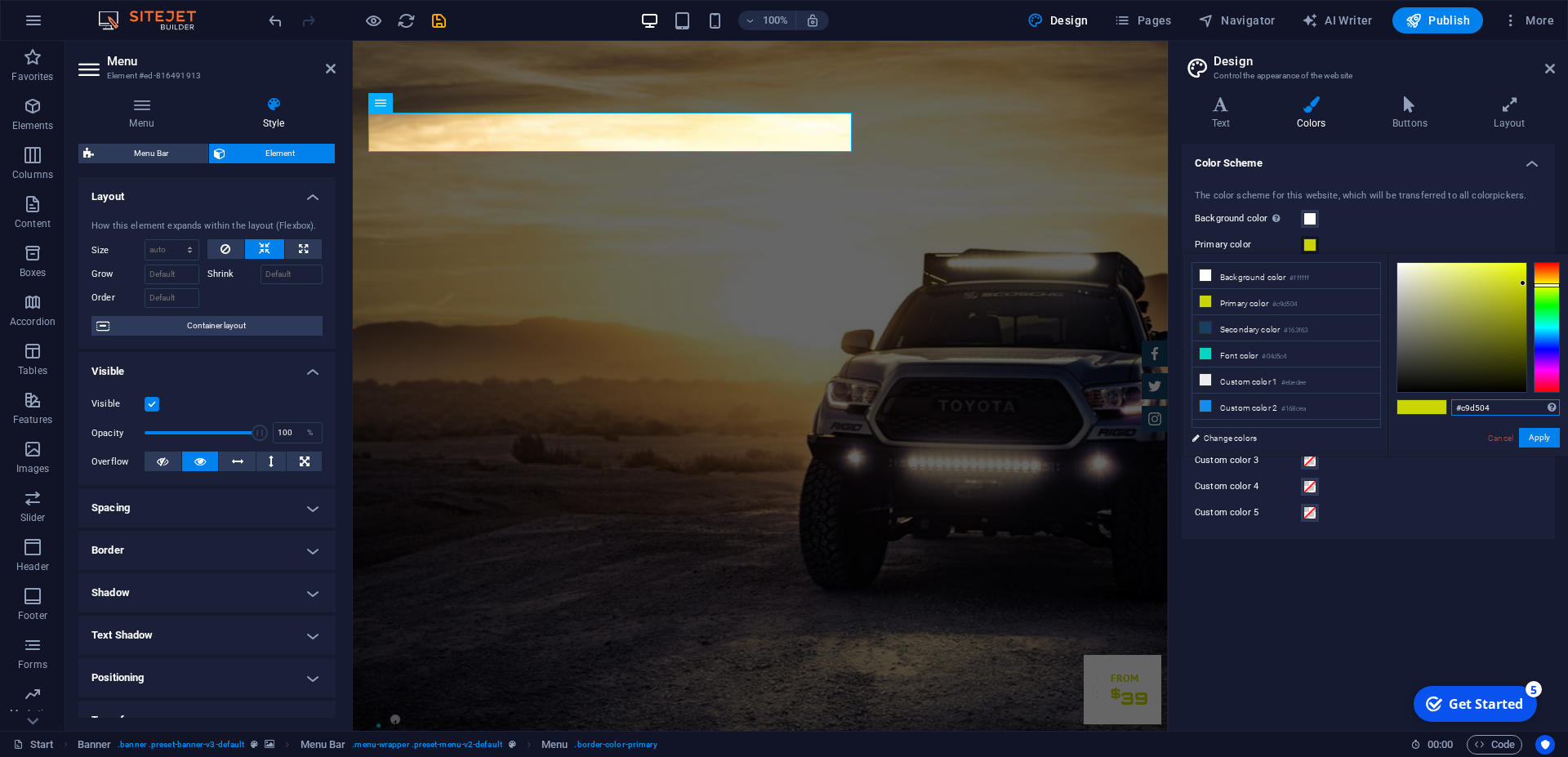
drag, startPoint x: 1501, startPoint y: 403, endPoint x: 1444, endPoint y: 408, distance: 57.2
click at [1451, 408] on input "#c9d504" at bounding box center [1505, 407] width 109 height 16
paste input "#168cea"
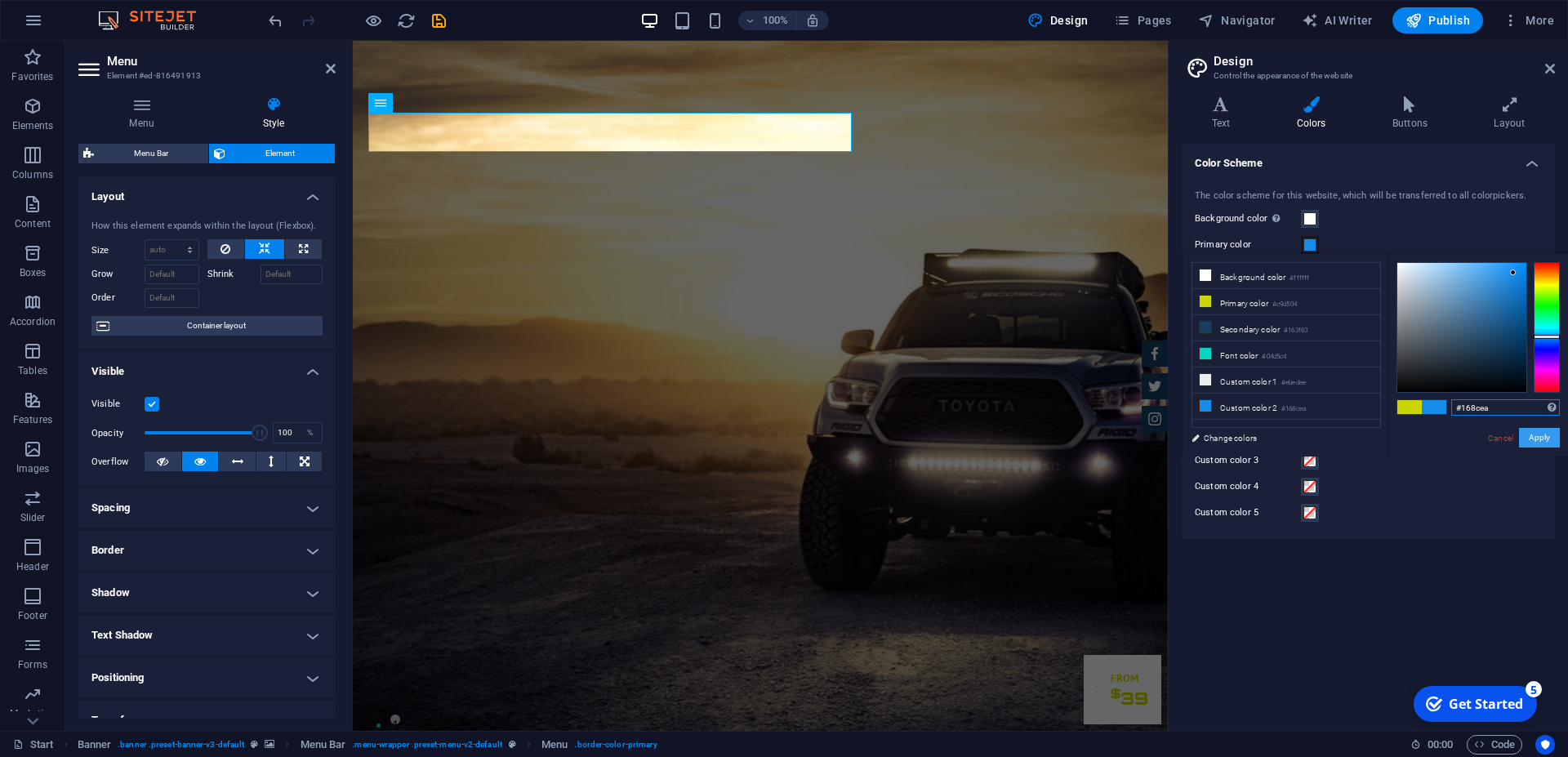
type input "#168cea"
click at [1535, 438] on button "Apply" at bounding box center [1539, 438] width 41 height 20
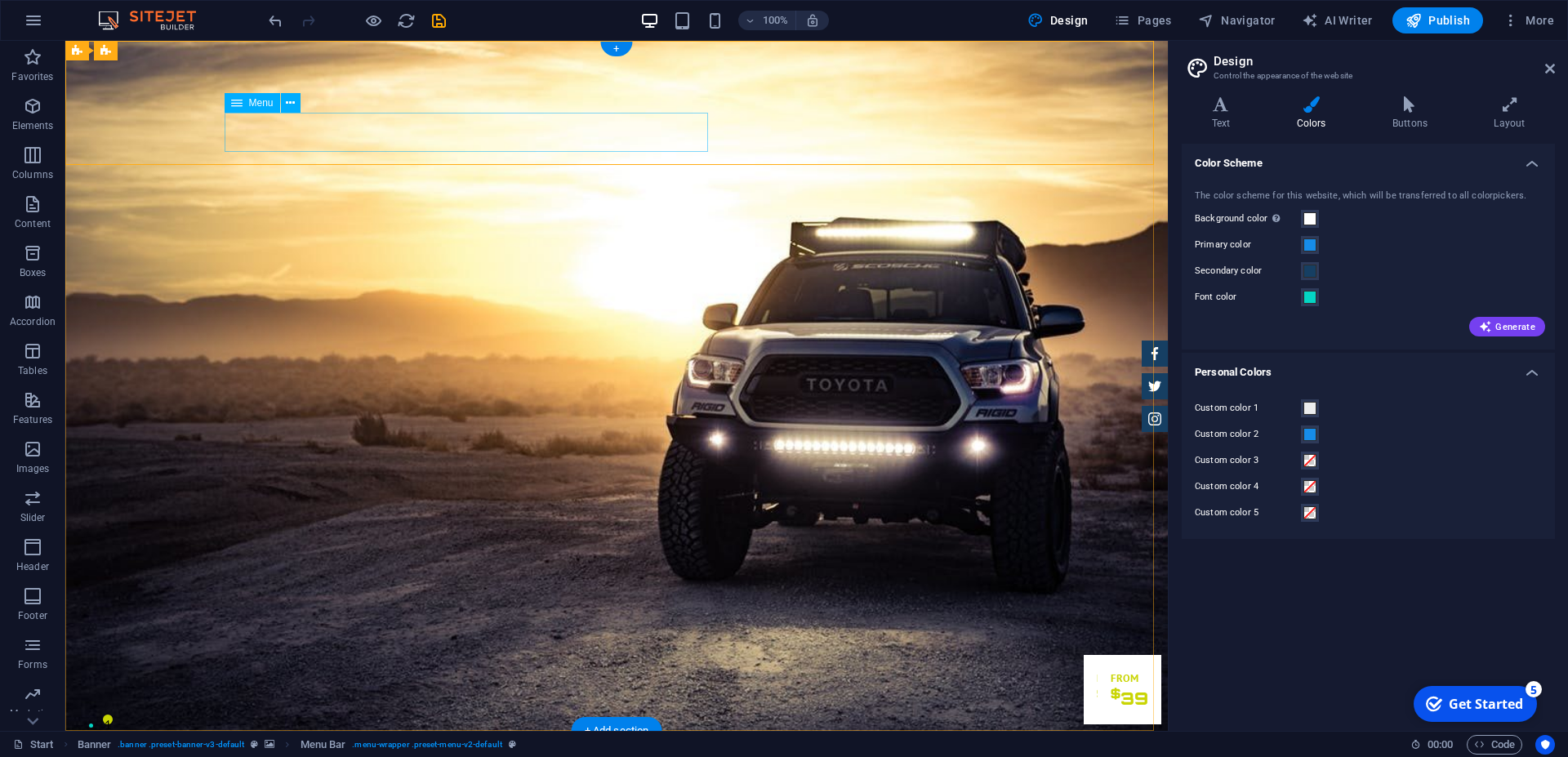
click at [292, 102] on icon at bounding box center [291, 103] width 9 height 17
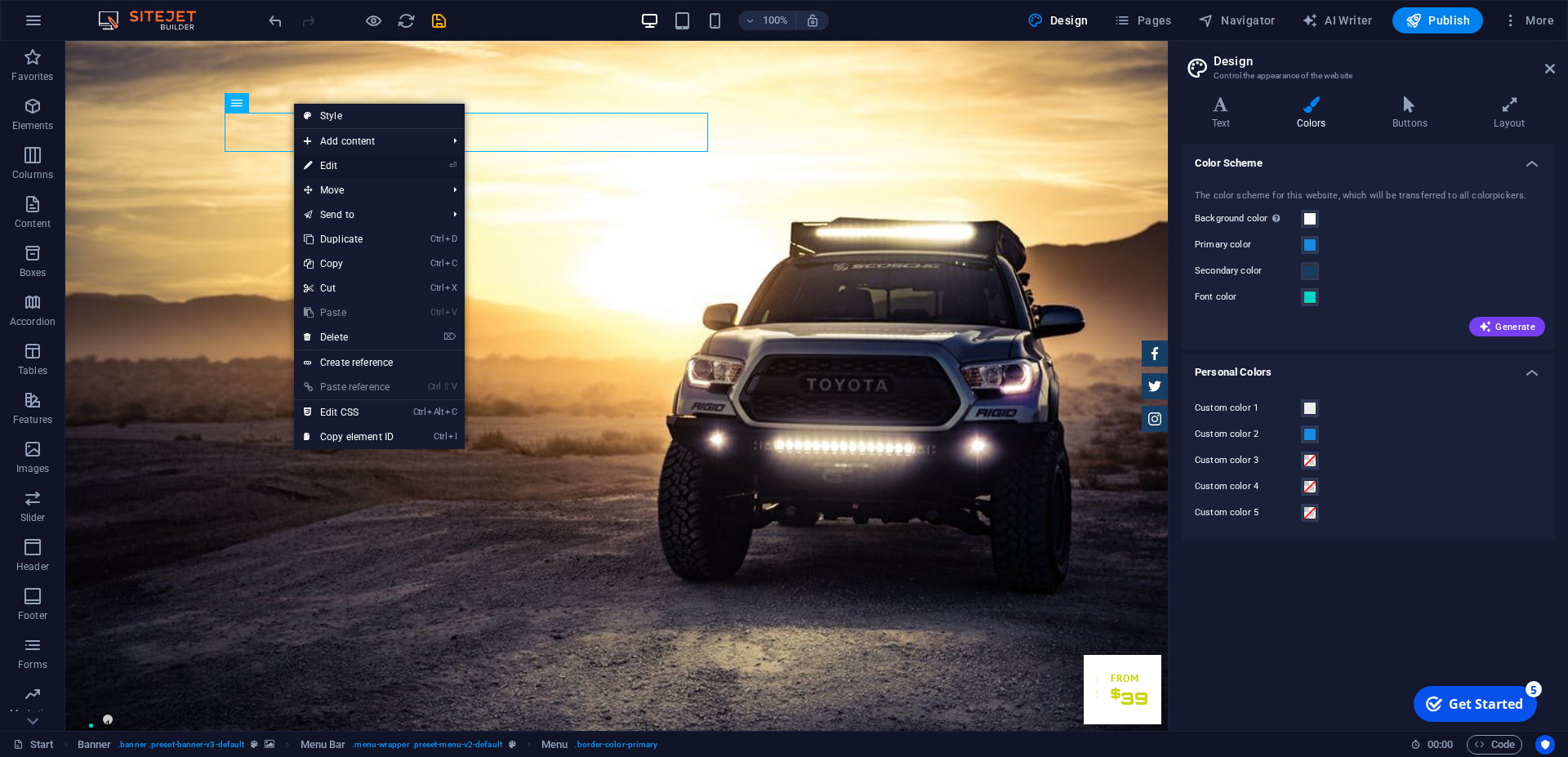
click at [340, 162] on link "⏎ Edit" at bounding box center [349, 166] width 110 height 24
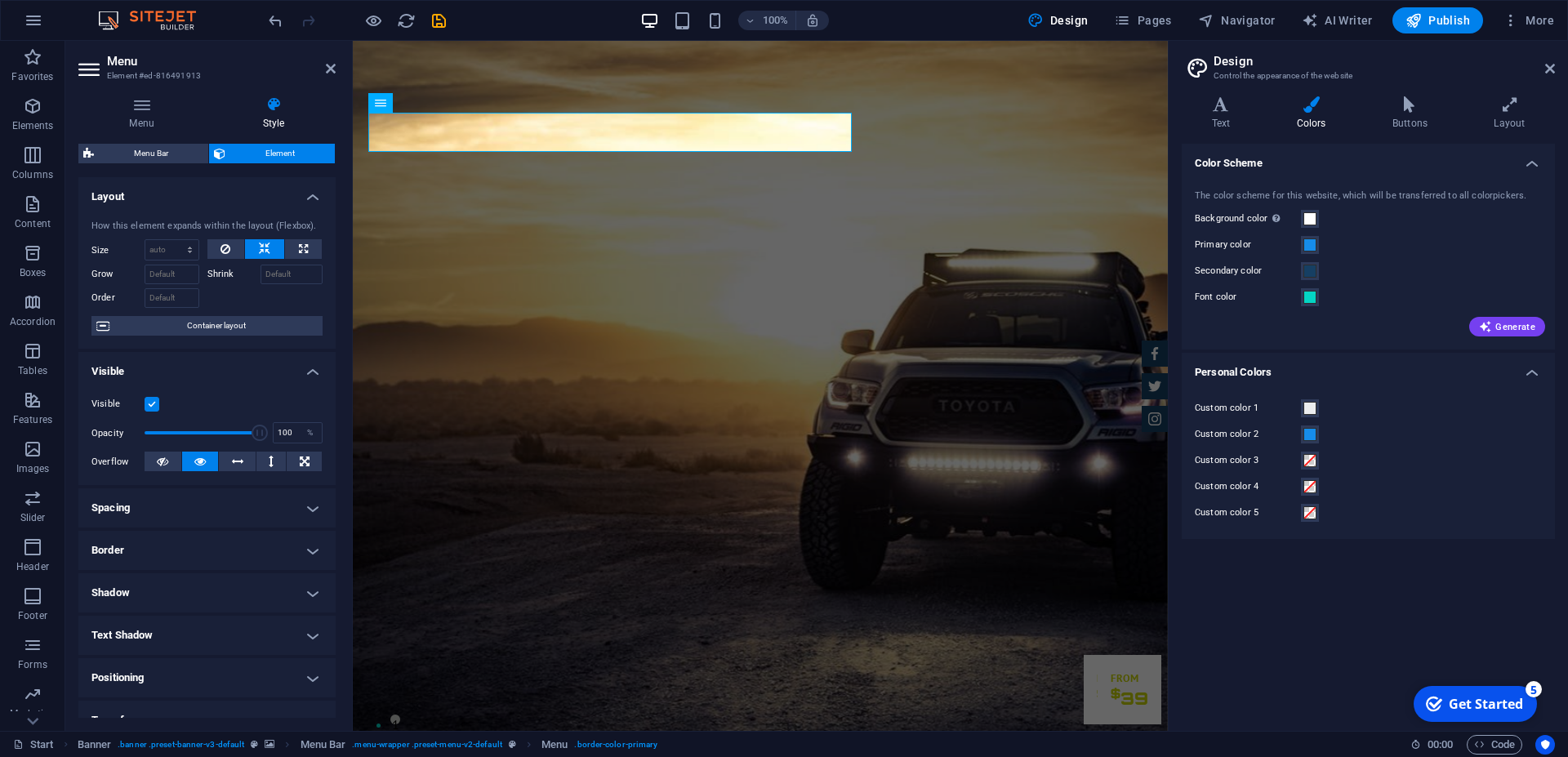
click at [165, 73] on h3 "Element #ed-816491913" at bounding box center [204, 76] width 196 height 15
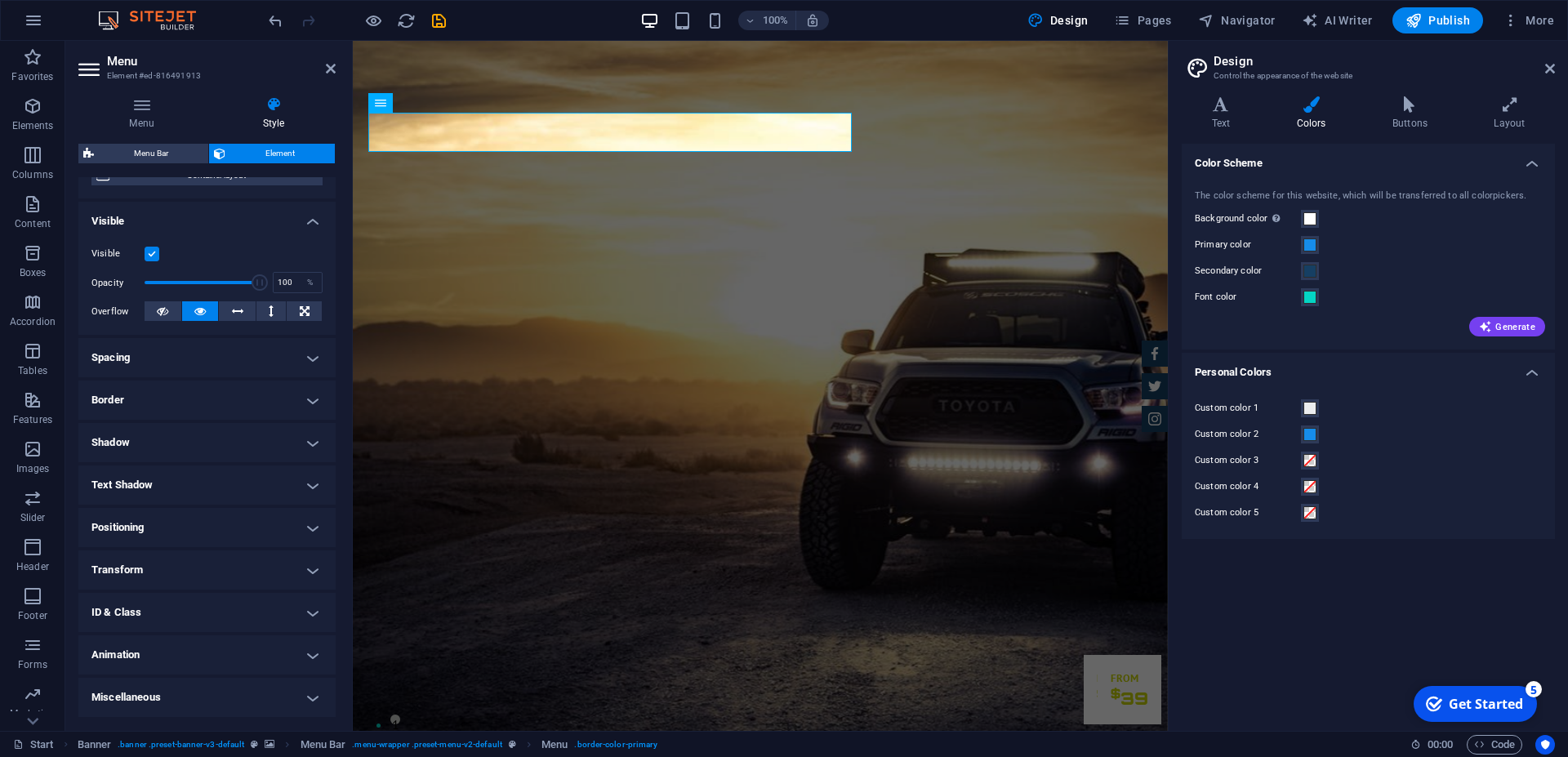
scroll to position [163, 0]
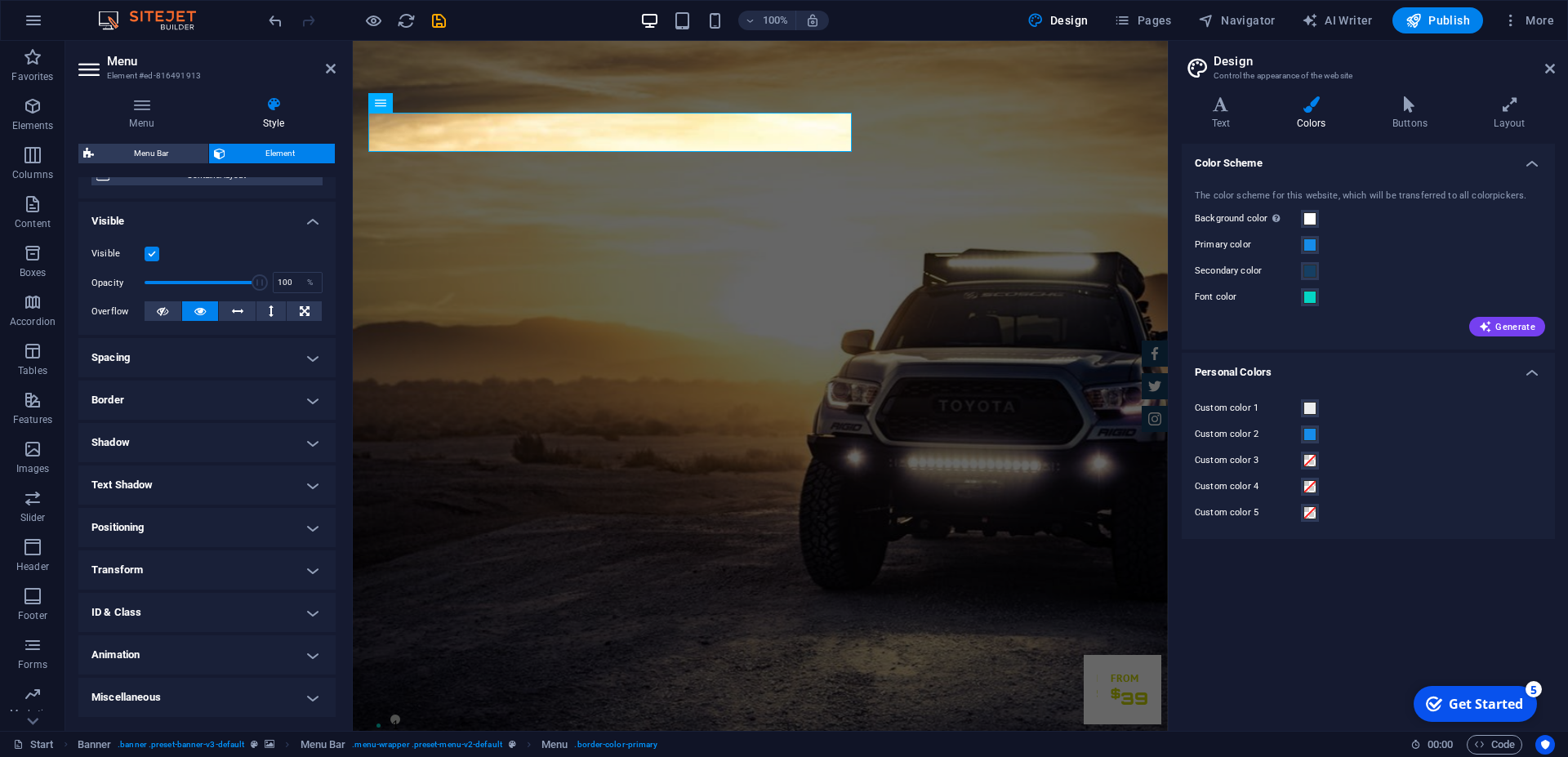
scroll to position [0, 0]
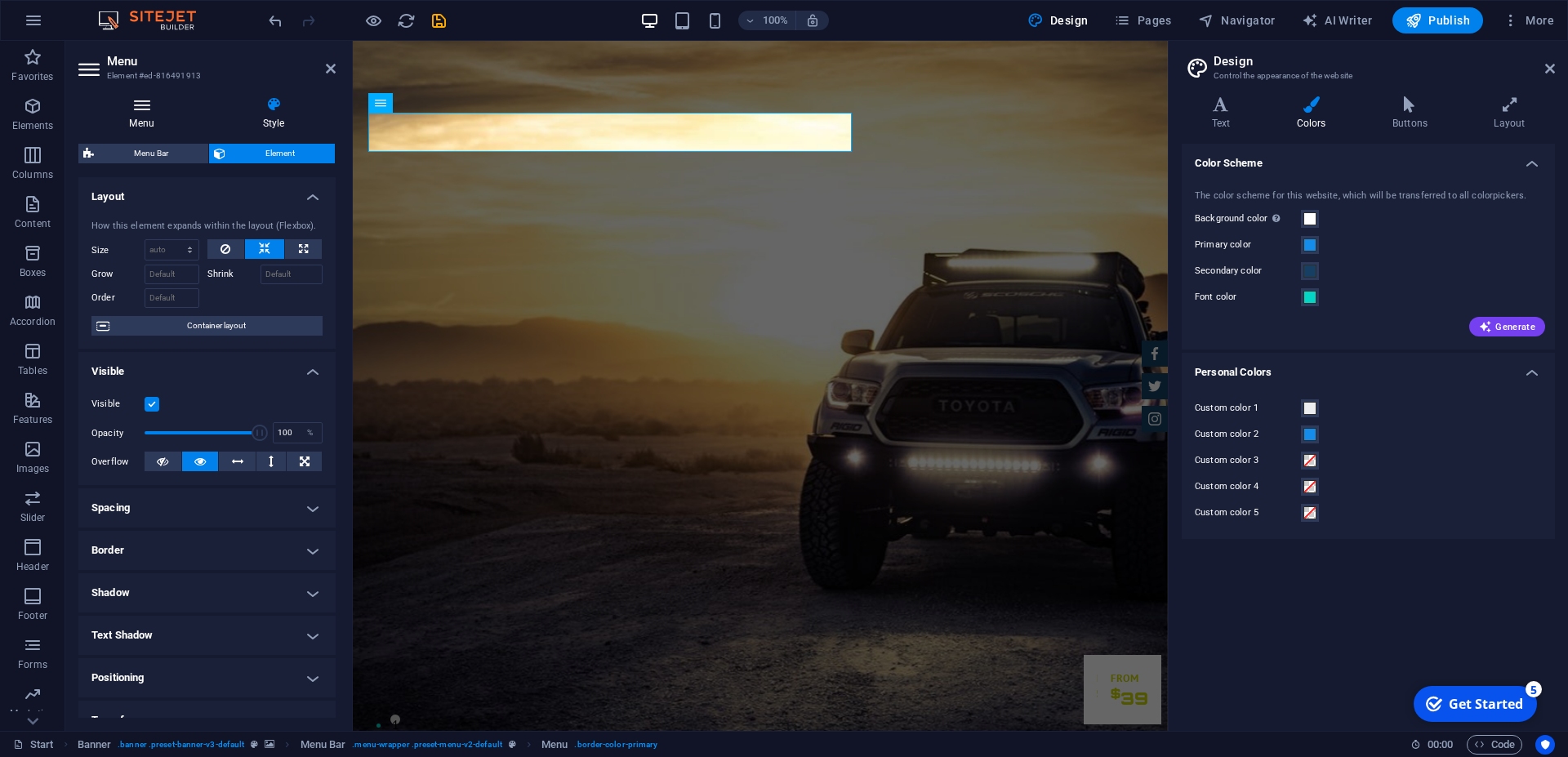
click at [143, 109] on icon at bounding box center [142, 104] width 127 height 16
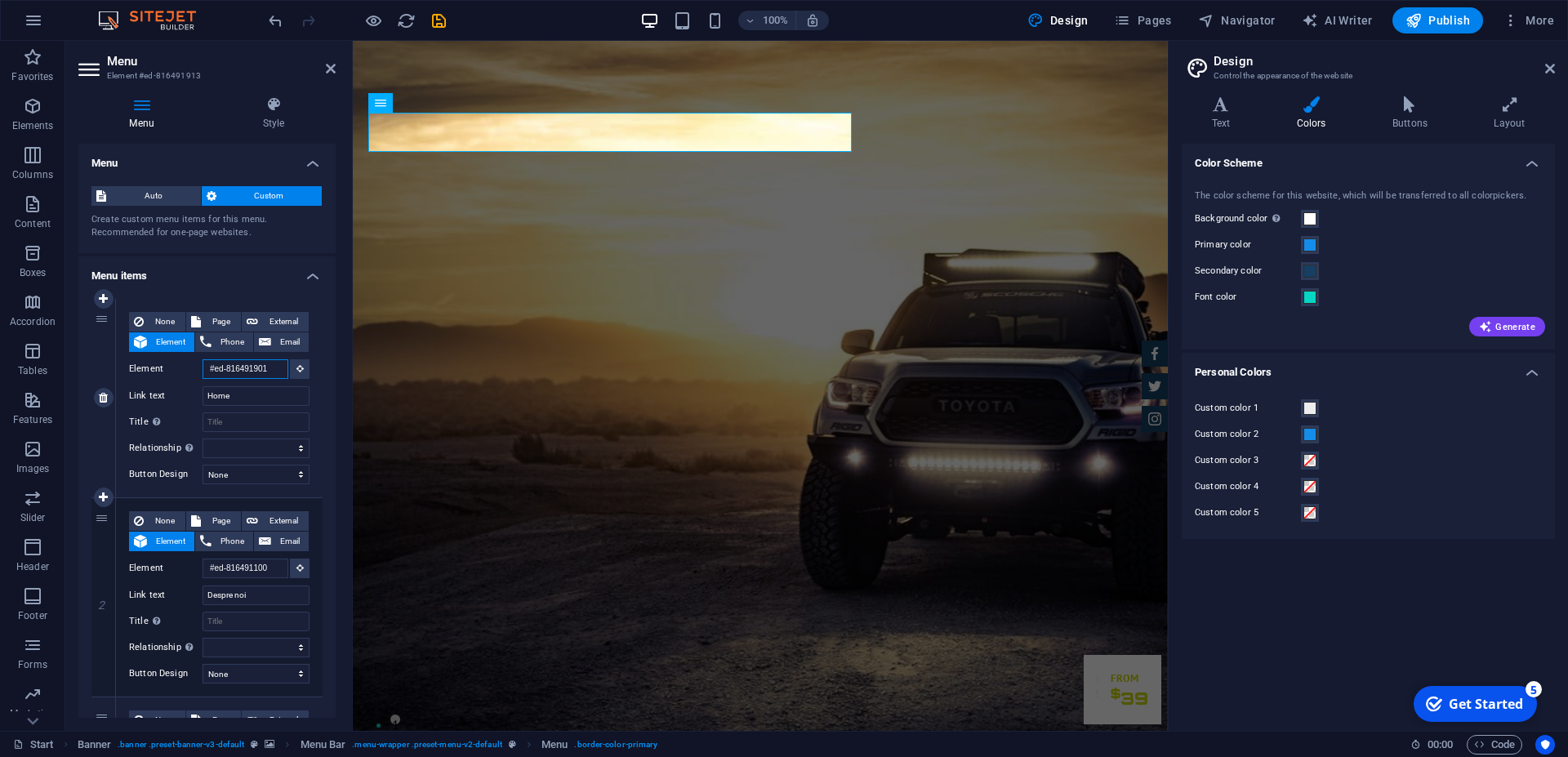
drag, startPoint x: 257, startPoint y: 368, endPoint x: 185, endPoint y: 371, distance: 72.1
click at [186, 371] on div "Element #ed-816491901" at bounding box center [219, 369] width 181 height 21
paste input "168cea"
type input "#168cea01"
select select
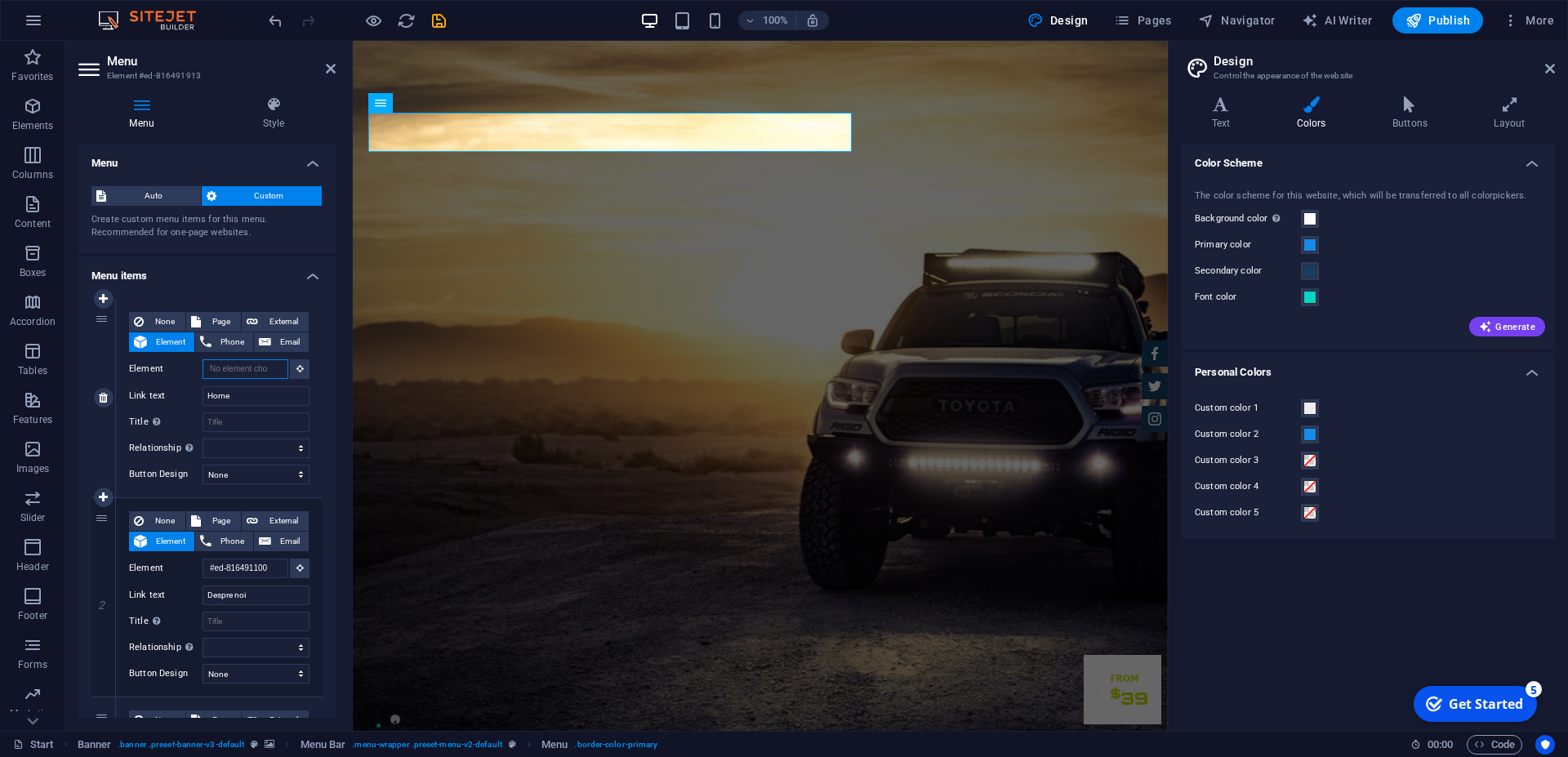
select select
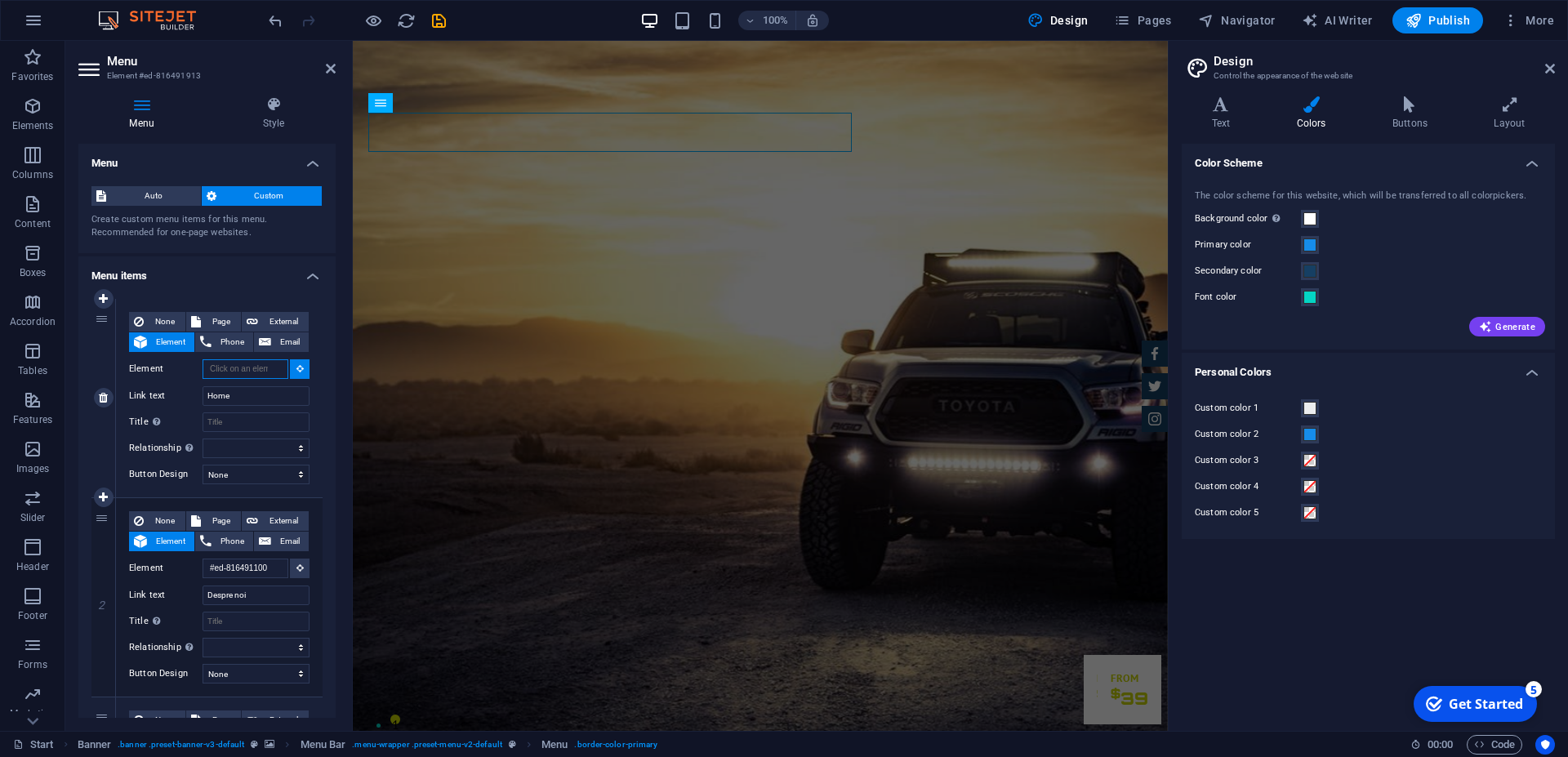
click at [243, 372] on input "Element" at bounding box center [245, 368] width 85 height 20
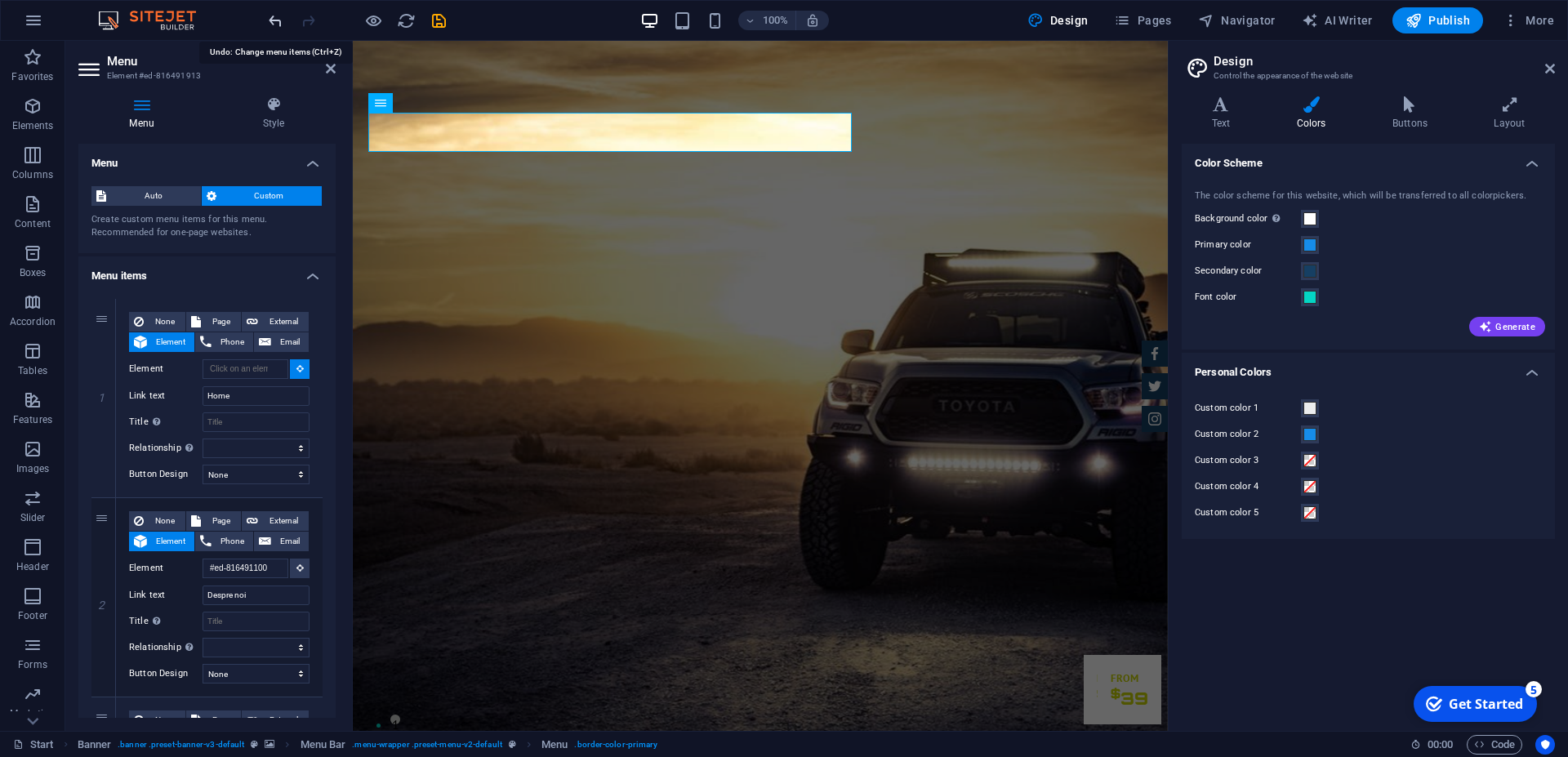
click at [276, 17] on icon "undo" at bounding box center [276, 21] width 19 height 19
type input "#ed-816491901"
select select
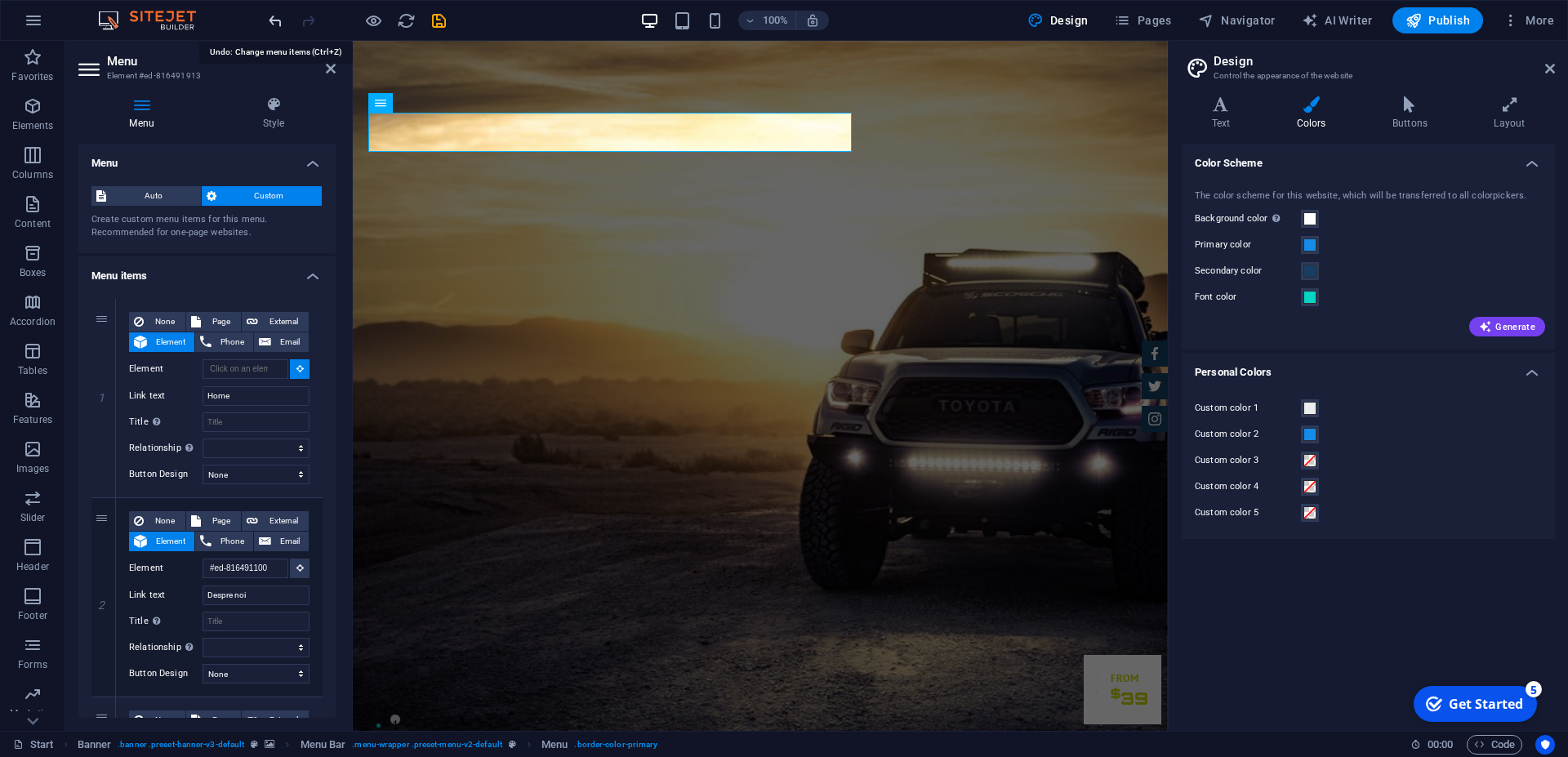
select select
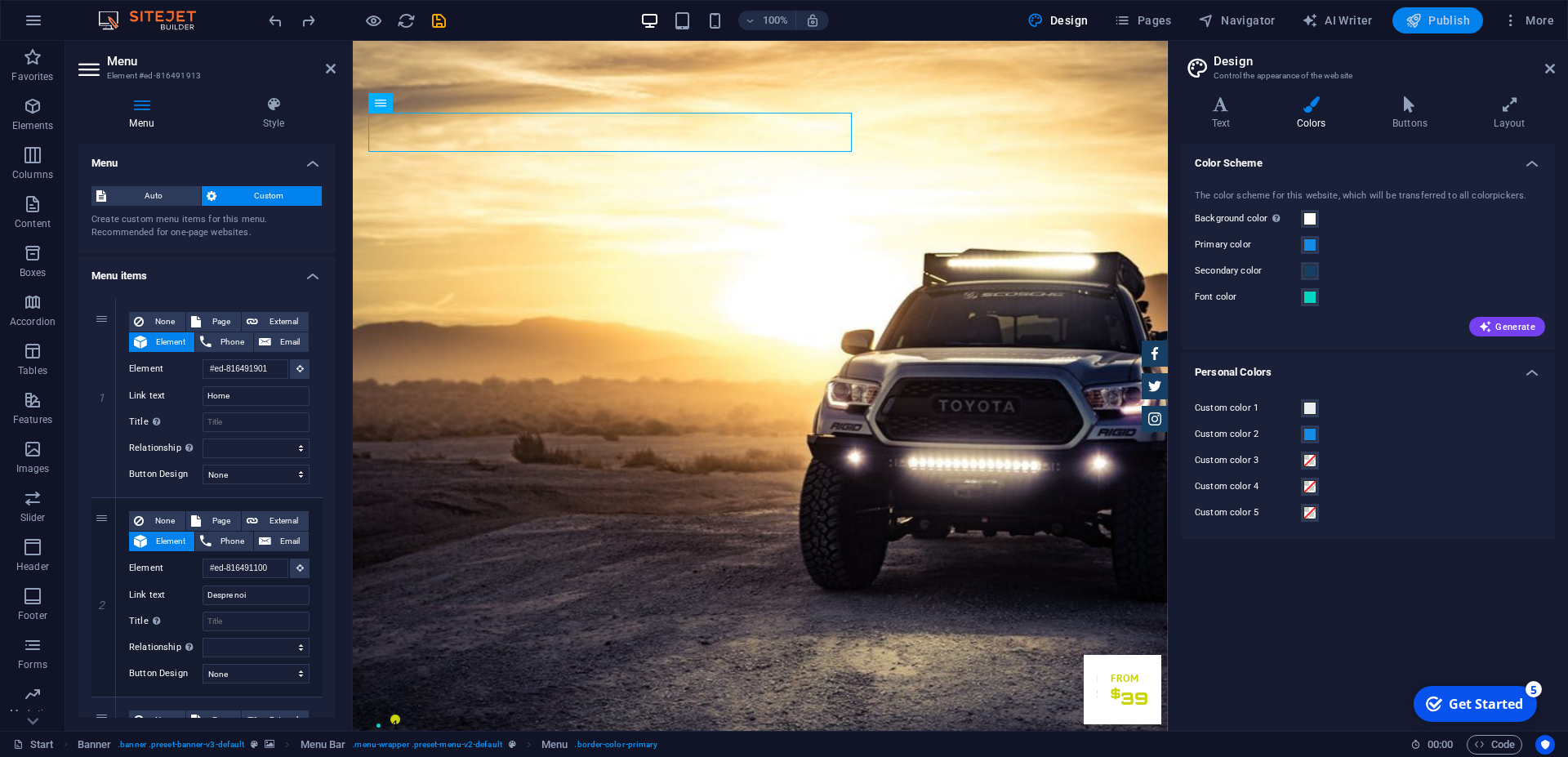
click at [1441, 20] on span "Publish" at bounding box center [1437, 20] width 65 height 16
